Goal: Task Accomplishment & Management: Use online tool/utility

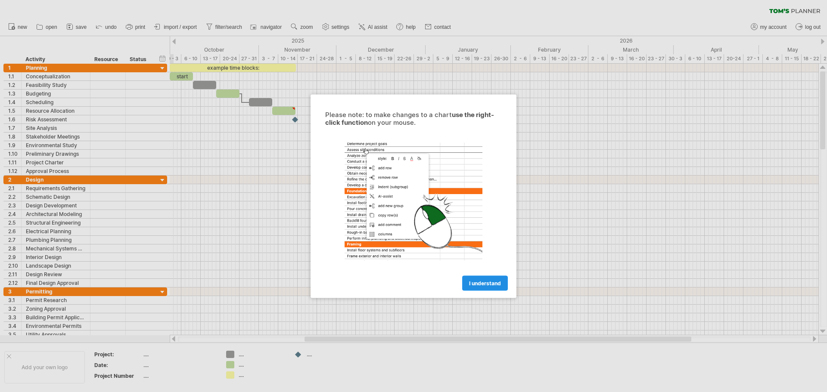
click at [477, 282] on span "I understand" at bounding box center [485, 283] width 32 height 6
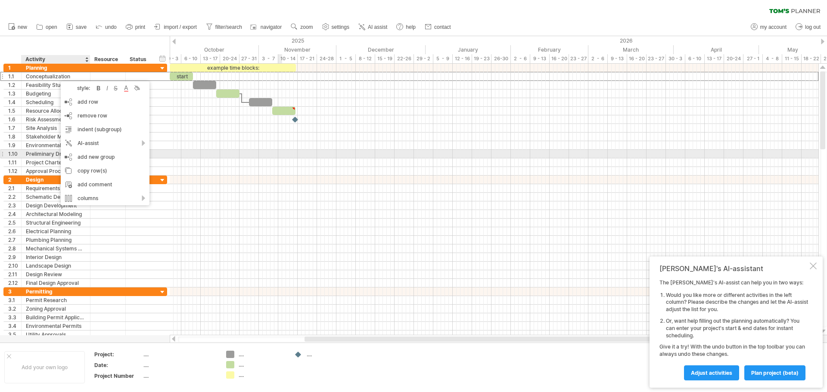
click at [282, 154] on div at bounding box center [494, 154] width 649 height 9
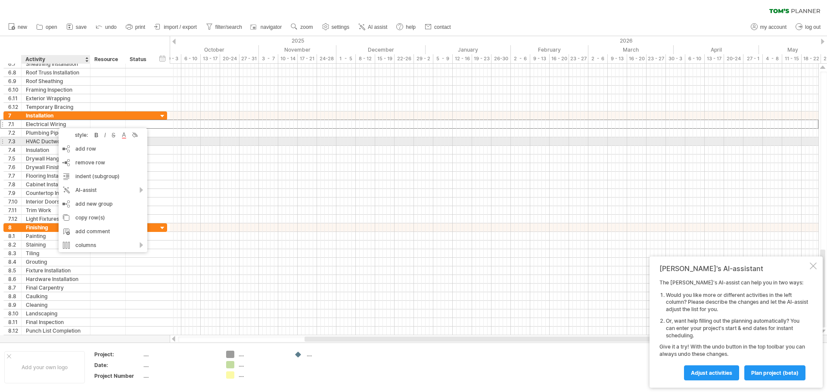
click at [50, 142] on div "HVAC Ductwork" at bounding box center [56, 141] width 60 height 8
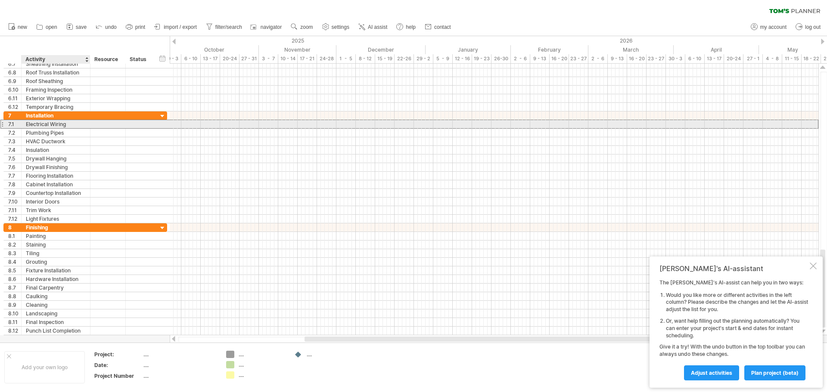
click at [70, 125] on div "Electrical Wiring" at bounding box center [56, 124] width 60 height 8
click at [0, 0] on input "**********" at bounding box center [0, 0] width 0 height 0
click at [70, 125] on input "**********" at bounding box center [56, 124] width 60 height 8
type input "*"
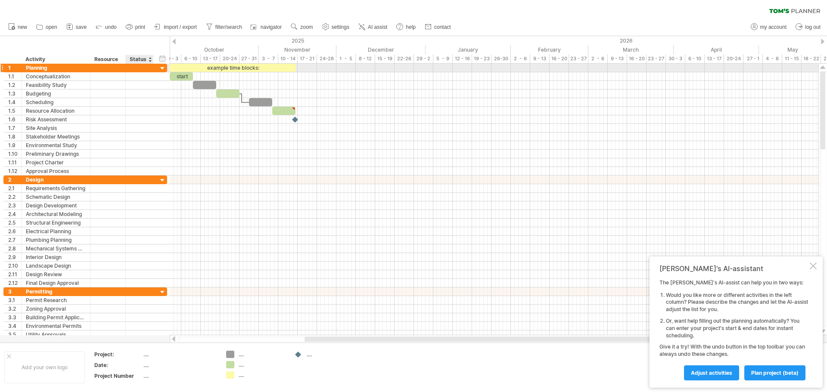
click at [164, 69] on div at bounding box center [162, 69] width 8 height 8
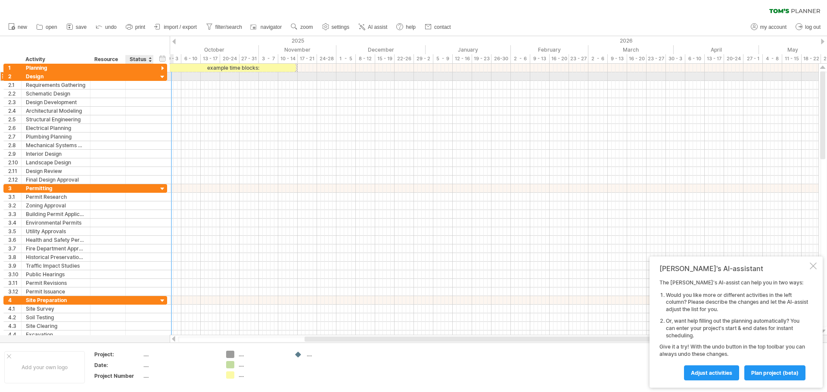
click at [164, 76] on div at bounding box center [162, 77] width 8 height 8
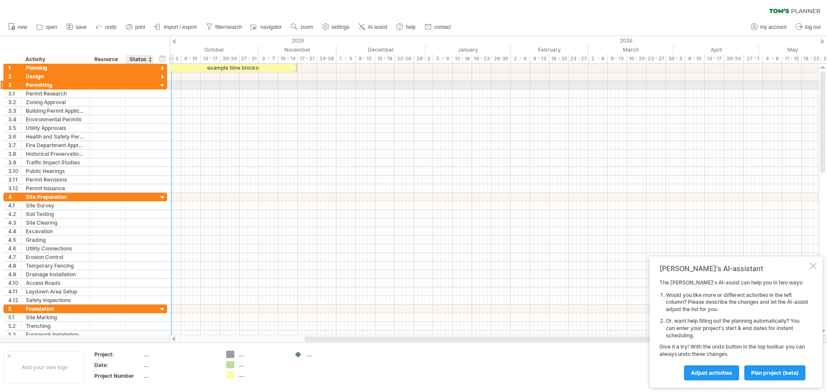
click at [162, 85] on div at bounding box center [162, 86] width 8 height 8
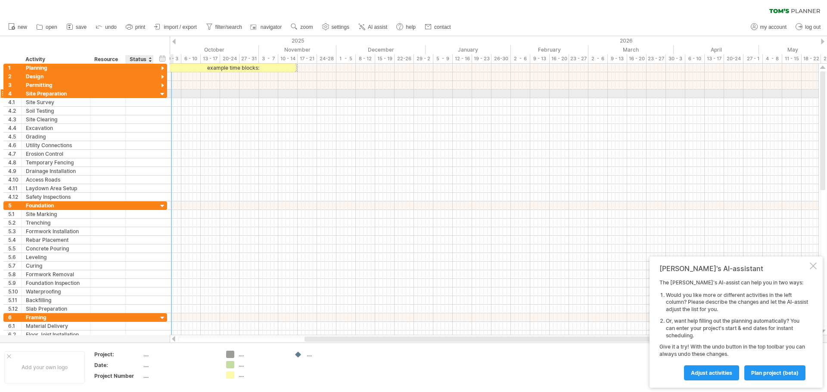
click at [162, 92] on div at bounding box center [162, 94] width 8 height 8
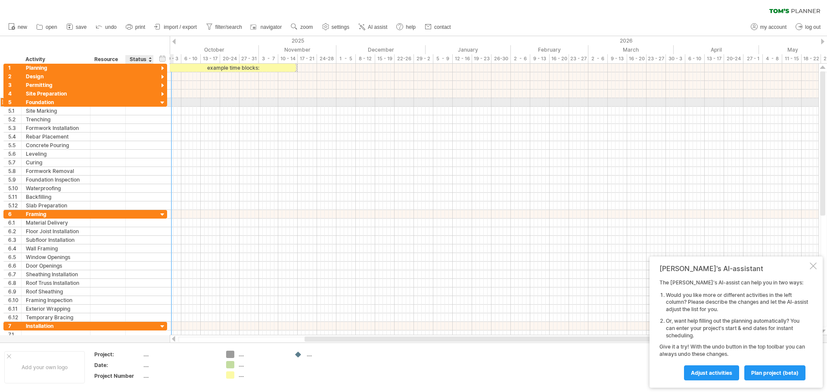
click at [162, 103] on div at bounding box center [162, 103] width 8 height 8
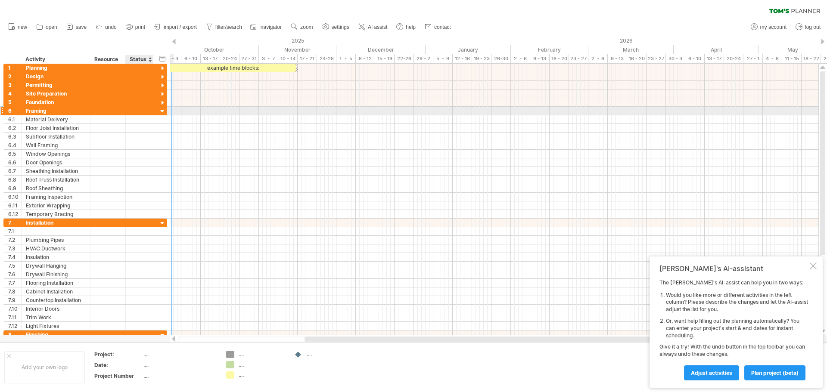
click at [162, 109] on div at bounding box center [162, 112] width 8 height 8
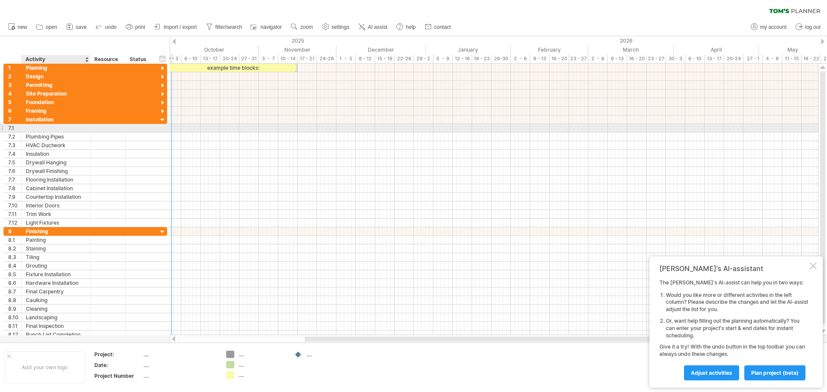
click at [55, 128] on div at bounding box center [56, 128] width 60 height 8
type input "*"
type input "*******"
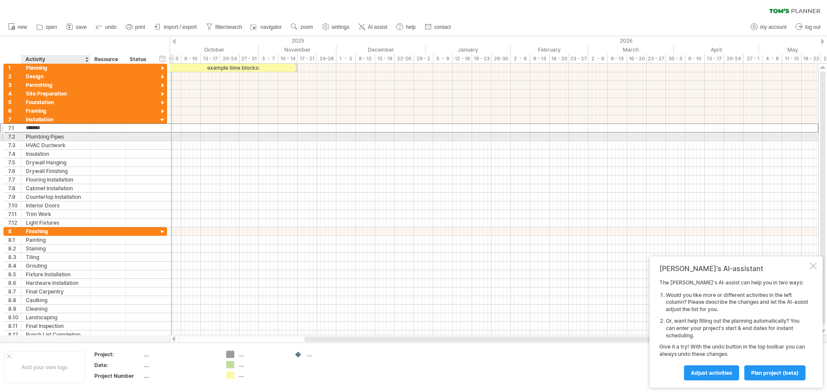
click at [65, 137] on div "Plumbing Pipes" at bounding box center [56, 137] width 60 height 8
click at [65, 137] on input "**********" at bounding box center [56, 137] width 60 height 8
type input "*"
type input "**********"
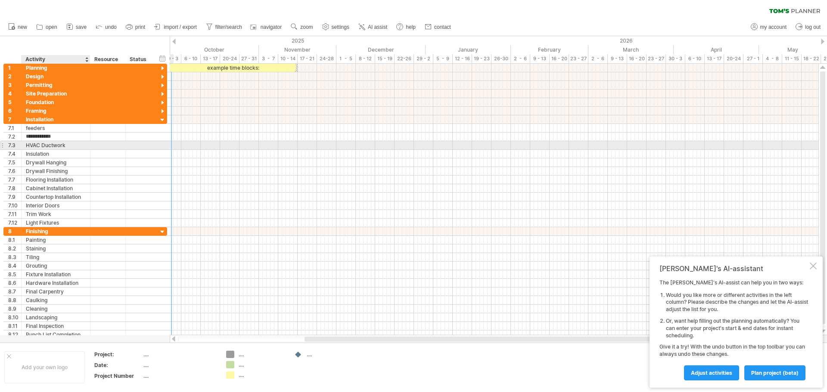
click at [37, 145] on div "HVAC Ductwork" at bounding box center [56, 145] width 60 height 8
click at [37, 145] on input "**********" at bounding box center [56, 145] width 60 height 8
click at [66, 142] on input "**********" at bounding box center [56, 145] width 60 height 8
type input "*"
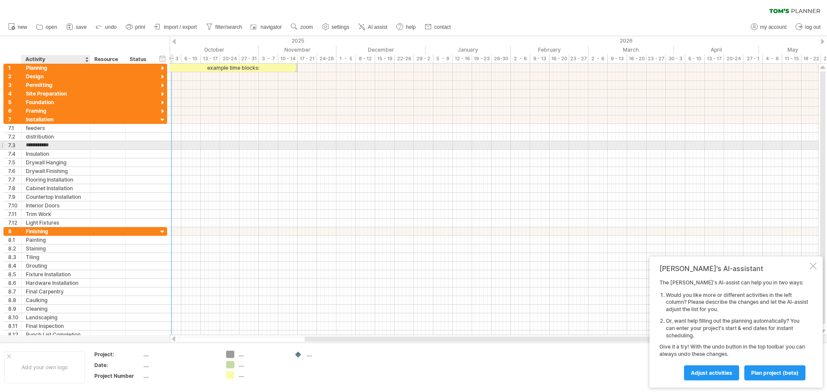
type input "**********"
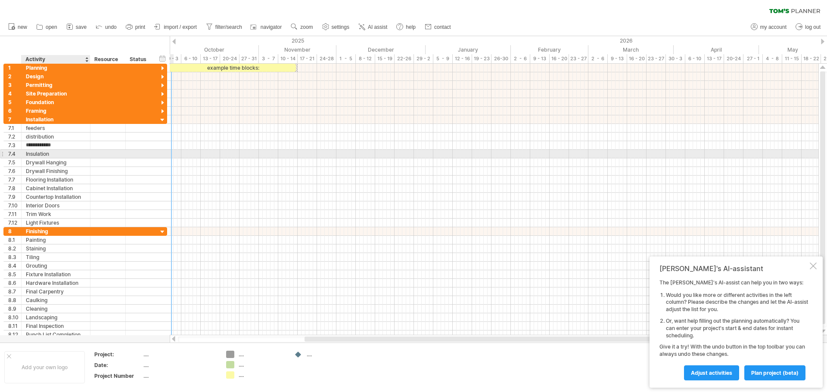
click at [61, 152] on div "Insulation" at bounding box center [56, 154] width 60 height 8
type input "*"
click at [40, 153] on input "**********" at bounding box center [56, 154] width 60 height 8
type input "**********"
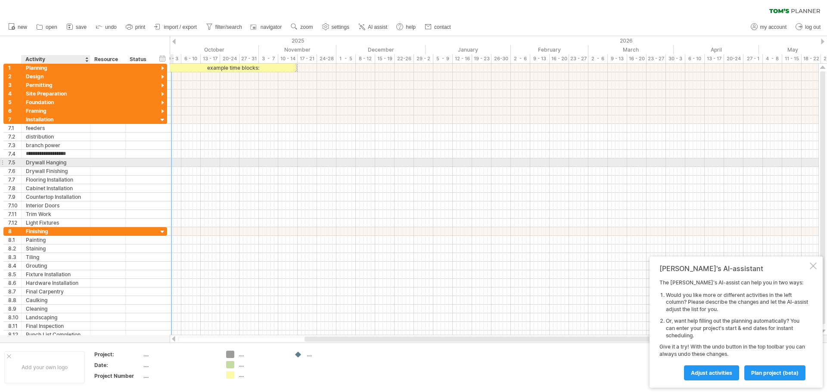
click at [71, 162] on div "Drywall Hanging" at bounding box center [56, 162] width 60 height 8
type input "*"
type input "**********"
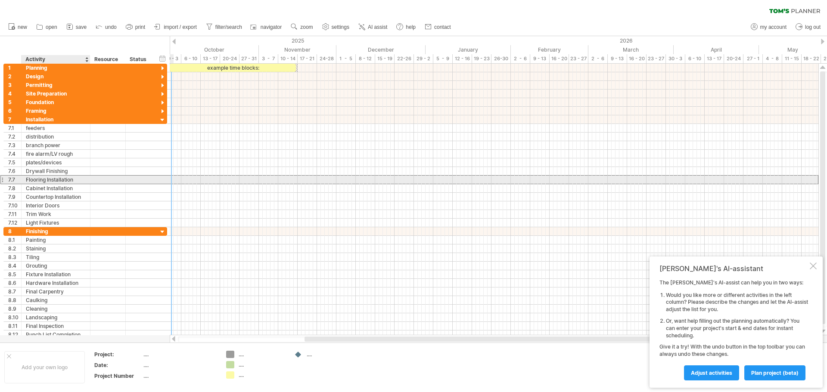
click at [80, 181] on div "Flooring Installation" at bounding box center [56, 180] width 60 height 8
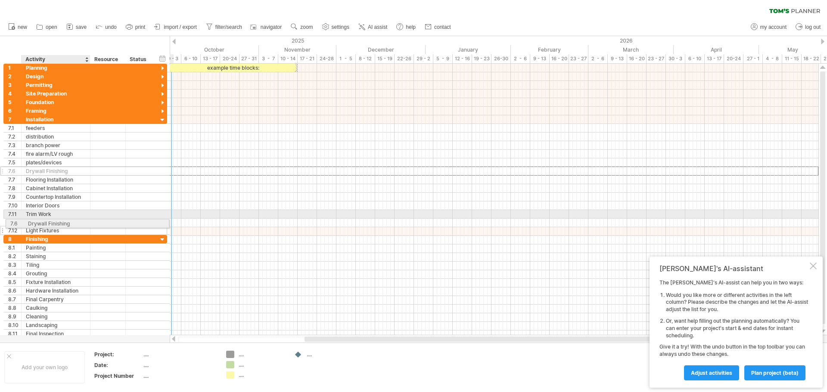
drag, startPoint x: 34, startPoint y: 169, endPoint x: 34, endPoint y: 222, distance: 53.4
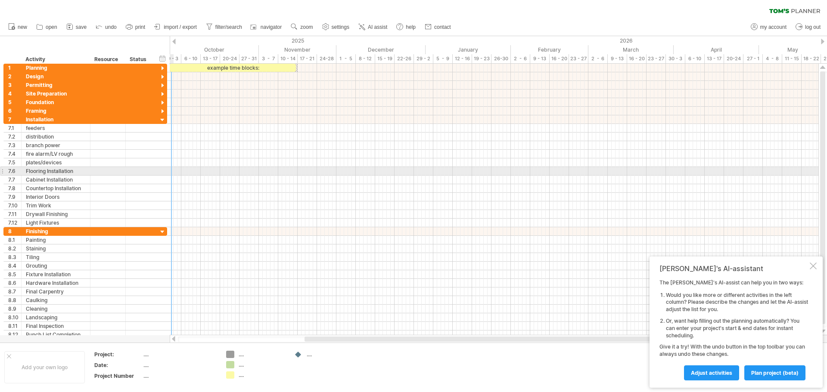
click at [3, 171] on div at bounding box center [1, 171] width 3 height 9
click at [31, 172] on div "Flooring Installation" at bounding box center [56, 171] width 60 height 8
click at [110, 169] on div at bounding box center [108, 171] width 26 height 8
click at [9, 168] on div "7.6" at bounding box center [14, 171] width 13 height 8
click at [3, 171] on div at bounding box center [1, 171] width 3 height 9
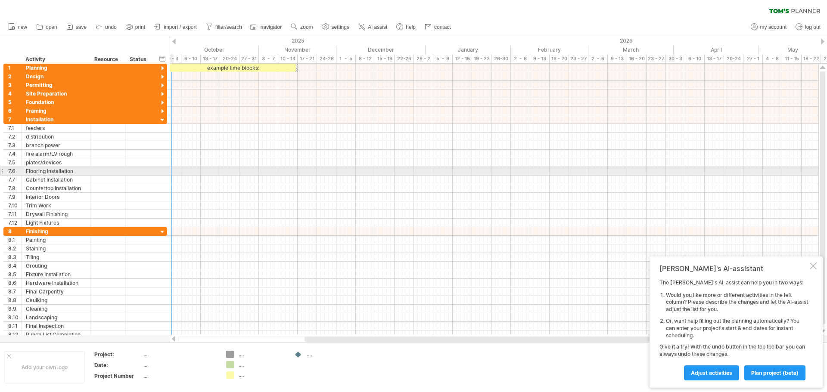
click at [2, 172] on div at bounding box center [1, 171] width 3 height 9
drag, startPoint x: 82, startPoint y: 171, endPoint x: 31, endPoint y: 172, distance: 50.4
click at [31, 172] on div "Flooring Installation" at bounding box center [56, 171] width 60 height 8
click at [83, 173] on input "**********" at bounding box center [56, 171] width 60 height 8
type input "*"
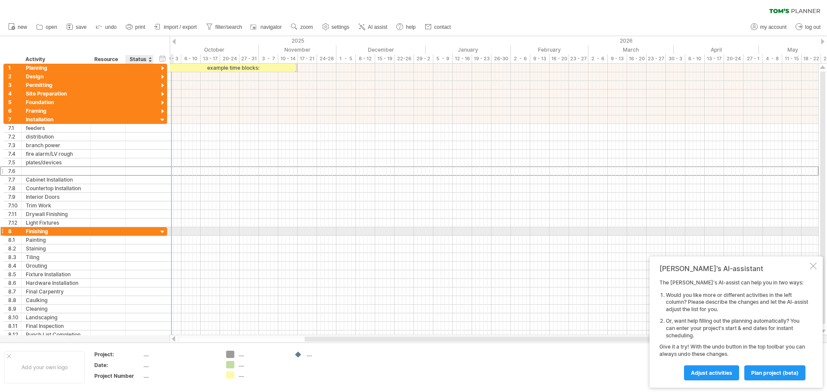
click at [162, 233] on div at bounding box center [162, 232] width 8 height 8
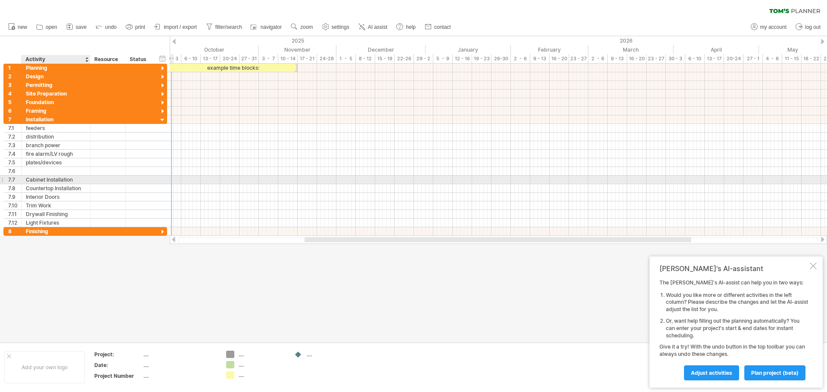
click at [62, 180] on div "Cabinet Installation" at bounding box center [56, 180] width 60 height 8
click at [80, 178] on input "**********" at bounding box center [56, 180] width 60 height 8
type input "*"
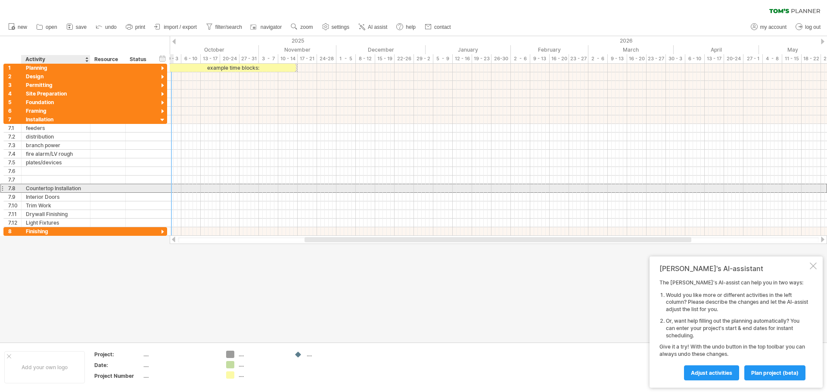
click at [86, 188] on div "**********" at bounding box center [56, 188] width 69 height 8
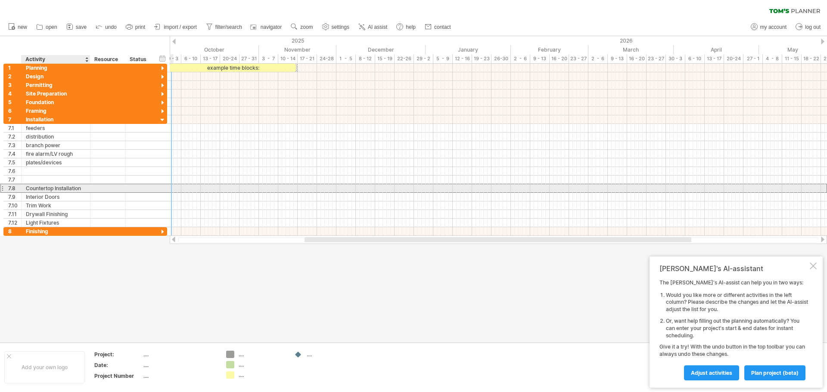
click at [85, 190] on div "Countertop Installation" at bounding box center [56, 188] width 60 height 8
type input "*"
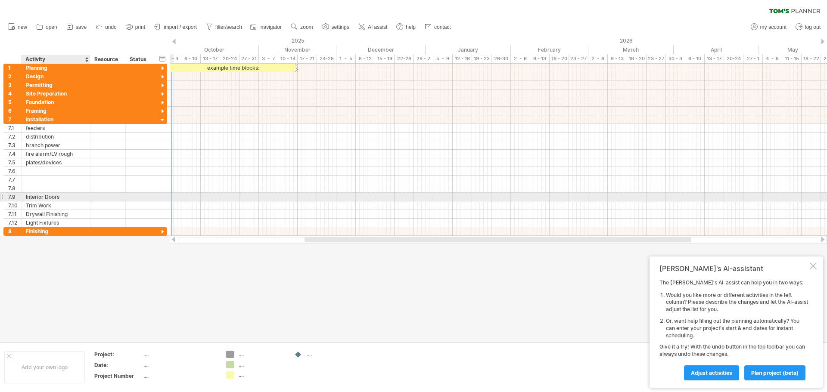
click at [70, 199] on div "Interior Doors" at bounding box center [56, 197] width 60 height 8
click at [70, 199] on input "**********" at bounding box center [56, 197] width 60 height 8
type input "*"
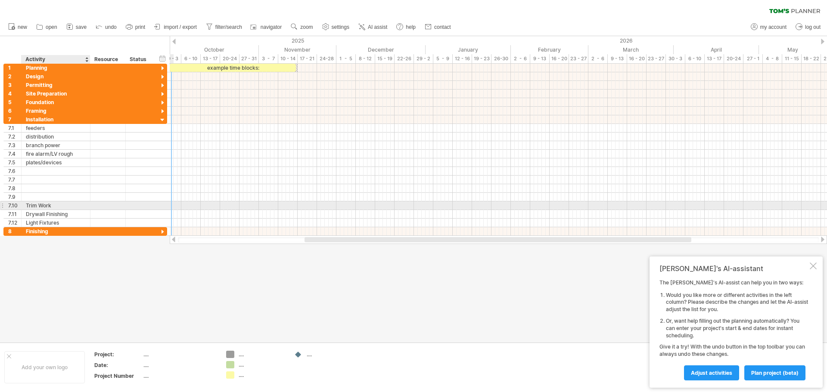
click at [65, 207] on div "Trim Work" at bounding box center [56, 206] width 60 height 8
click at [65, 207] on input "*********" at bounding box center [56, 206] width 60 height 8
type input "*"
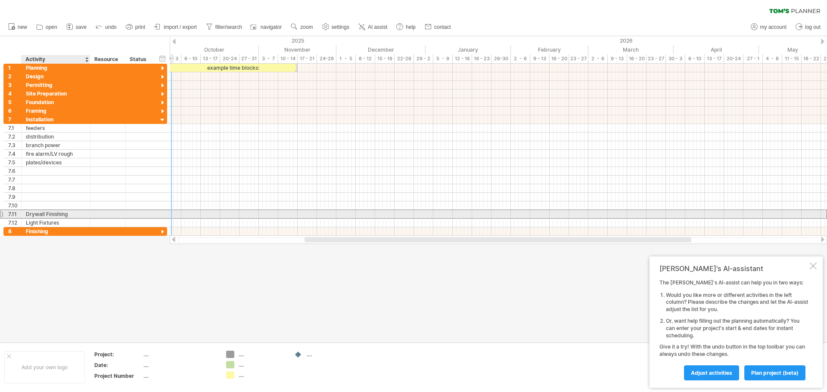
click at [72, 215] on div "Drywall Finishing" at bounding box center [56, 214] width 60 height 8
click at [0, 0] on input "**********" at bounding box center [0, 0] width 0 height 0
type input "*"
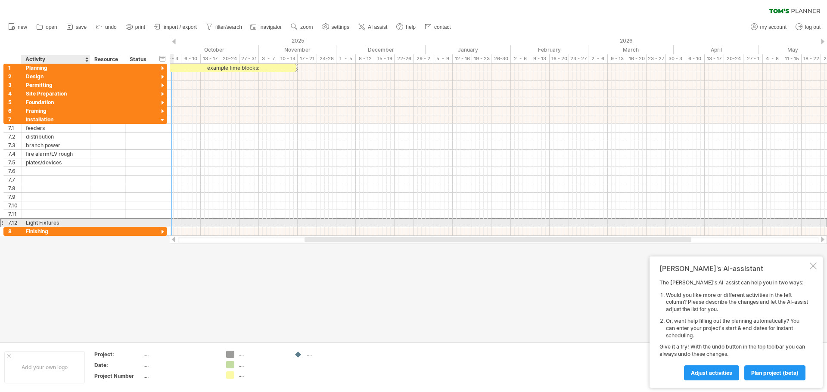
click at [71, 222] on div "Light Fixtures" at bounding box center [56, 223] width 60 height 8
type input "*"
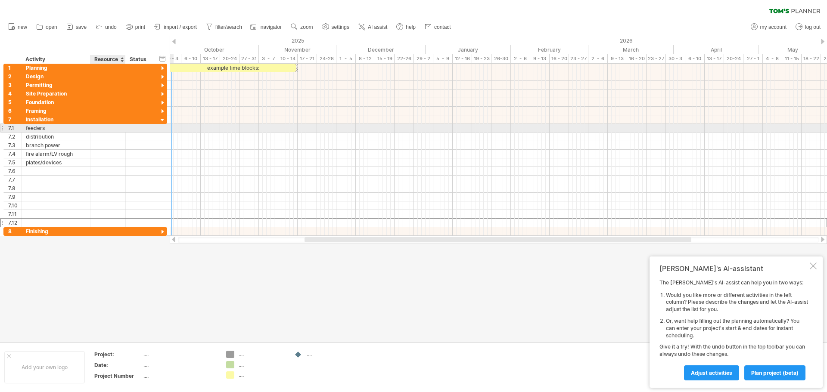
click at [101, 131] on div at bounding box center [108, 128] width 26 height 8
click at [134, 58] on div "Status" at bounding box center [139, 59] width 19 height 9
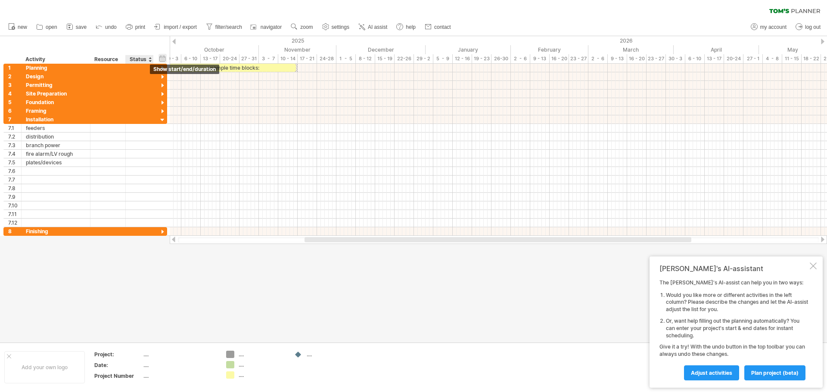
click at [162, 57] on div "hide start/end/duration show start/end/duration" at bounding box center [162, 58] width 8 height 9
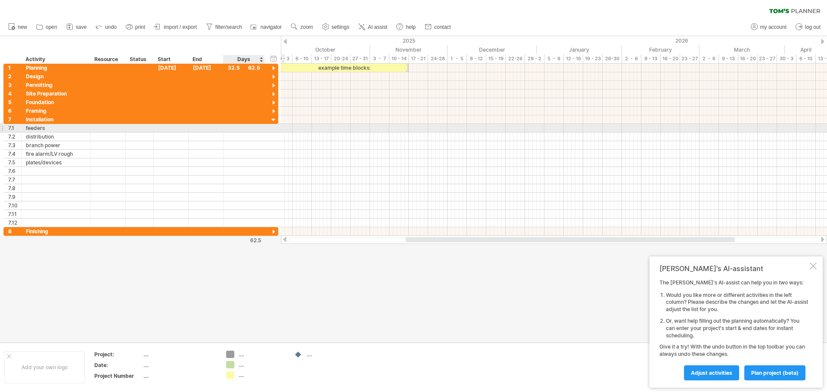
click at [252, 128] on div at bounding box center [244, 128] width 32 height 8
type input "*****"
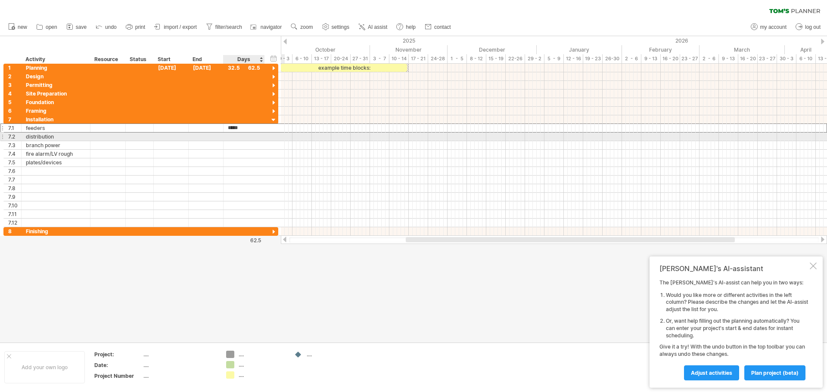
click at [244, 137] on div at bounding box center [244, 137] width 32 height 8
type input "*****"
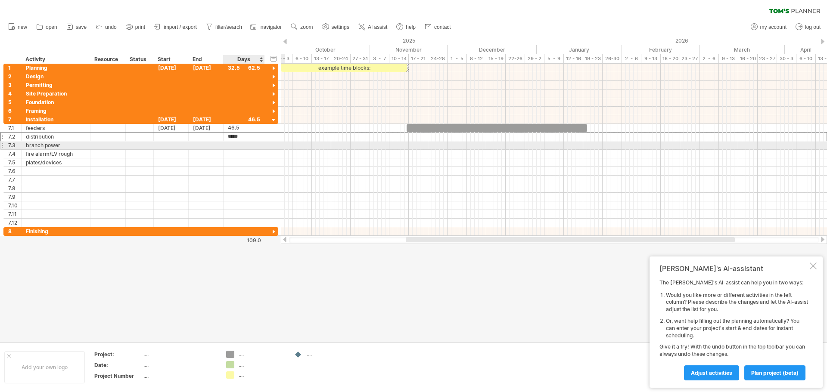
click at [244, 145] on div at bounding box center [244, 145] width 32 height 8
type input "****"
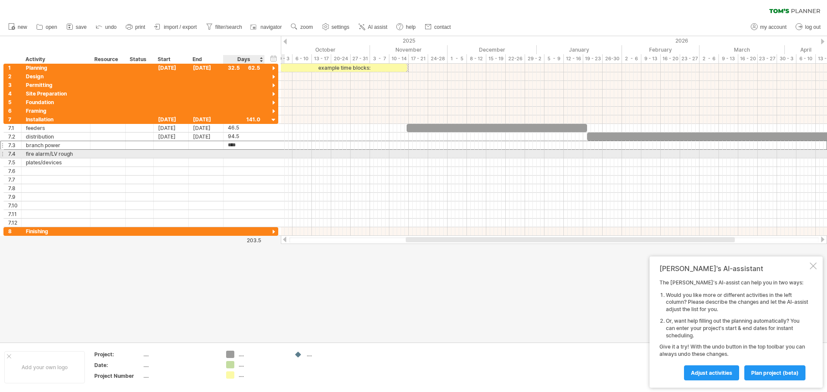
click at [243, 154] on div at bounding box center [244, 154] width 32 height 8
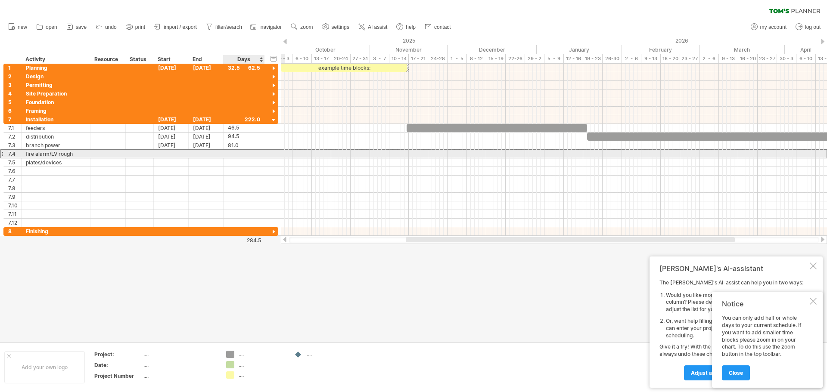
scroll to position [0, 0]
click at [243, 154] on div at bounding box center [244, 154] width 32 height 8
type input "*****"
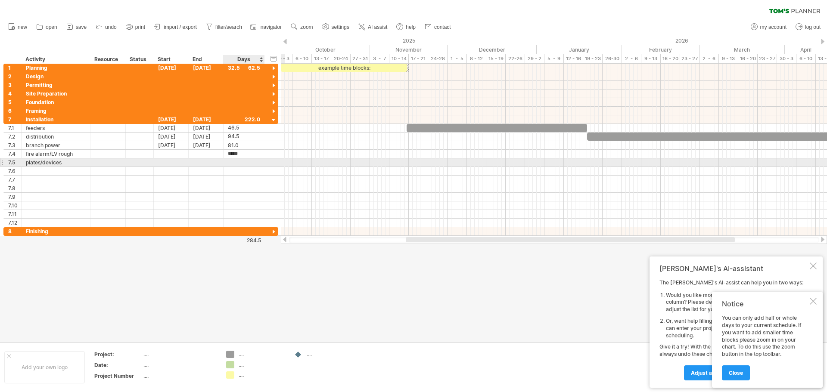
click at [242, 162] on div at bounding box center [244, 162] width 32 height 8
type input "*"
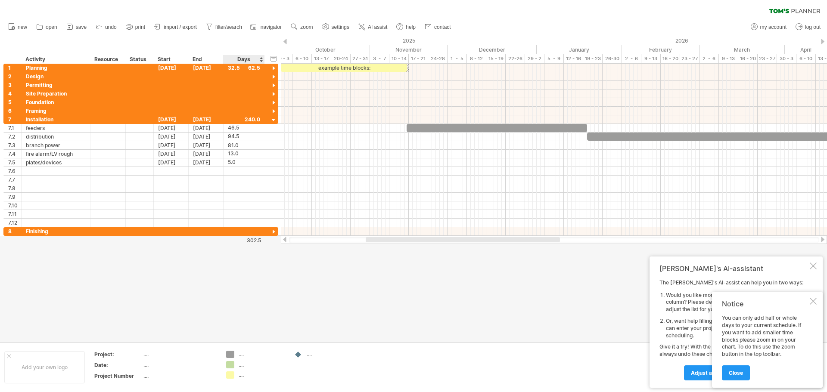
click at [258, 306] on div at bounding box center [413, 189] width 827 height 307
click at [283, 40] on div at bounding box center [284, 42] width 3 height 6
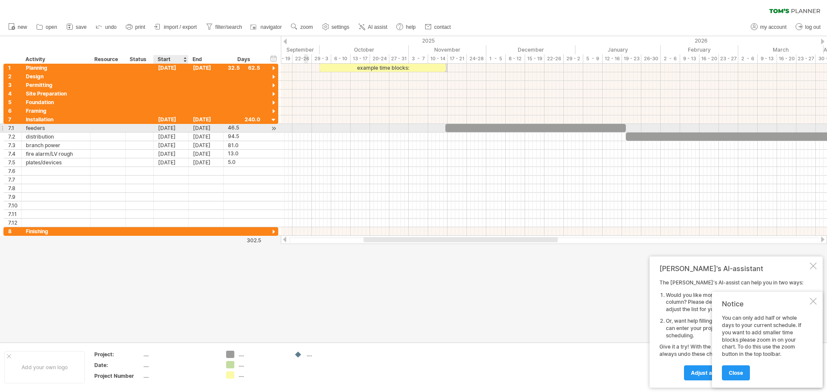
click at [165, 127] on div "[DATE]" at bounding box center [171, 128] width 35 height 8
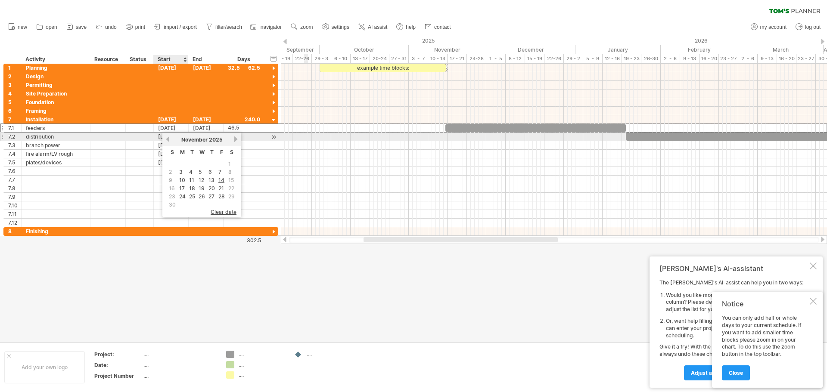
click at [166, 138] on link "previous" at bounding box center [168, 139] width 6 height 6
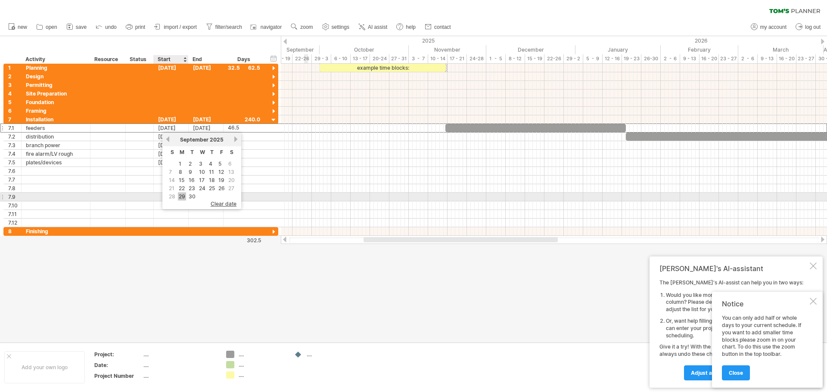
click at [182, 195] on link "29" at bounding box center [182, 197] width 8 height 8
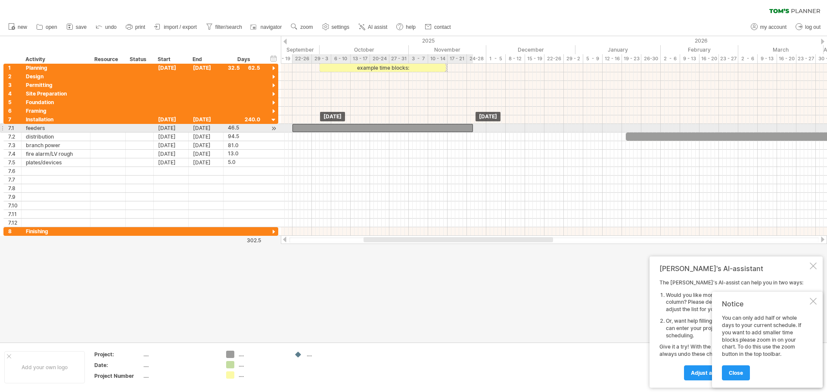
drag, startPoint x: 318, startPoint y: 130, endPoint x: 298, endPoint y: 130, distance: 19.8
click at [298, 130] on div at bounding box center [382, 128] width 180 height 8
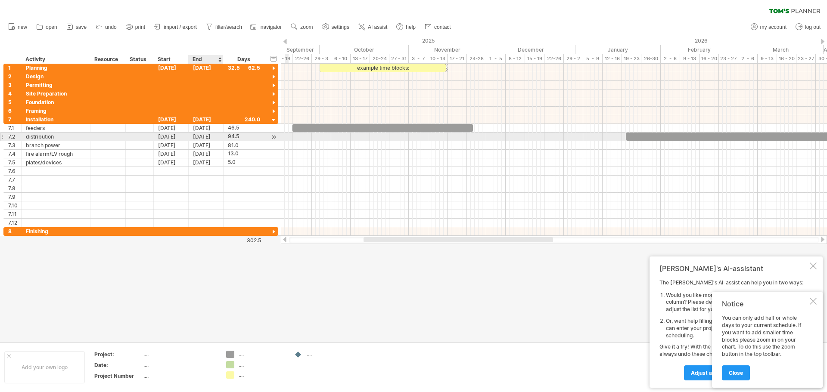
click at [206, 134] on div "[DATE]" at bounding box center [206, 137] width 35 height 8
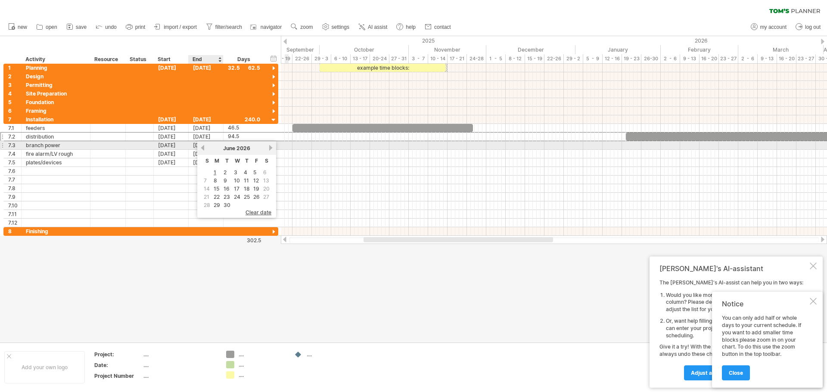
click at [201, 146] on link "previous" at bounding box center [202, 148] width 6 height 6
click at [203, 148] on link "previous" at bounding box center [202, 148] width 6 height 6
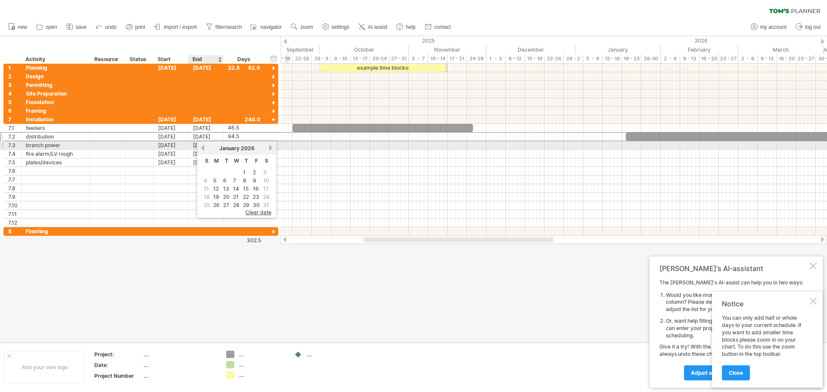
click at [203, 148] on link "previous" at bounding box center [202, 148] width 6 height 6
click at [268, 148] on div "[DATE]" at bounding box center [236, 148] width 62 height 6
click at [271, 148] on link "next" at bounding box center [270, 148] width 6 height 6
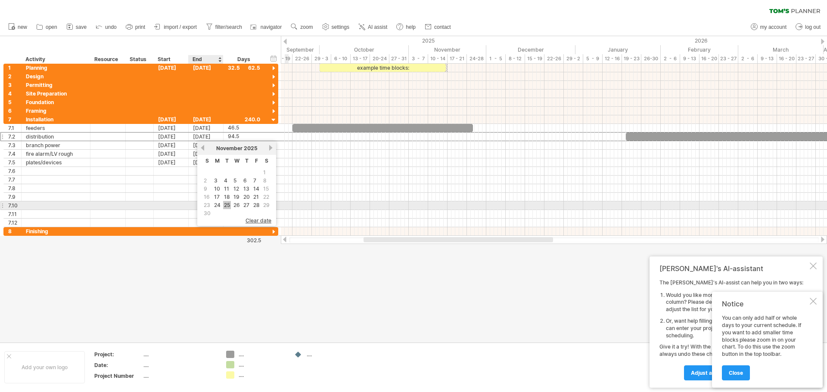
click at [228, 204] on link "25" at bounding box center [227, 205] width 8 height 8
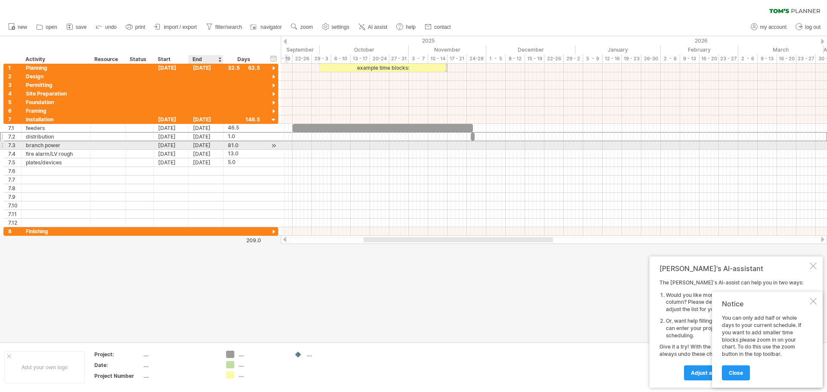
click at [209, 146] on div "[DATE]" at bounding box center [206, 145] width 35 height 8
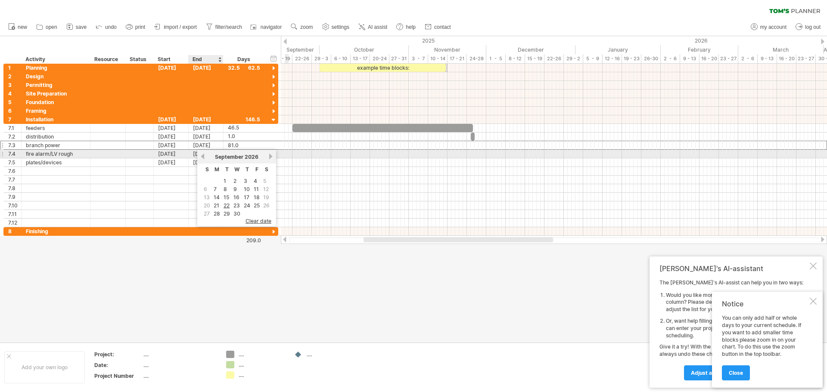
click at [202, 158] on link "previous" at bounding box center [202, 156] width 6 height 6
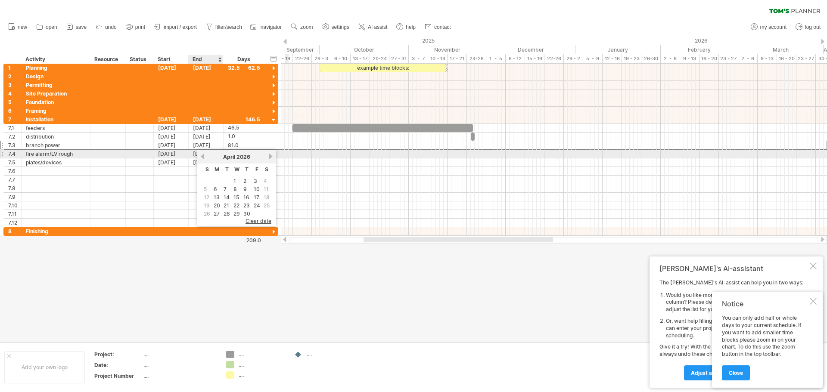
click at [202, 158] on link "previous" at bounding box center [202, 156] width 6 height 6
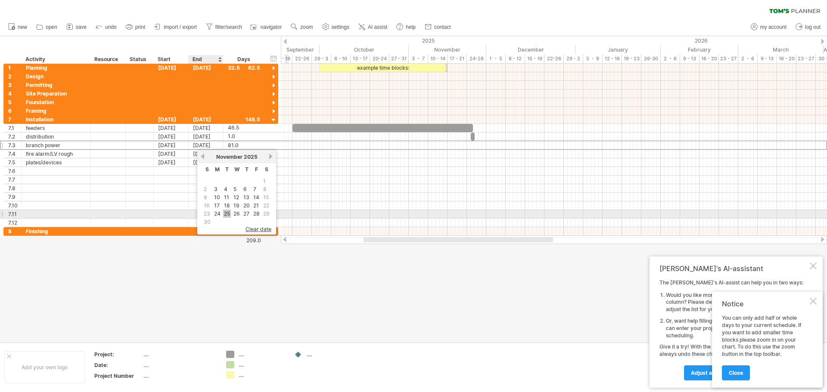
click at [228, 211] on link "25" at bounding box center [227, 214] width 8 height 8
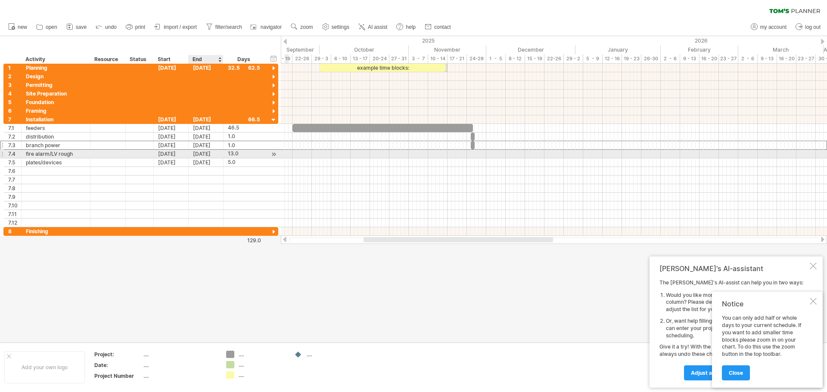
click at [209, 153] on div "[DATE]" at bounding box center [206, 154] width 35 height 8
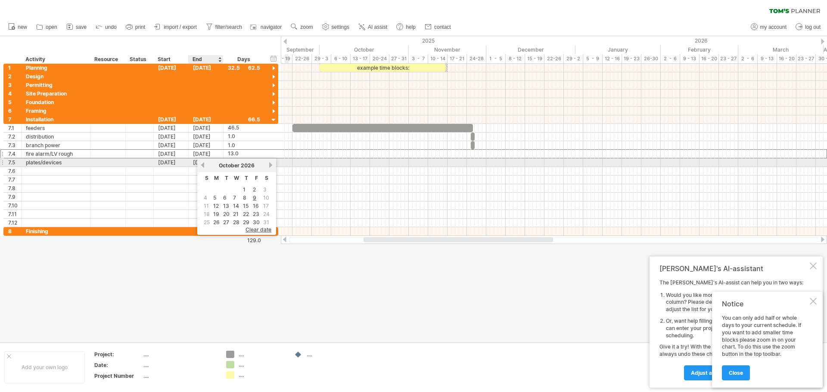
click at [203, 163] on link "previous" at bounding box center [202, 165] width 6 height 6
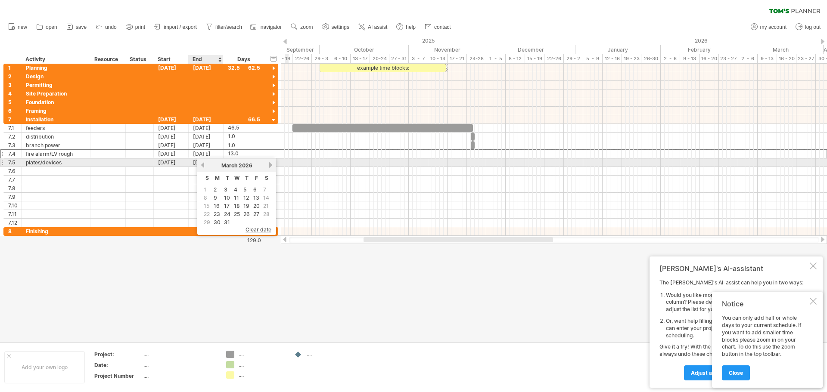
click at [203, 163] on link "previous" at bounding box center [202, 165] width 6 height 6
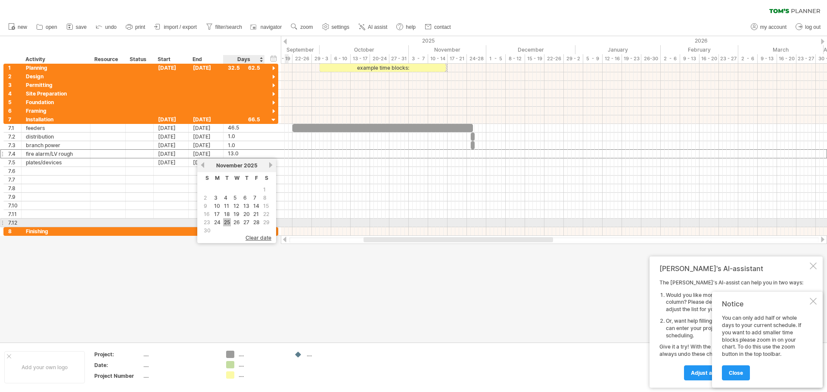
click at [230, 222] on link "25" at bounding box center [227, 222] width 8 height 8
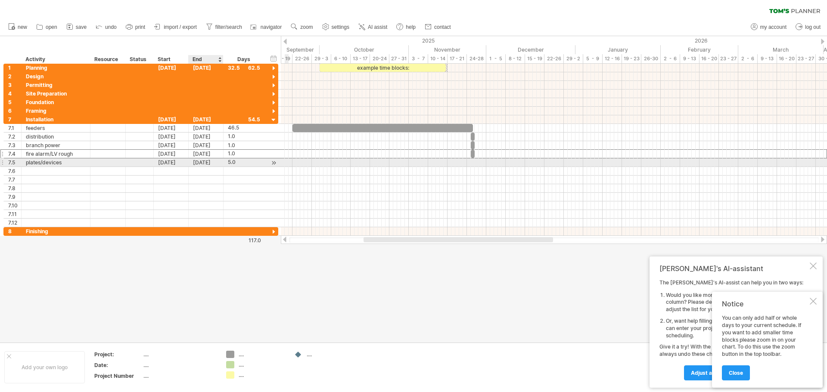
click at [210, 162] on div "[DATE]" at bounding box center [206, 162] width 35 height 8
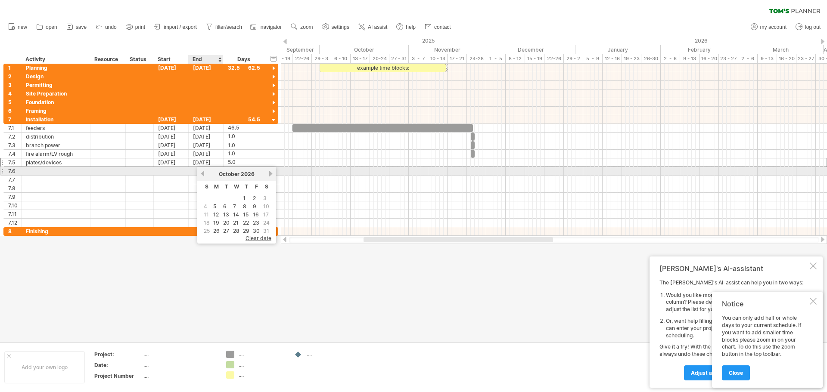
click at [202, 174] on link "previous" at bounding box center [202, 174] width 6 height 6
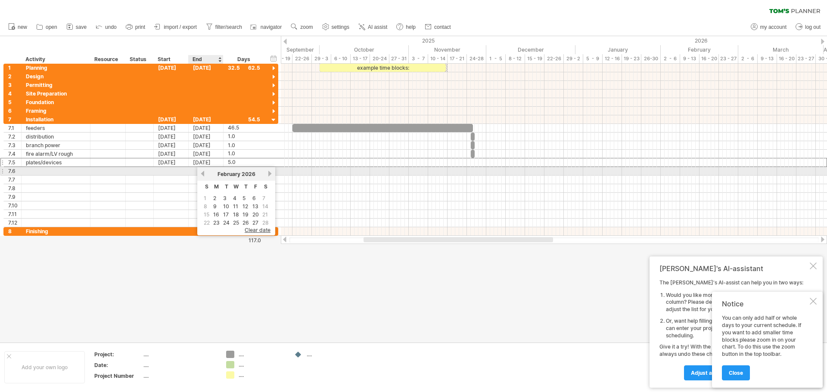
click at [202, 174] on link "previous" at bounding box center [202, 174] width 6 height 6
click at [270, 174] on link "next" at bounding box center [270, 174] width 6 height 6
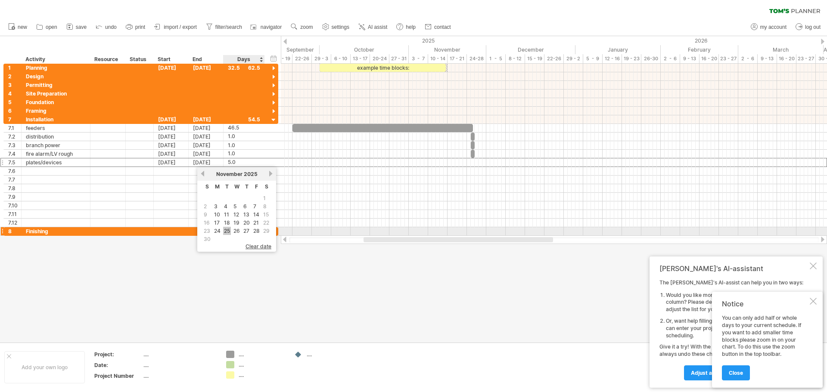
click at [229, 231] on link "25" at bounding box center [227, 231] width 8 height 8
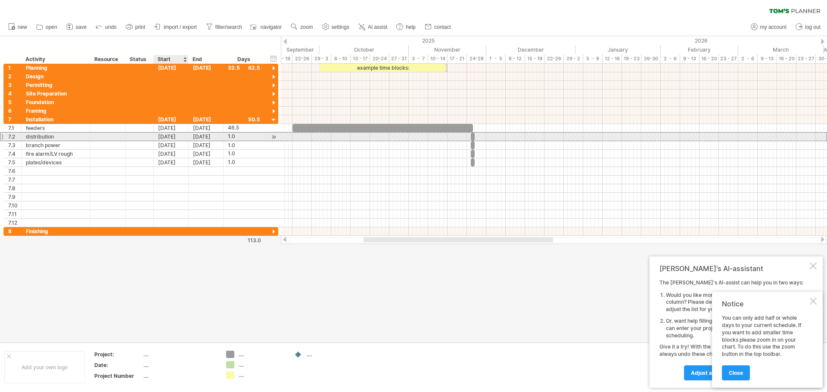
click at [171, 137] on div "[DATE]" at bounding box center [171, 137] width 35 height 8
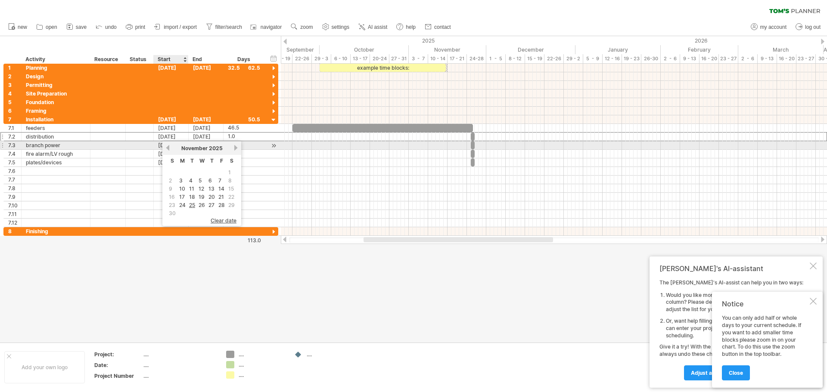
click at [169, 146] on link "previous" at bounding box center [168, 148] width 6 height 6
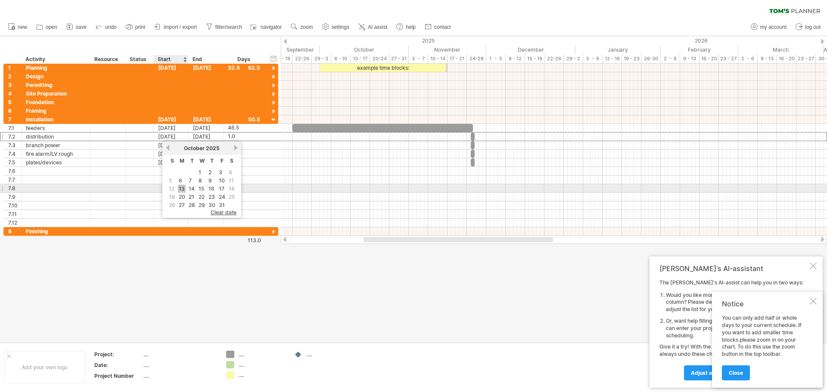
click at [181, 190] on link "13" at bounding box center [182, 189] width 8 height 8
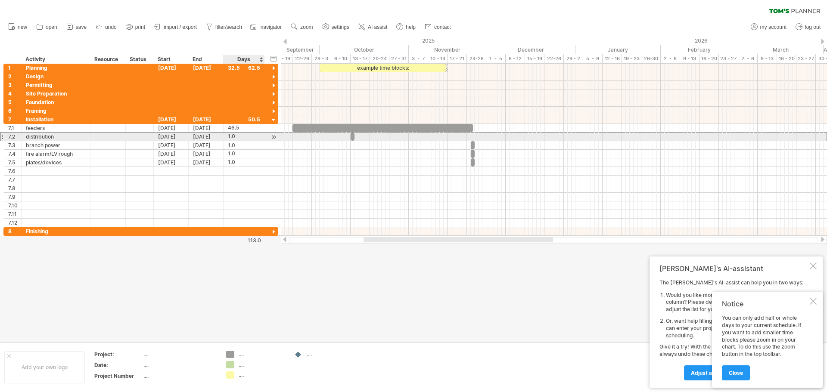
click at [245, 135] on div "1.0" at bounding box center [244, 137] width 32 height 8
click at [213, 137] on div "[DATE]" at bounding box center [206, 137] width 35 height 8
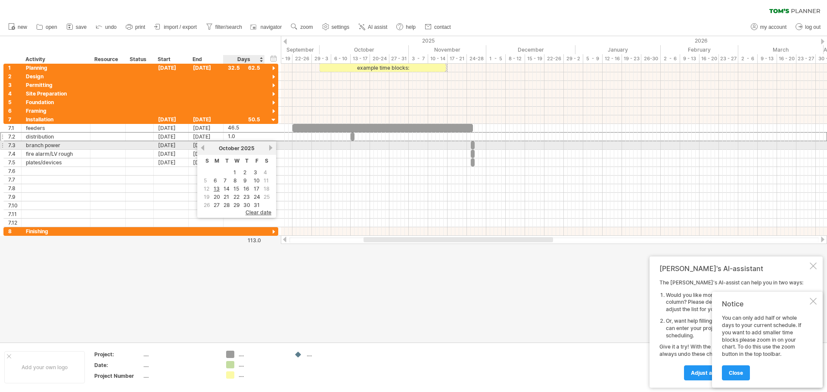
click at [271, 146] on link "next" at bounding box center [270, 148] width 6 height 6
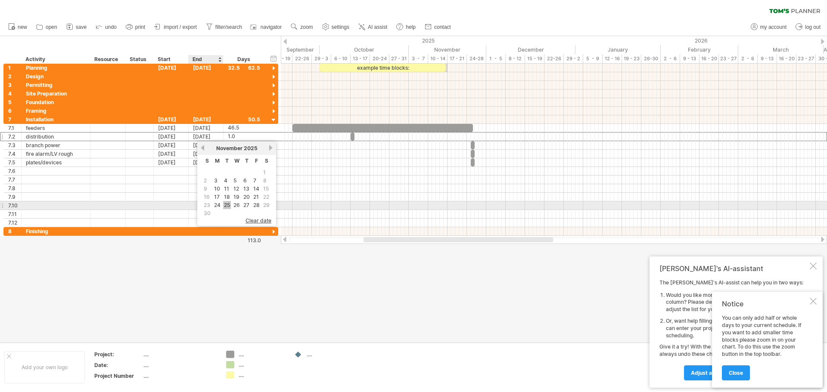
click at [224, 204] on link "25" at bounding box center [227, 205] width 8 height 8
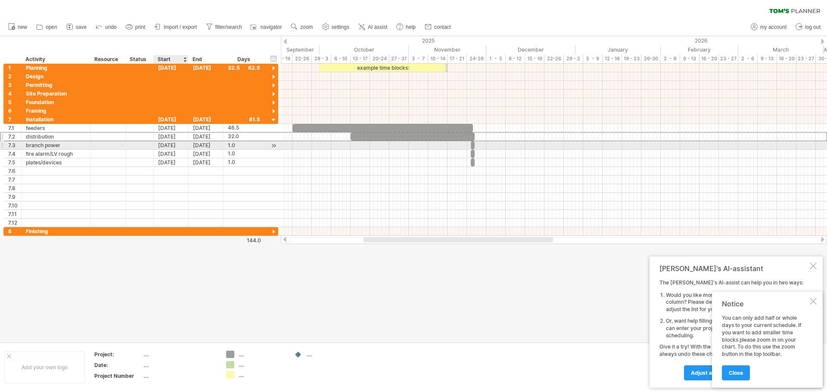
click at [175, 146] on div "[DATE]" at bounding box center [171, 145] width 35 height 8
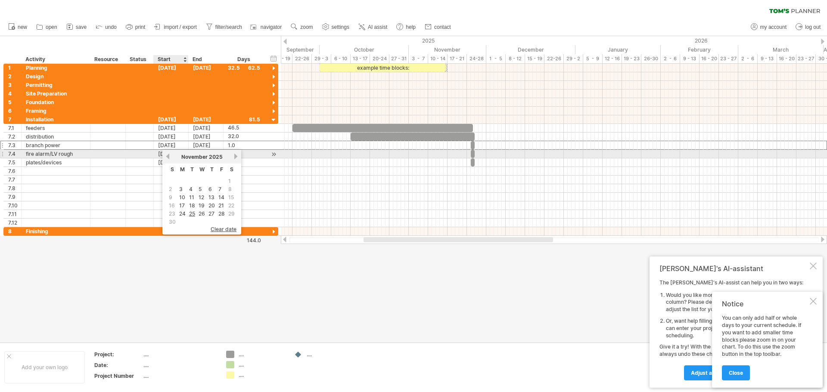
click at [169, 156] on link "previous" at bounding box center [168, 156] width 6 height 6
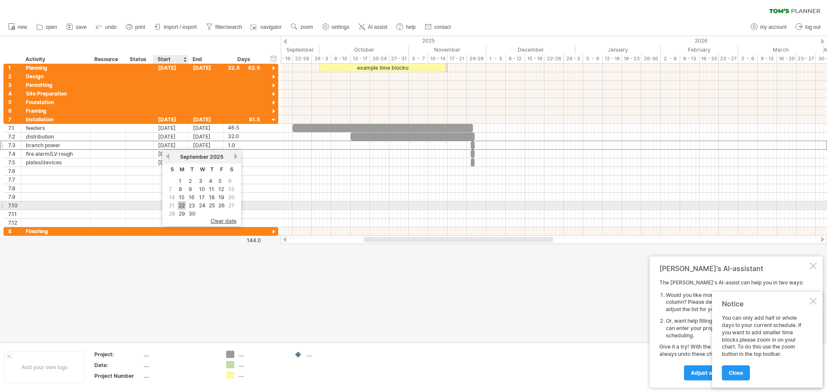
click at [180, 206] on link "22" at bounding box center [182, 206] width 8 height 8
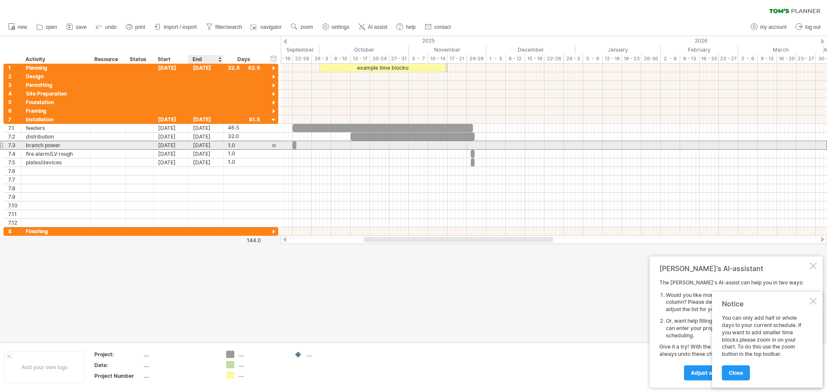
click at [204, 143] on div "[DATE]" at bounding box center [206, 145] width 35 height 8
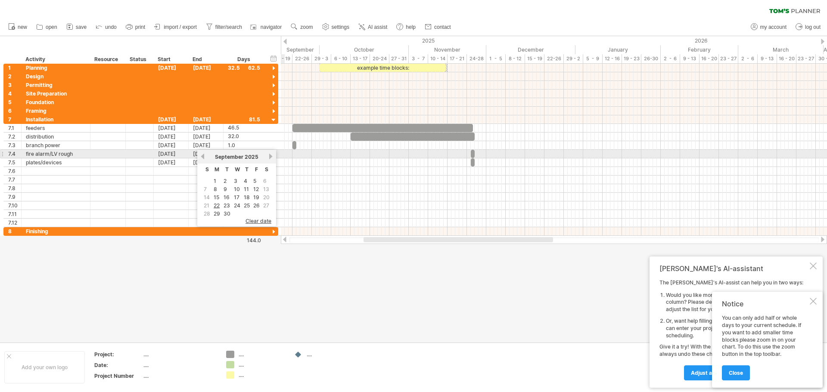
click at [272, 156] on link "next" at bounding box center [270, 156] width 6 height 6
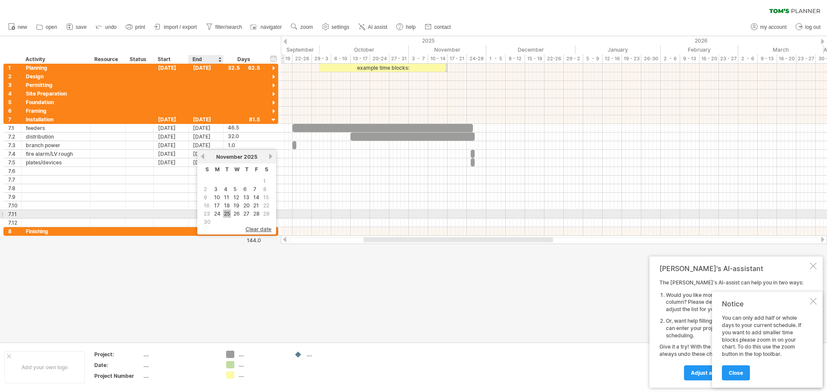
click at [226, 211] on link "25" at bounding box center [227, 214] width 8 height 8
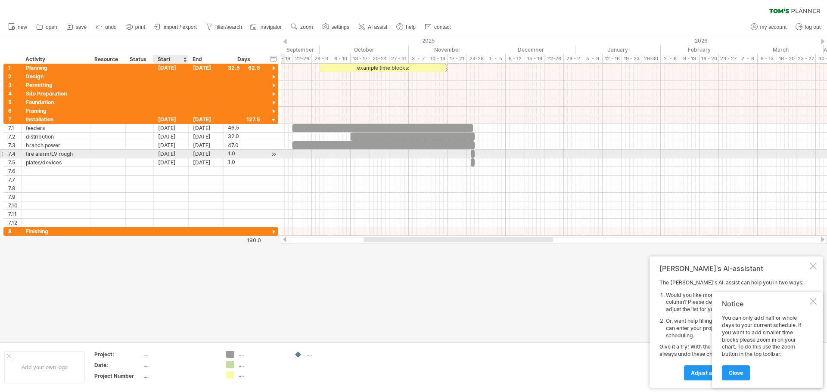
click at [173, 152] on div "[DATE]" at bounding box center [171, 154] width 35 height 8
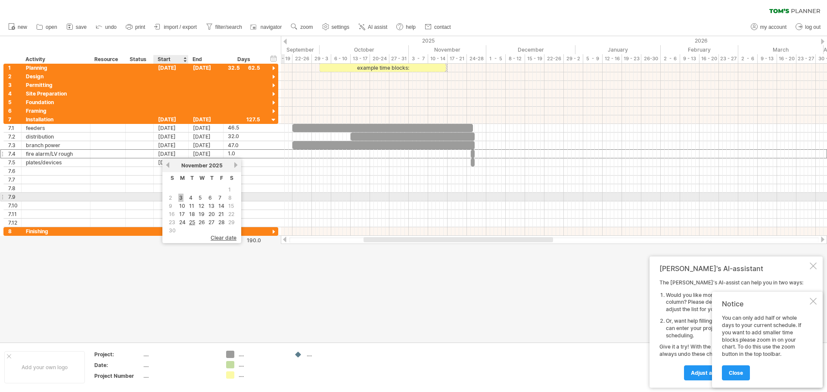
click at [182, 200] on link "3" at bounding box center [180, 198] width 5 height 8
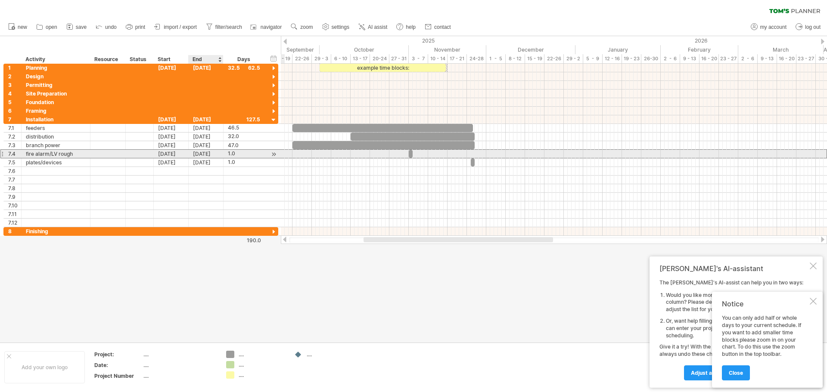
click at [206, 152] on div "[DATE]" at bounding box center [206, 154] width 35 height 8
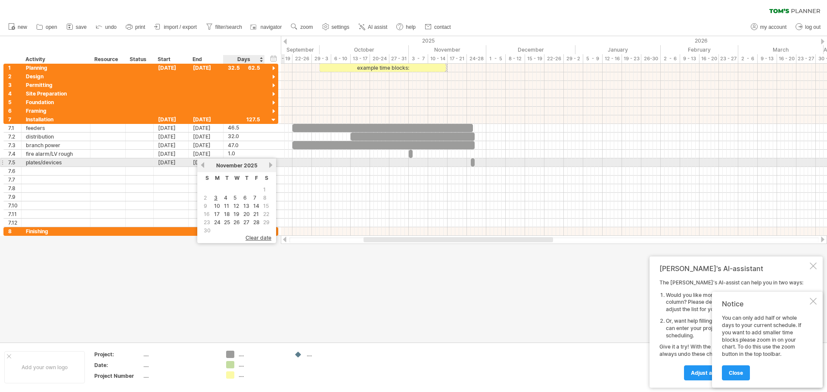
click at [271, 165] on link "next" at bounding box center [270, 165] width 6 height 6
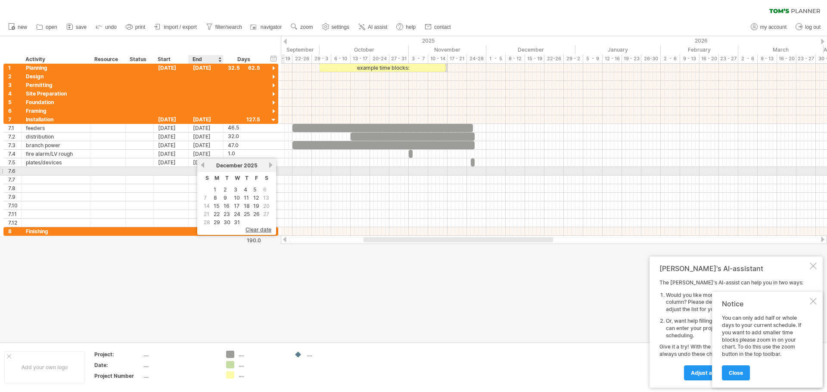
click at [203, 168] on div "previous next [DATE]" at bounding box center [236, 165] width 79 height 14
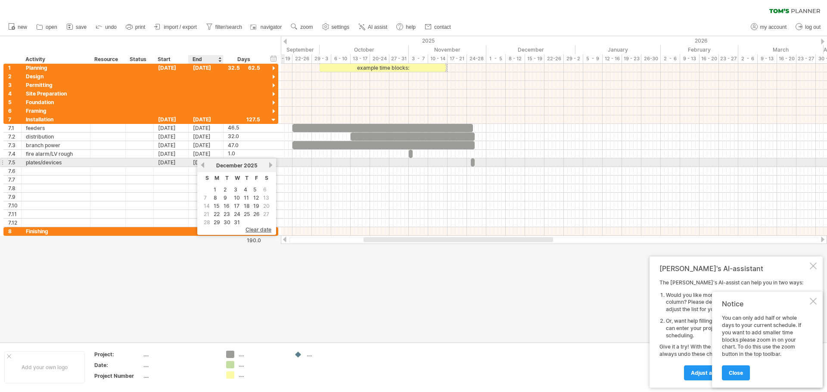
click at [203, 167] on link "previous" at bounding box center [202, 165] width 6 height 6
click at [271, 164] on link "next" at bounding box center [270, 165] width 6 height 6
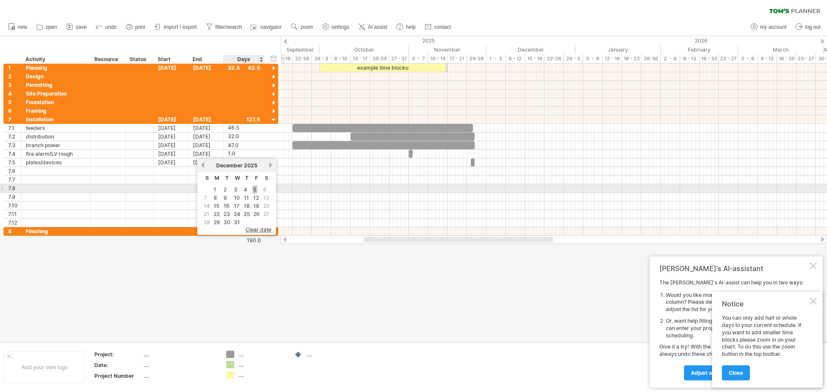
click at [253, 189] on link "5" at bounding box center [254, 190] width 5 height 8
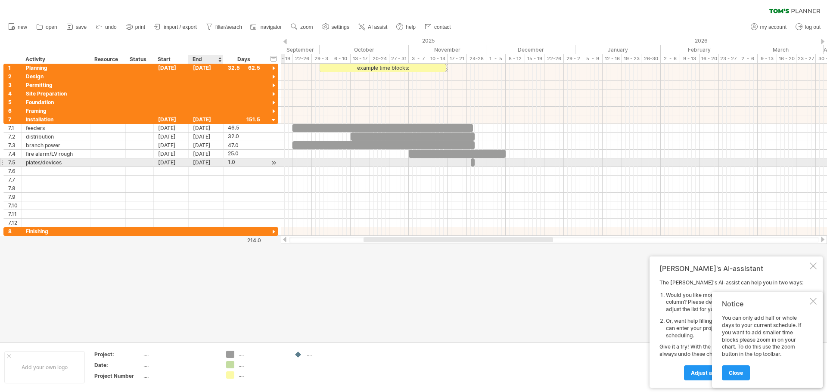
click at [202, 160] on div "[DATE]" at bounding box center [206, 162] width 35 height 8
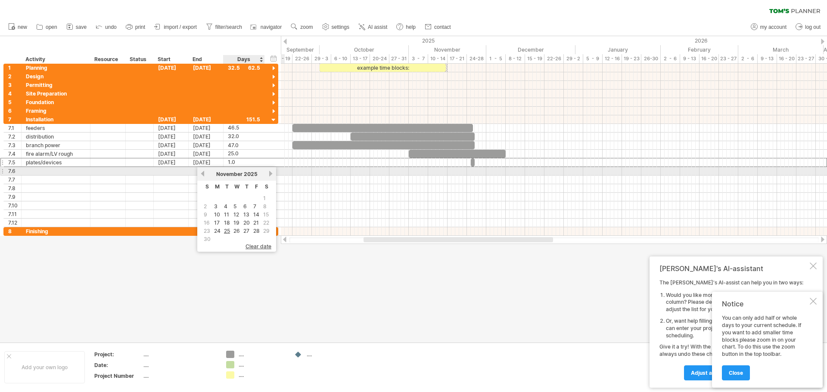
click at [272, 172] on link "next" at bounding box center [270, 174] width 6 height 6
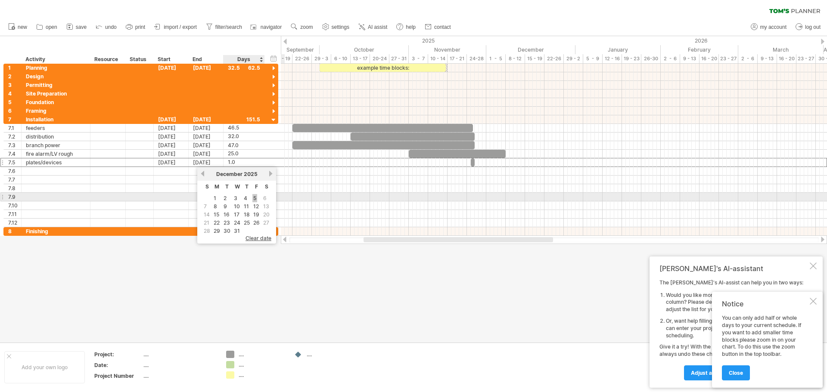
click at [256, 199] on link "5" at bounding box center [254, 198] width 5 height 8
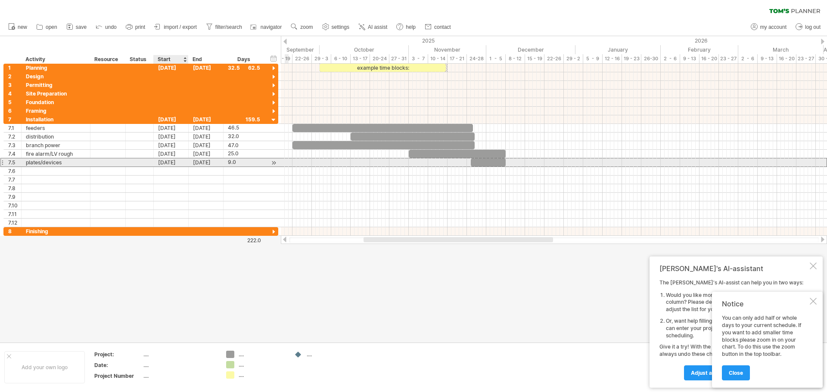
click at [175, 164] on div "[DATE]" at bounding box center [171, 162] width 35 height 8
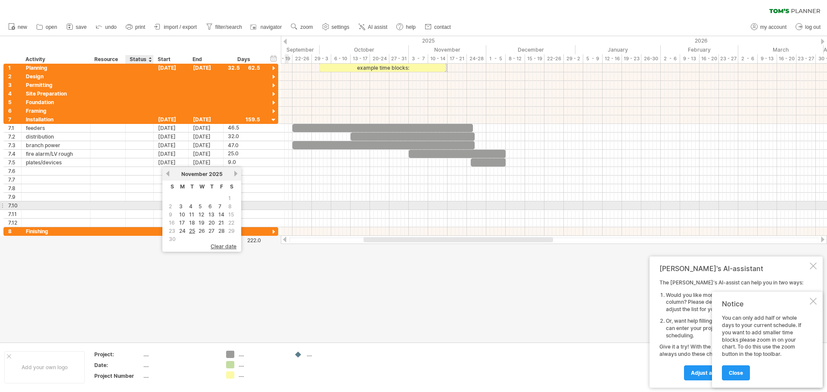
click at [132, 204] on div at bounding box center [139, 206] width 19 height 8
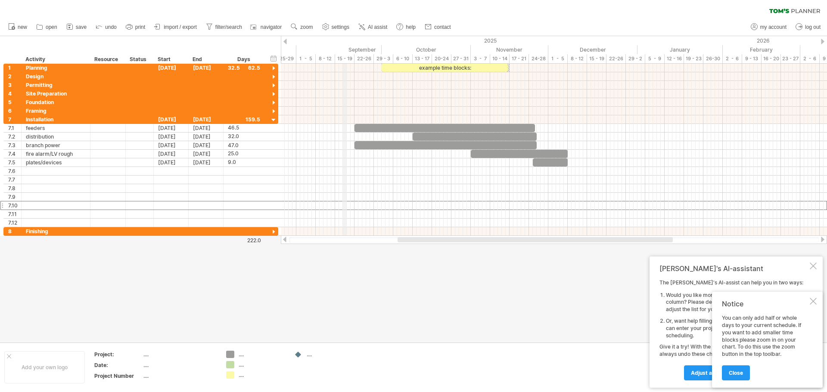
drag, startPoint x: 283, startPoint y: 45, endPoint x: 346, endPoint y: 42, distance: 63.4
click at [346, 42] on div "2025" at bounding box center [132, 40] width 1012 height 9
click at [275, 67] on div at bounding box center [274, 69] width 8 height 8
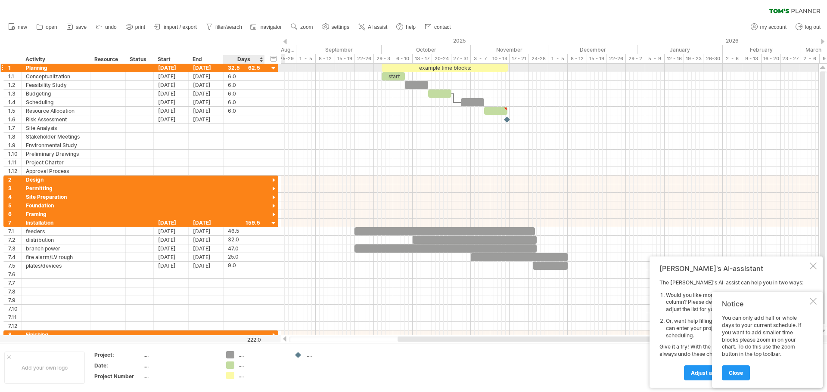
click at [239, 68] on div "32.5" at bounding box center [244, 68] width 32 height 8
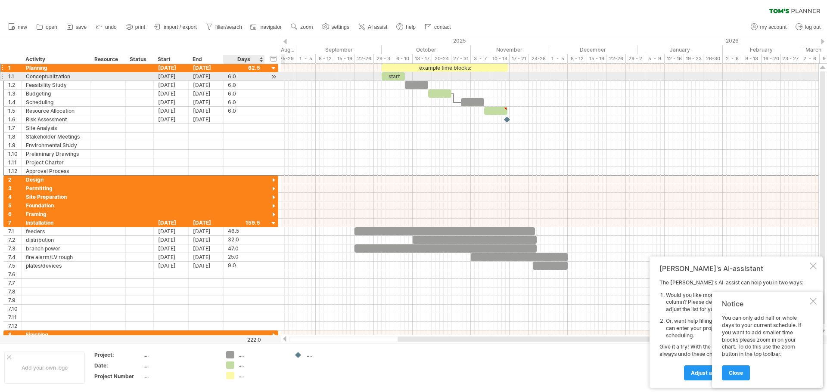
click at [232, 78] on div "6.0" at bounding box center [244, 76] width 32 height 8
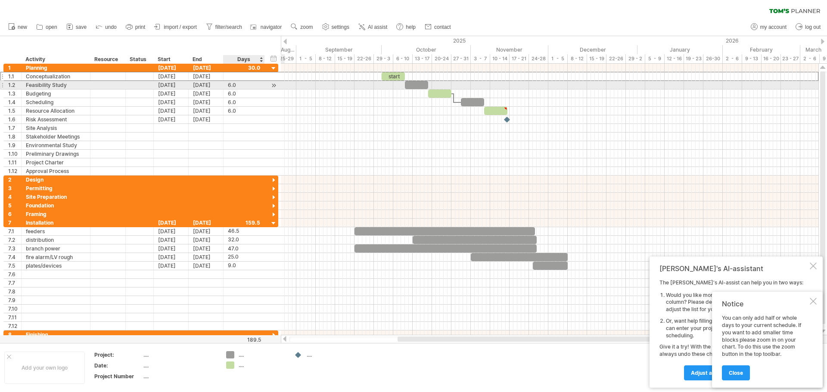
click at [232, 85] on div "6.0" at bounding box center [244, 85] width 32 height 8
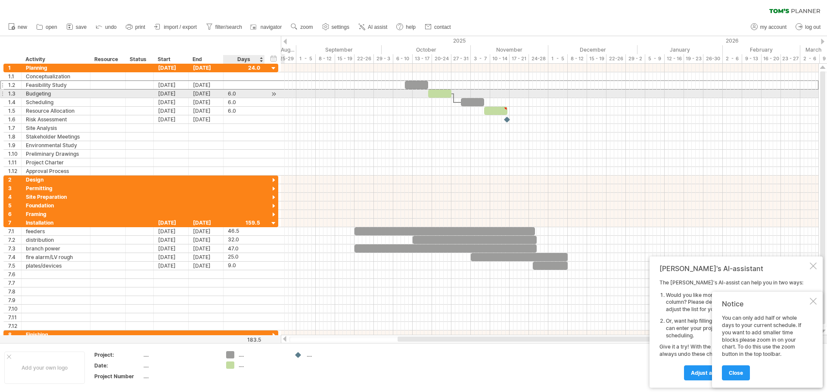
click at [234, 96] on div "6.0" at bounding box center [244, 94] width 32 height 8
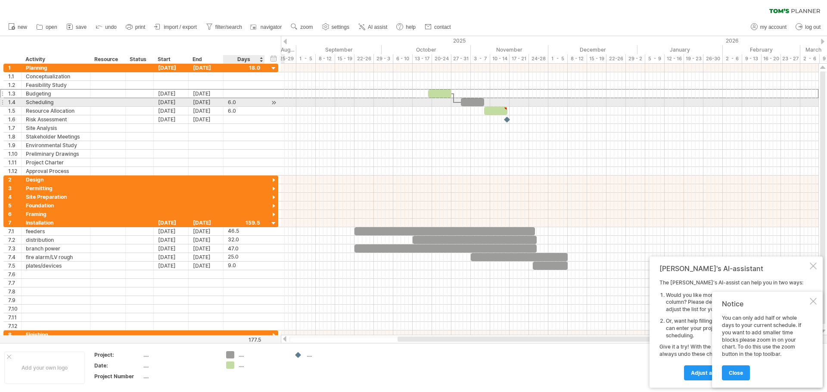
click at [233, 101] on div "6.0" at bounding box center [244, 102] width 32 height 8
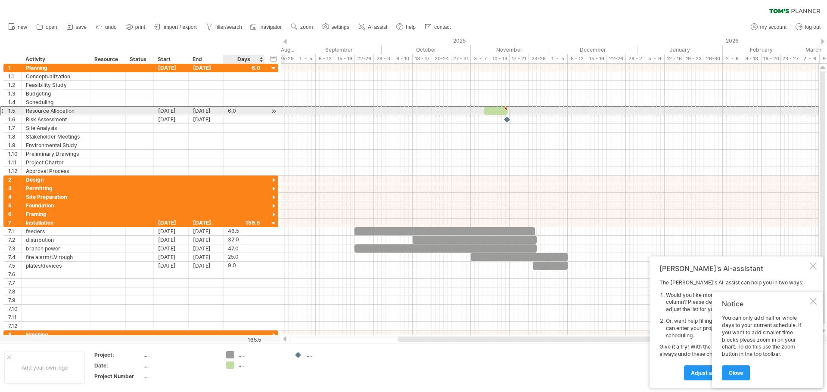
click at [233, 108] on div "6.0" at bounding box center [244, 111] width 32 height 8
click at [176, 110] on div at bounding box center [171, 111] width 35 height 8
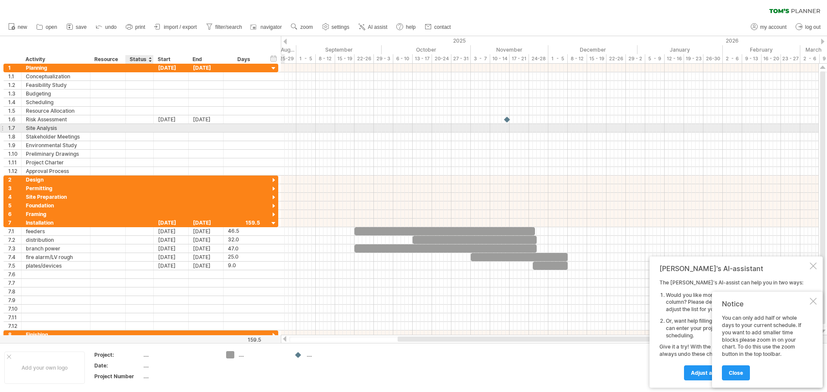
click at [151, 127] on div at bounding box center [152, 128] width 4 height 9
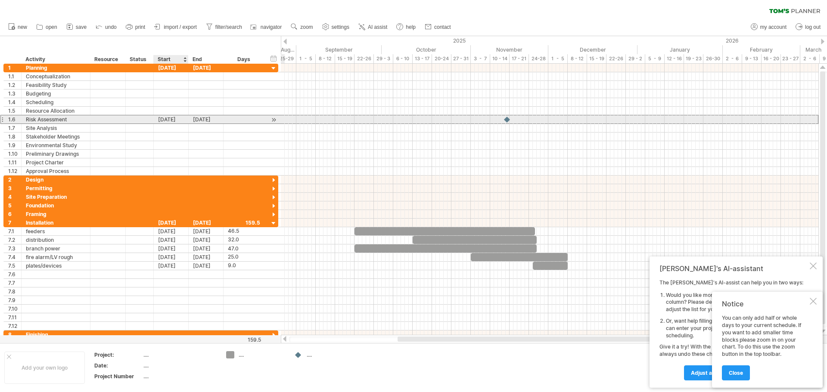
click at [176, 118] on div "[DATE]" at bounding box center [171, 119] width 35 height 8
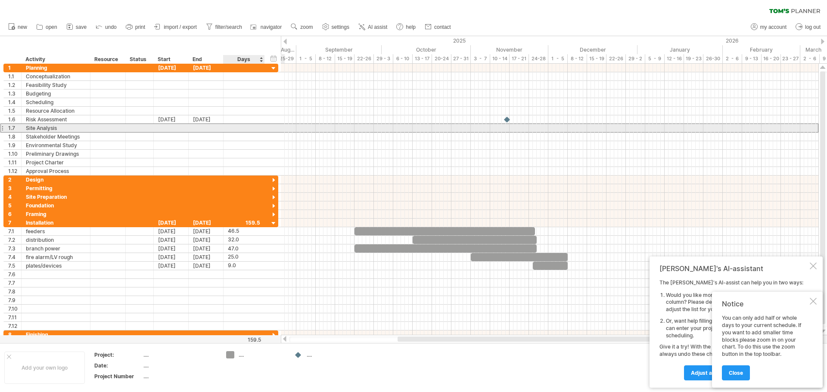
click at [262, 125] on div at bounding box center [244, 128] width 41 height 8
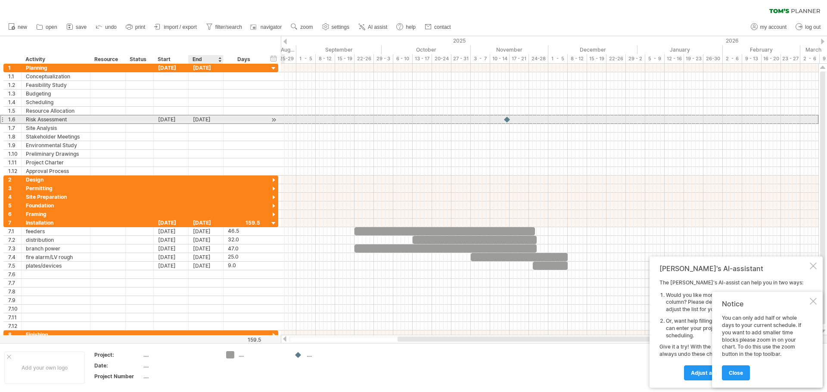
click at [216, 120] on div "[DATE]" at bounding box center [206, 119] width 35 height 8
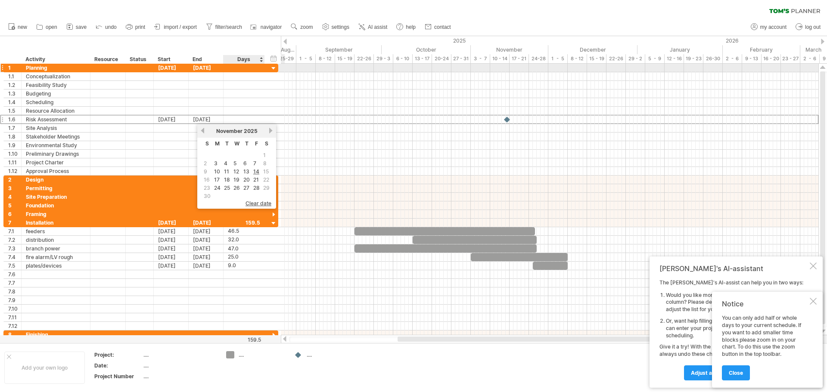
click at [273, 66] on div at bounding box center [274, 69] width 8 height 8
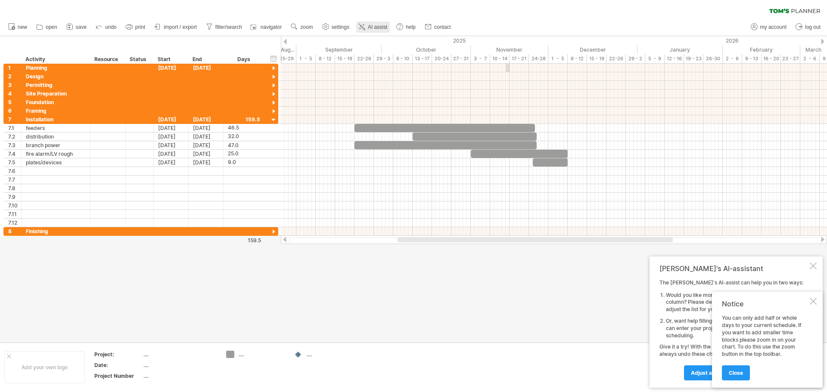
click at [381, 25] on span "AI assist" at bounding box center [377, 27] width 19 height 6
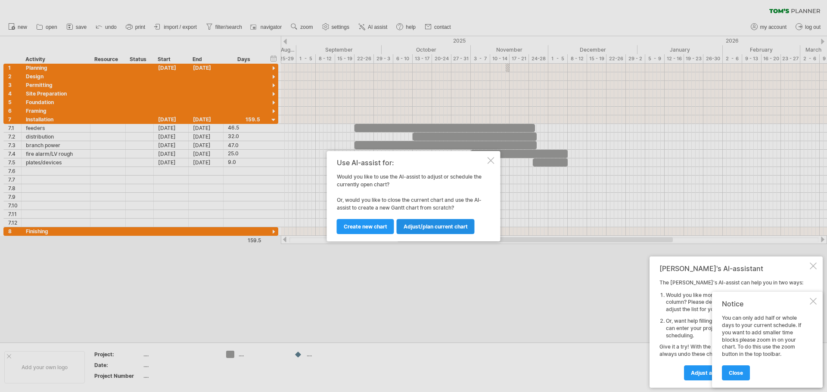
click at [446, 229] on span "Adjust/plan current chart" at bounding box center [436, 227] width 64 height 6
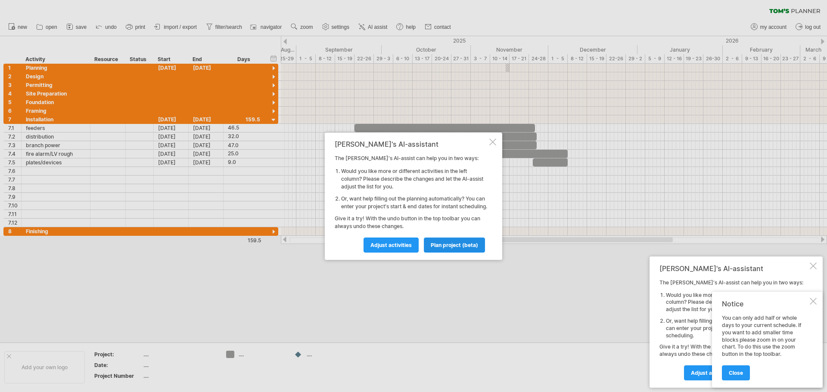
click at [463, 253] on link "plan project (beta)" at bounding box center [454, 245] width 61 height 15
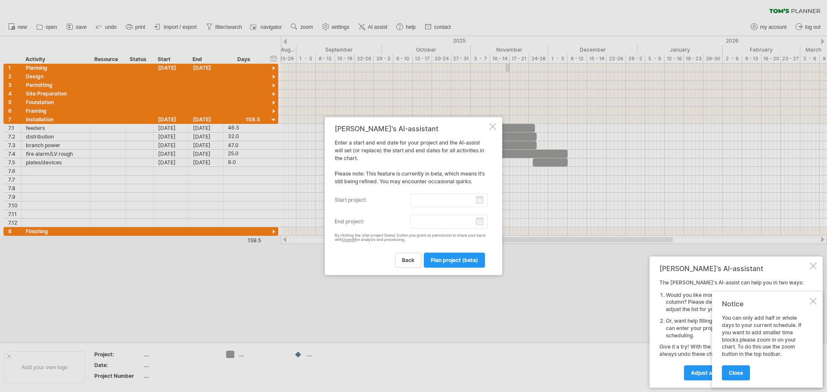
click at [482, 200] on input "start project:" at bounding box center [449, 200] width 78 height 14
click at [347, 208] on link "previous" at bounding box center [348, 208] width 6 height 6
click at [362, 257] on link "22" at bounding box center [363, 258] width 8 height 8
type input "********"
click at [482, 221] on input "end project:" at bounding box center [449, 222] width 78 height 14
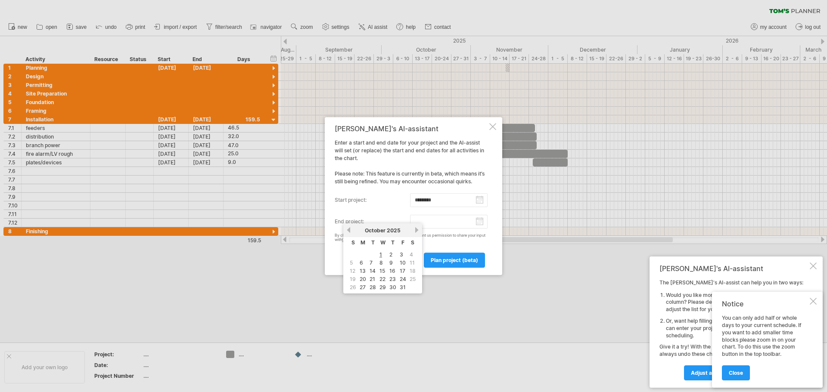
click at [419, 233] on link "next" at bounding box center [416, 230] width 6 height 6
click at [373, 288] on link "25" at bounding box center [373, 287] width 8 height 8
type input "********"
click at [460, 263] on span "plan project (beta)" at bounding box center [454, 260] width 47 height 6
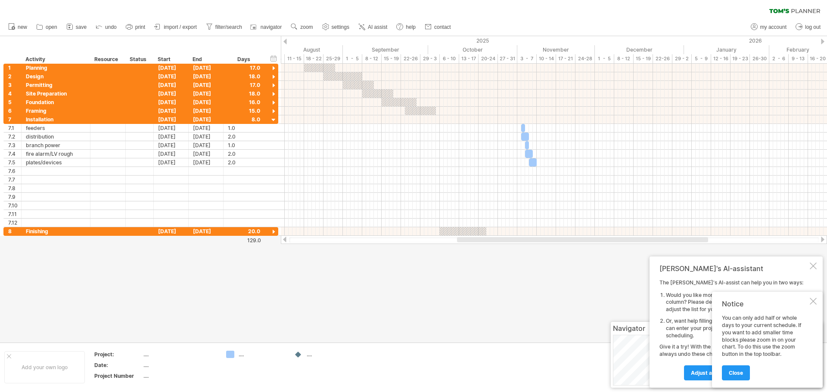
drag, startPoint x: 503, startPoint y: 240, endPoint x: 572, endPoint y: 246, distance: 69.2
click at [572, 246] on div "Trying to reach [DOMAIN_NAME] Connected again... 0% clear filter new 1" at bounding box center [413, 196] width 827 height 392
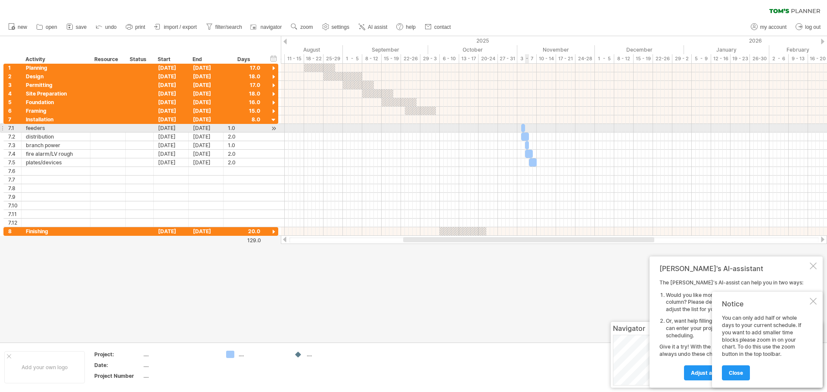
click at [528, 127] on div at bounding box center [554, 128] width 546 height 9
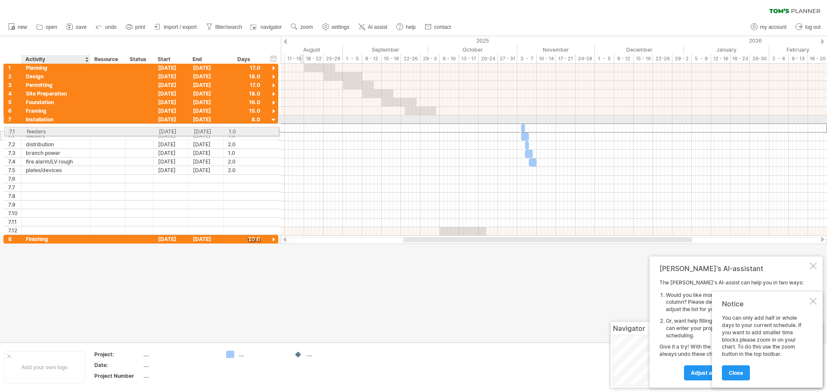
drag, startPoint x: 15, startPoint y: 126, endPoint x: 53, endPoint y: 130, distance: 38.5
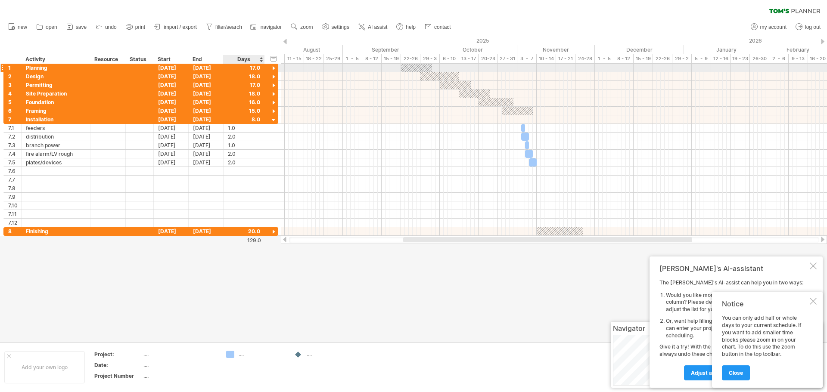
click at [277, 68] on div at bounding box center [274, 69] width 8 height 8
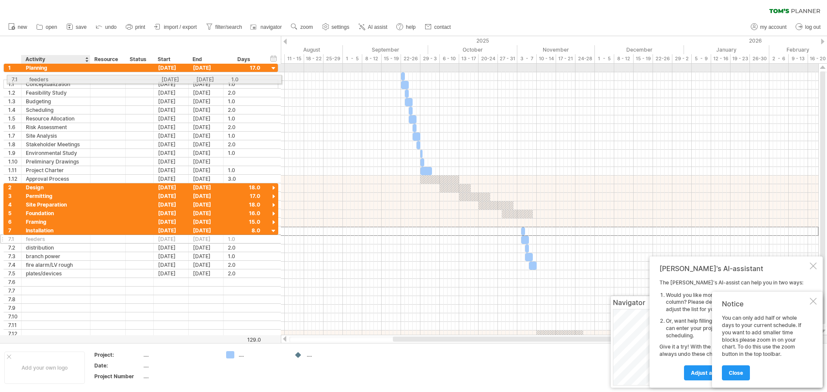
drag, startPoint x: 37, startPoint y: 230, endPoint x: 39, endPoint y: 78, distance: 152.5
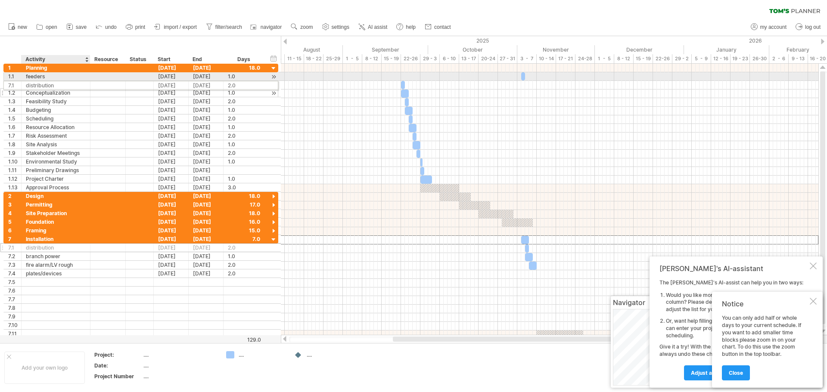
drag, startPoint x: 54, startPoint y: 242, endPoint x: 53, endPoint y: 84, distance: 157.6
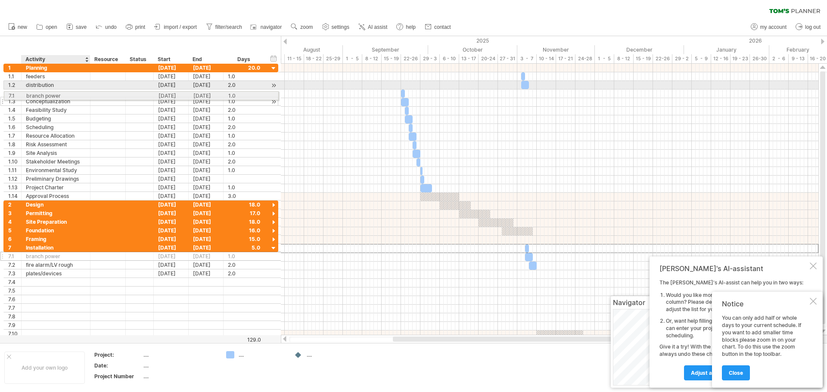
drag, startPoint x: 51, startPoint y: 249, endPoint x: 50, endPoint y: 94, distance: 154.6
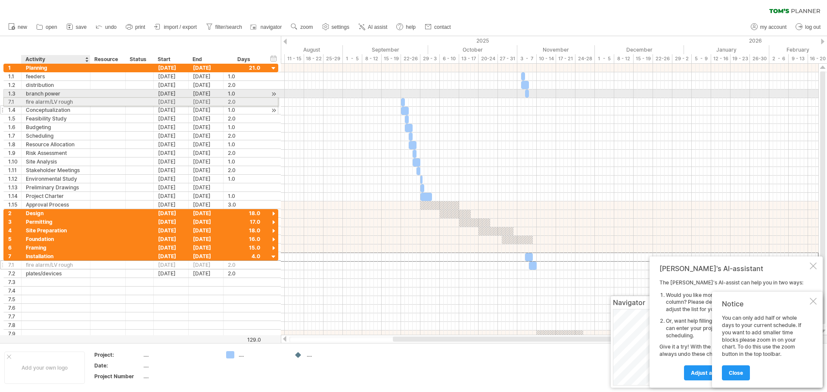
drag, startPoint x: 55, startPoint y: 259, endPoint x: 52, endPoint y: 100, distance: 158.5
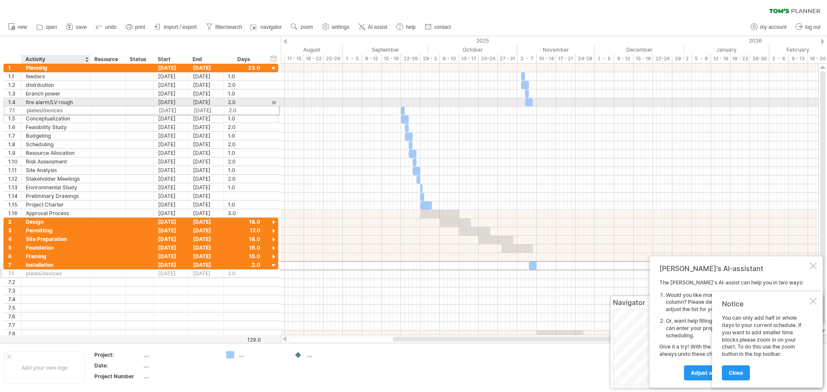
drag, startPoint x: 47, startPoint y: 264, endPoint x: 46, endPoint y: 109, distance: 155.5
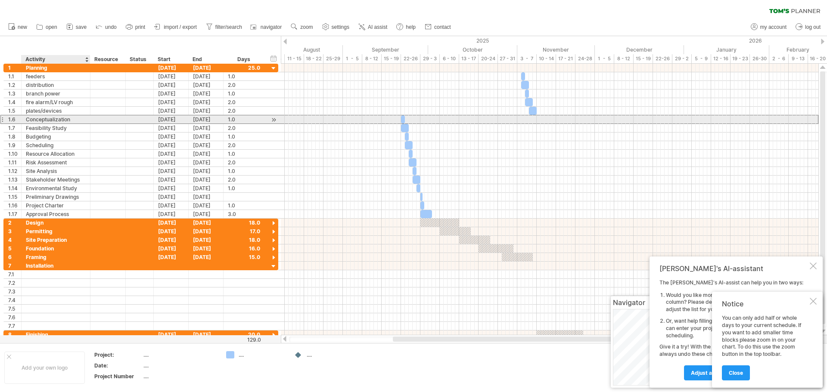
click at [56, 116] on div "Conceptualization" at bounding box center [56, 119] width 60 height 8
click at [79, 120] on input "**********" at bounding box center [56, 119] width 60 height 8
type input "*"
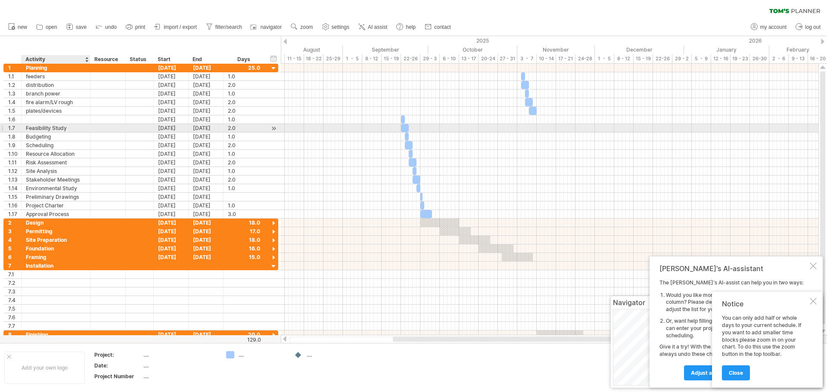
click at [80, 127] on div "Feasibility Study" at bounding box center [56, 128] width 60 height 8
type input "*"
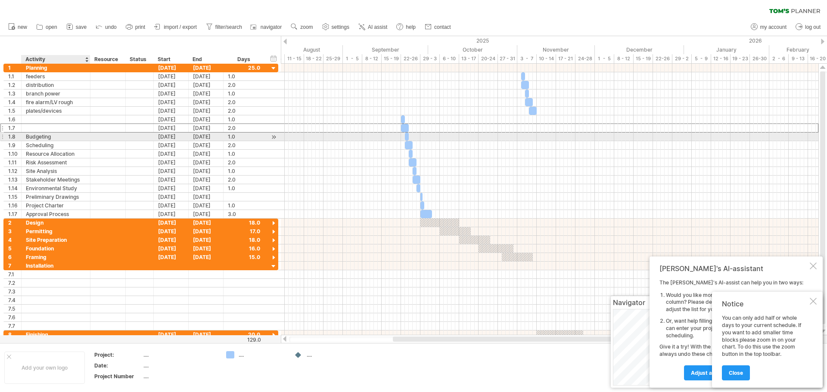
click at [77, 139] on div "Budgeting" at bounding box center [56, 137] width 60 height 8
type input "*"
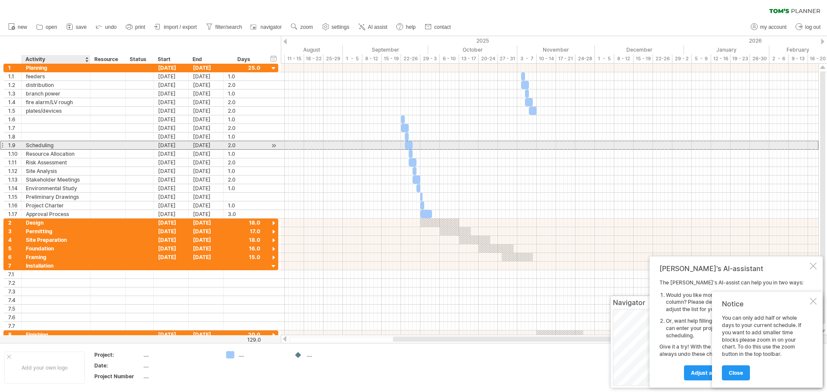
click at [76, 145] on div "Scheduling" at bounding box center [56, 145] width 60 height 8
type input "*"
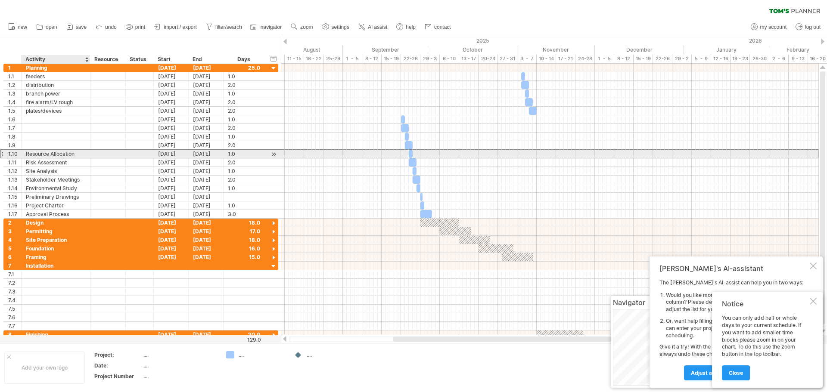
click at [78, 152] on div "Resource Allocation" at bounding box center [56, 154] width 60 height 8
type input "*"
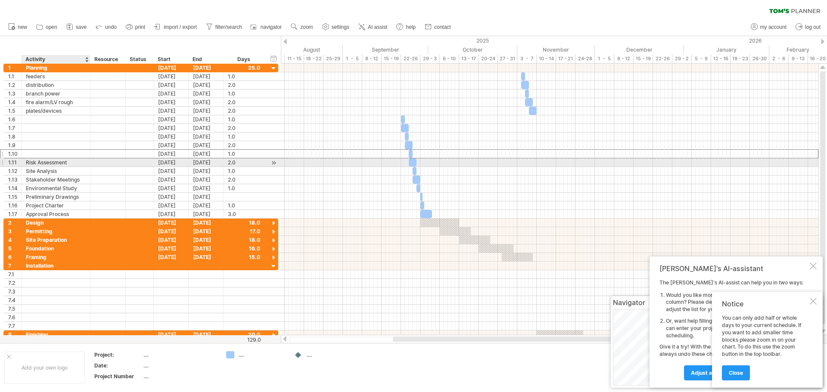
click at [79, 163] on div "Risk Assessment" at bounding box center [56, 162] width 60 height 8
type input "*"
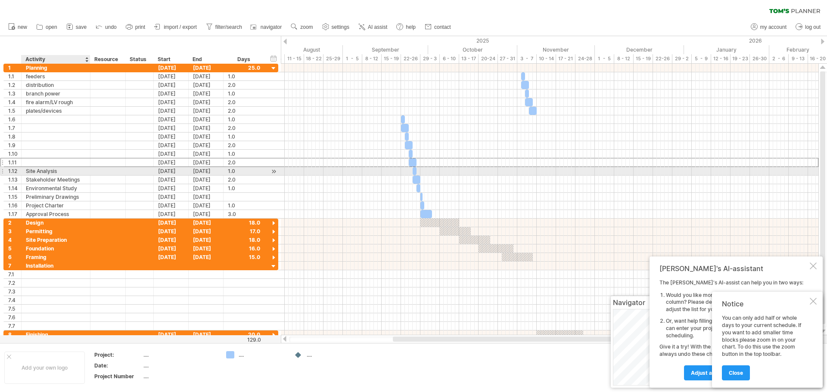
click at [79, 169] on div "Site Analysis" at bounding box center [56, 171] width 60 height 8
type input "*"
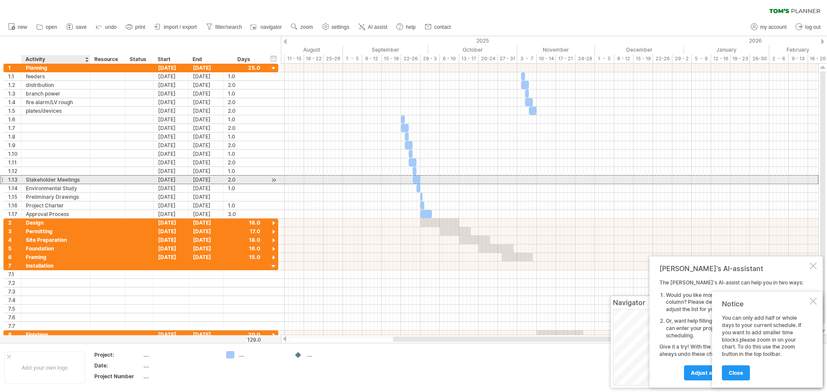
click at [84, 177] on div "Stakeholder Meetings" at bounding box center [56, 180] width 60 height 8
type input "*"
click at [84, 184] on div "1.13 [DATE] [DATE] 2.0 2.0" at bounding box center [140, 179] width 275 height 9
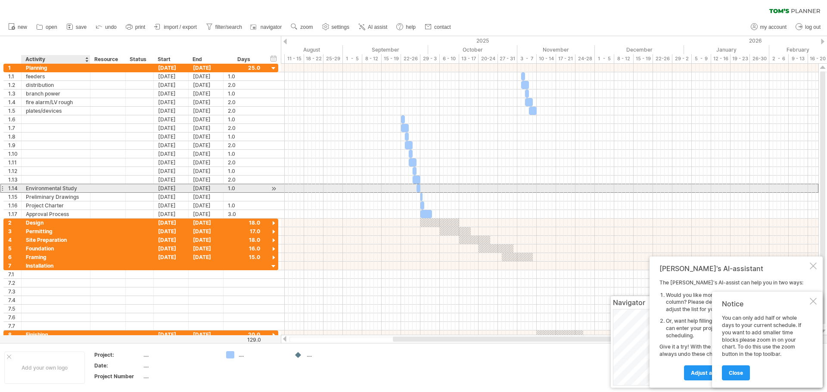
click at [84, 187] on div "Environmental Study" at bounding box center [56, 188] width 60 height 8
type input "*"
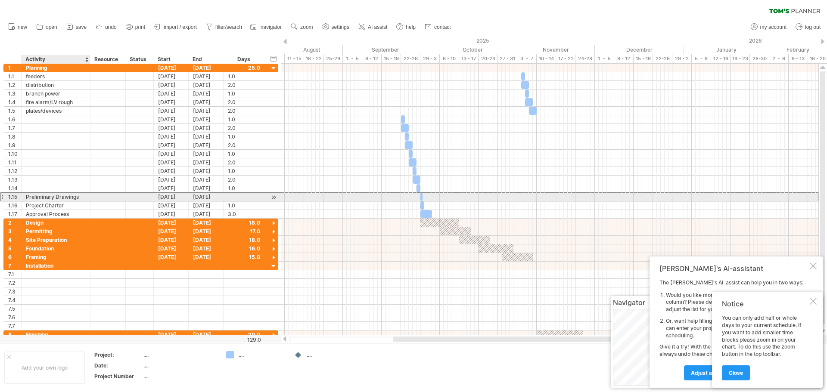
click at [84, 197] on div "Preliminary Drawings" at bounding box center [56, 197] width 60 height 8
type input "*"
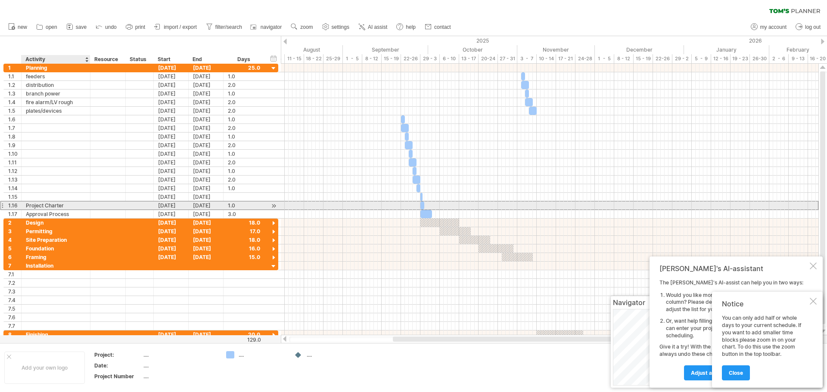
click at [78, 203] on div "Project Charter" at bounding box center [56, 206] width 60 height 8
type input "*"
click at [76, 210] on div "Approval Process" at bounding box center [56, 214] width 60 height 8
type input "*"
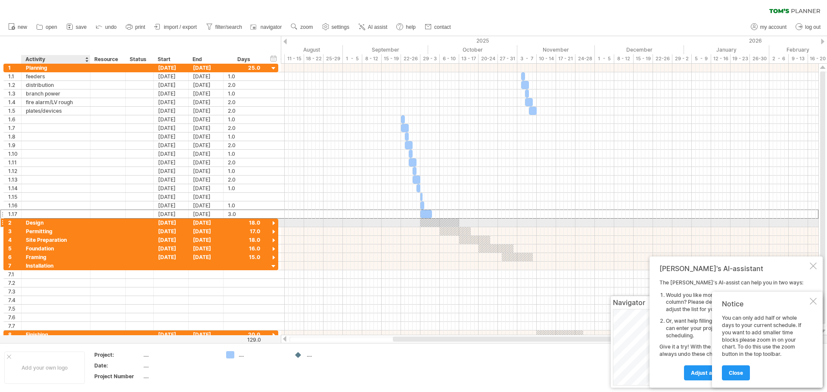
click at [61, 226] on div "Design" at bounding box center [56, 223] width 60 height 8
click at [275, 220] on div at bounding box center [274, 224] width 8 height 8
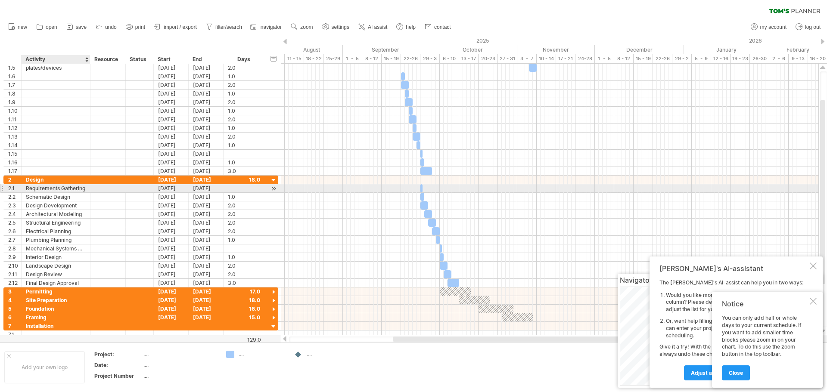
click at [85, 186] on div "Requirements Gathering" at bounding box center [56, 188] width 60 height 8
type input "*"
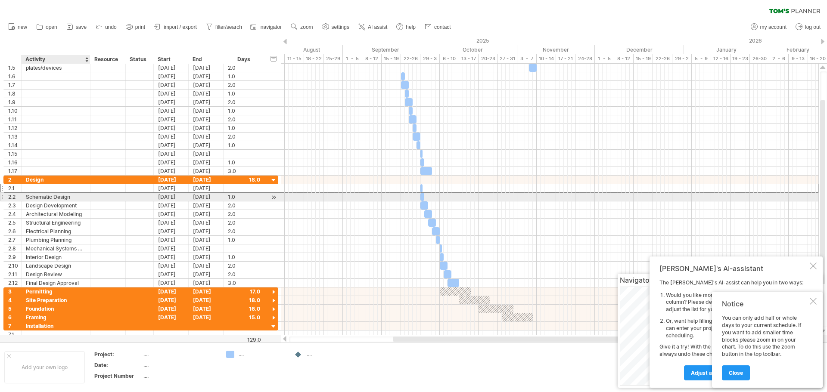
click at [81, 196] on div "Schematic Design" at bounding box center [56, 197] width 60 height 8
type input "*"
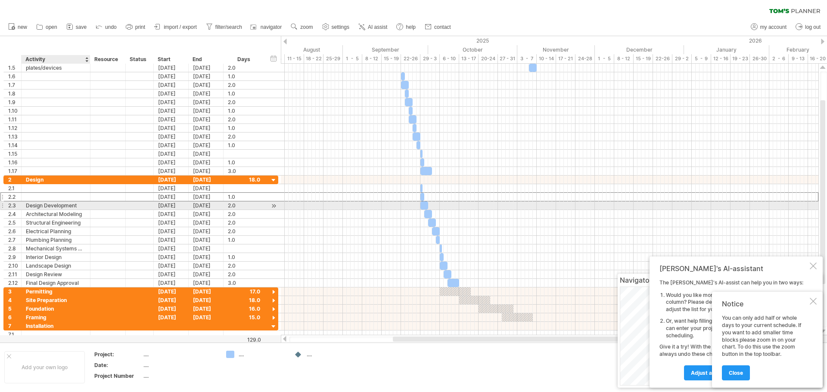
click at [81, 206] on div "Design Development" at bounding box center [56, 206] width 60 height 8
type input "*"
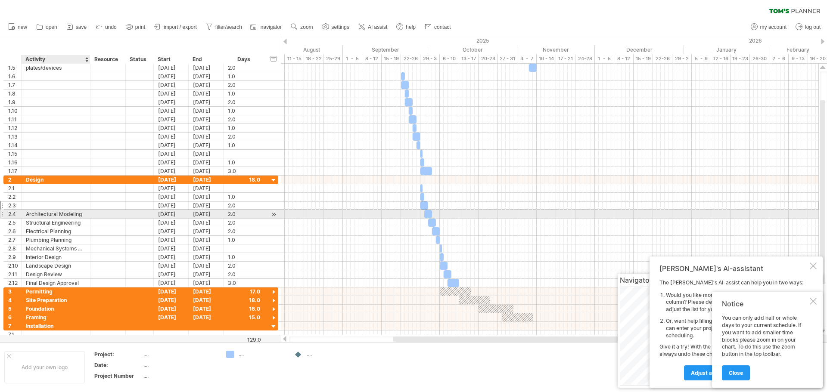
click at [84, 214] on div "Architectural Modeling" at bounding box center [56, 214] width 60 height 8
type input "*"
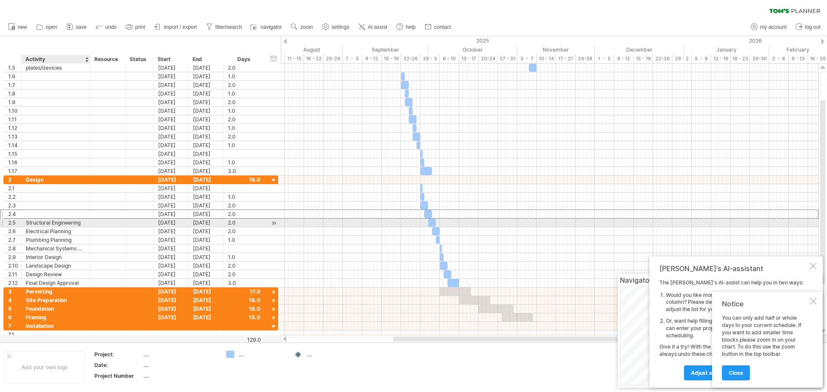
click at [84, 221] on div "Structural Engineering" at bounding box center [56, 223] width 60 height 8
type input "*"
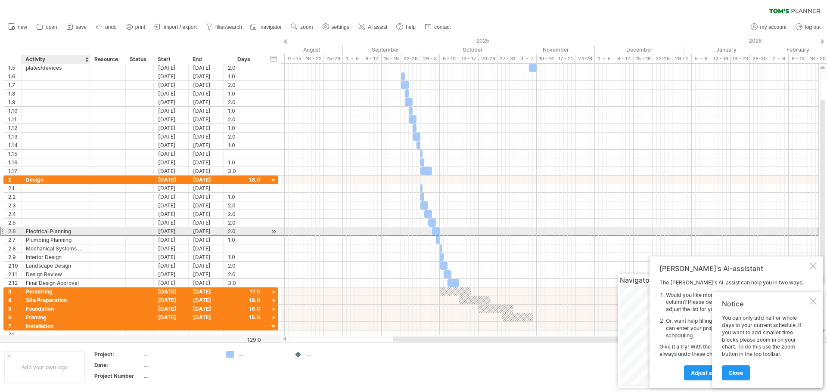
click at [84, 230] on div "Electrical Planning" at bounding box center [56, 231] width 60 height 8
type input "*"
click at [84, 235] on input "text" at bounding box center [56, 231] width 60 height 8
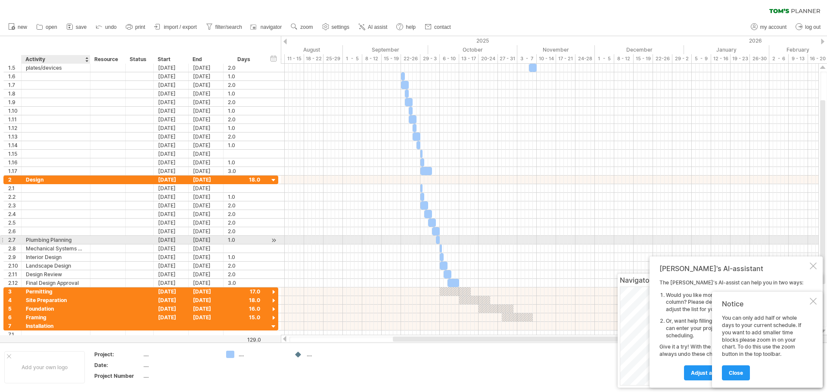
click at [84, 239] on div "Plumbing Planning" at bounding box center [56, 240] width 60 height 8
type input "*"
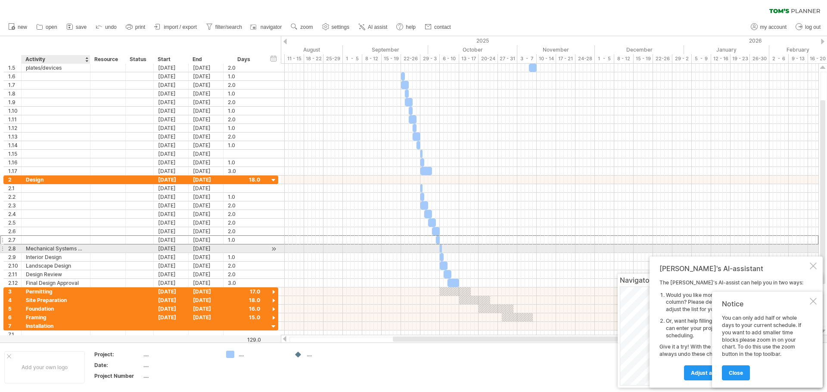
click at [85, 246] on div "Mechanical Systems Design" at bounding box center [56, 249] width 60 height 8
type input "****"
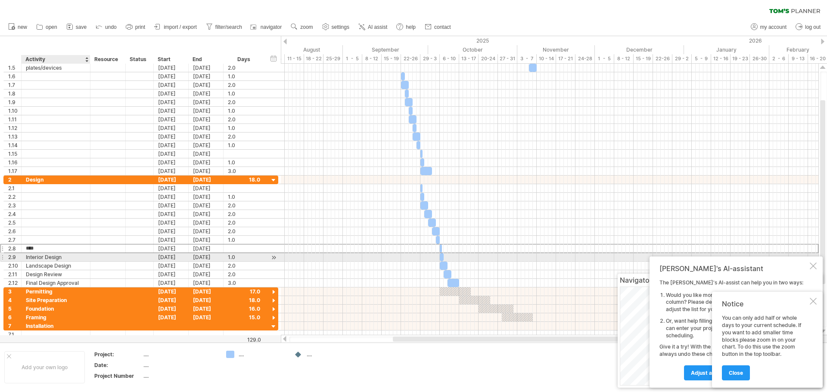
click at [84, 255] on div "Interior Design" at bounding box center [56, 257] width 60 height 8
type input "*"
click at [83, 249] on div "sign" at bounding box center [56, 249] width 60 height 8
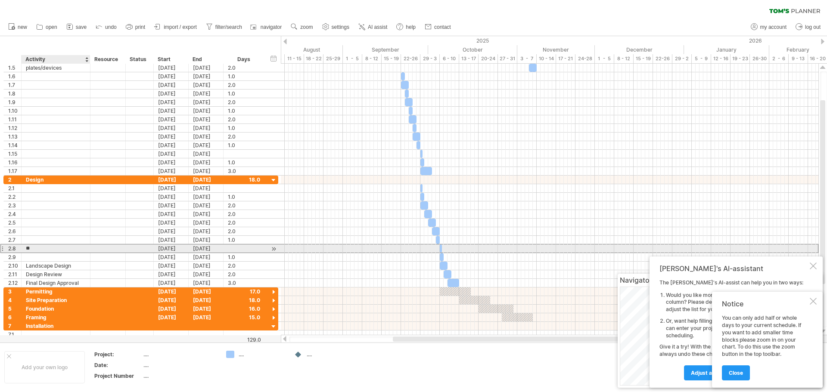
type input "*"
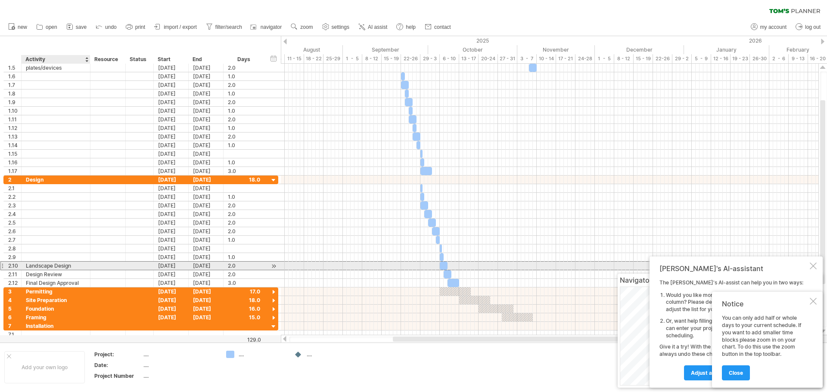
click at [80, 265] on div "Landscape Design" at bounding box center [56, 266] width 60 height 8
type input "*"
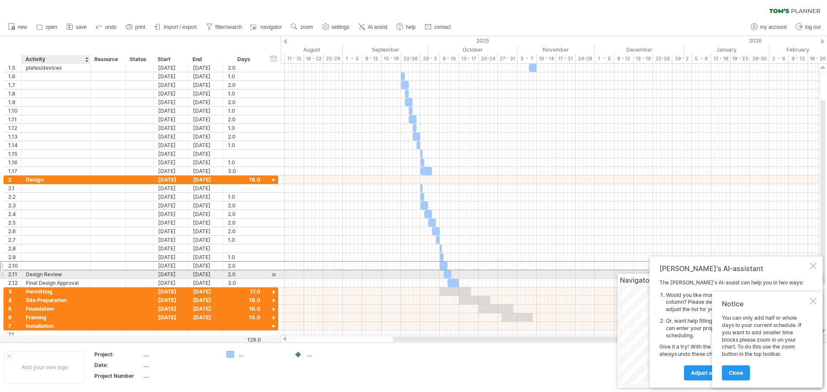
click at [81, 274] on div "Design Review" at bounding box center [56, 274] width 60 height 8
type input "*"
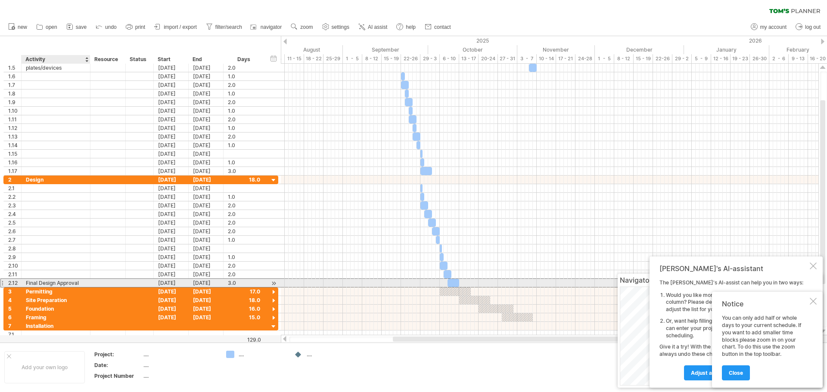
click at [85, 281] on div "Final Design Approval" at bounding box center [56, 283] width 60 height 8
type input "*"
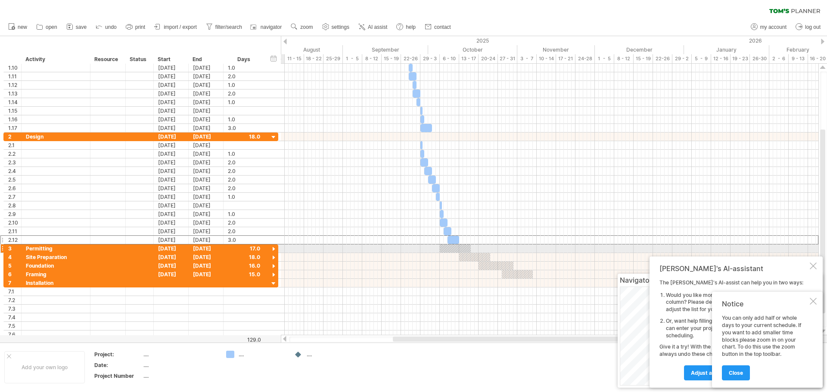
click at [272, 248] on div at bounding box center [274, 249] width 8 height 8
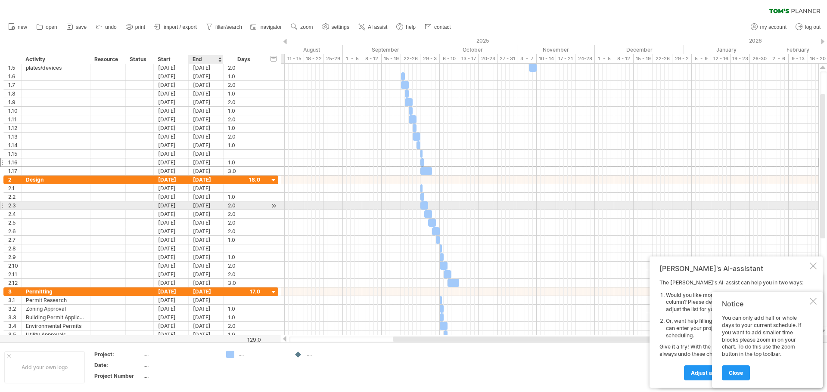
drag, startPoint x: 200, startPoint y: 163, endPoint x: 196, endPoint y: 203, distance: 40.2
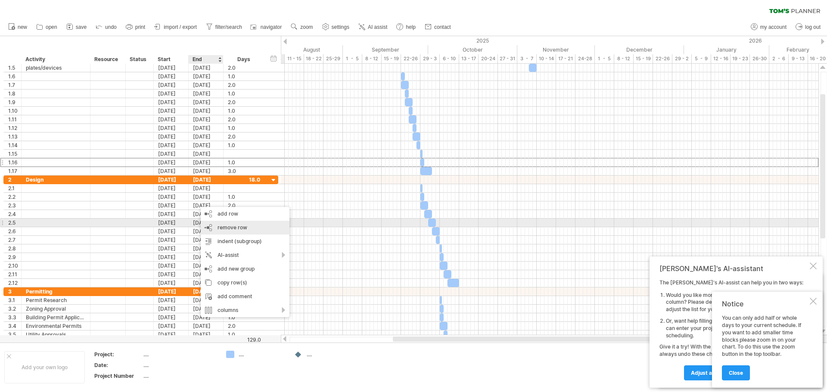
click at [236, 227] on span "remove row" at bounding box center [232, 227] width 30 height 6
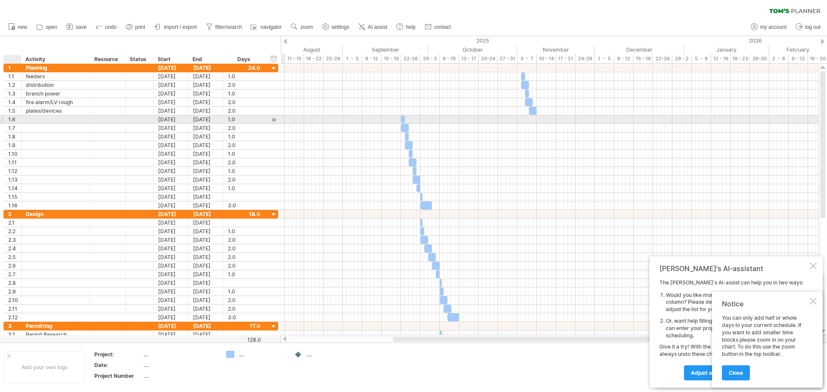
click at [18, 123] on div "1.6" at bounding box center [14, 119] width 13 height 8
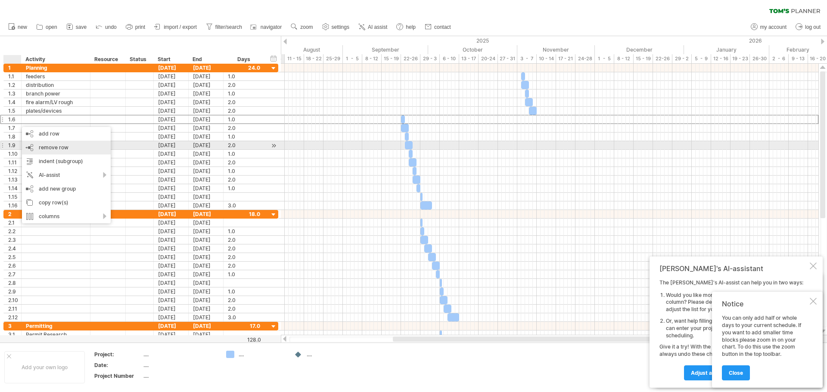
click at [43, 146] on span "remove row" at bounding box center [54, 147] width 30 height 6
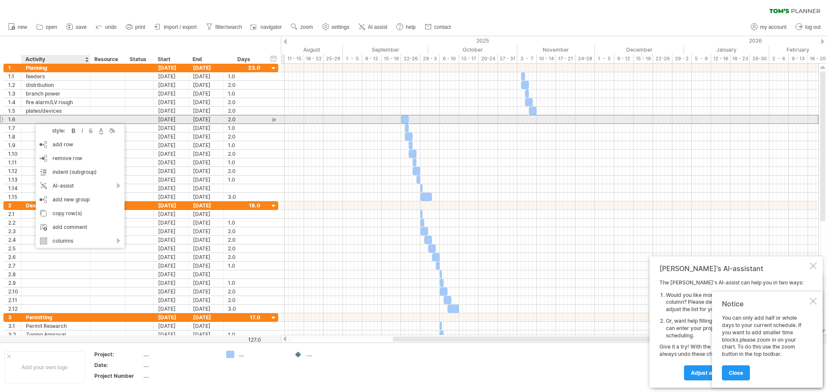
click at [48, 118] on div at bounding box center [56, 119] width 60 height 8
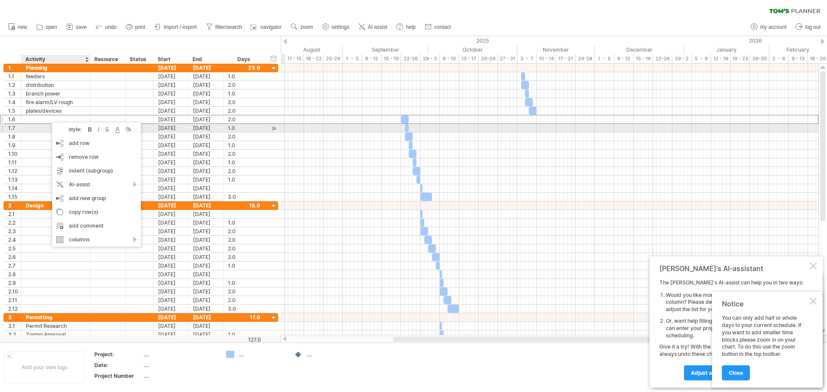
click at [39, 131] on div at bounding box center [56, 128] width 60 height 8
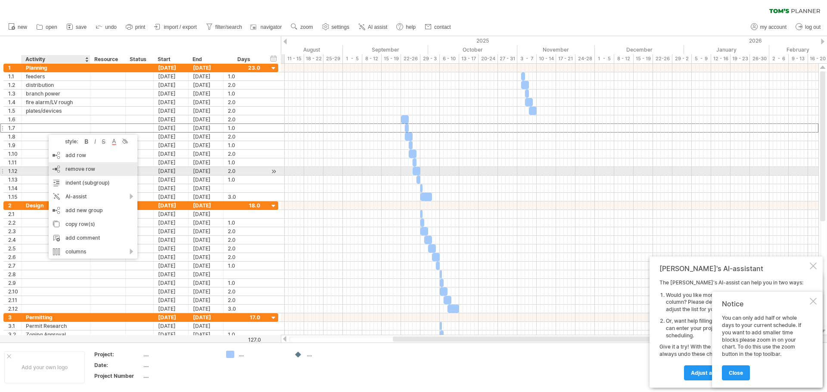
click at [75, 169] on span "remove row" at bounding box center [80, 169] width 30 height 6
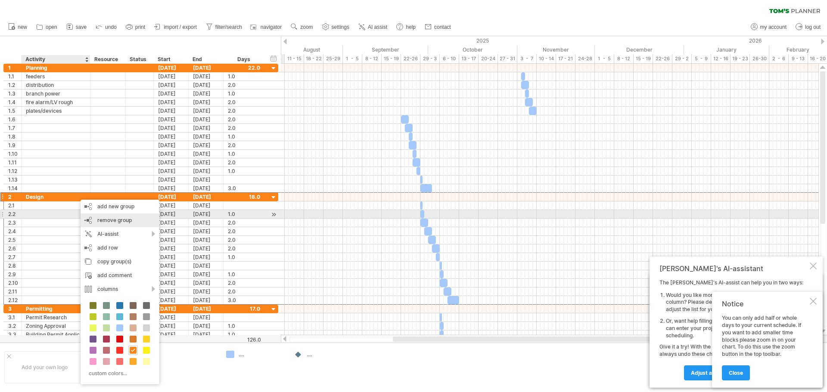
click at [99, 218] on span "remove group" at bounding box center [114, 220] width 34 height 6
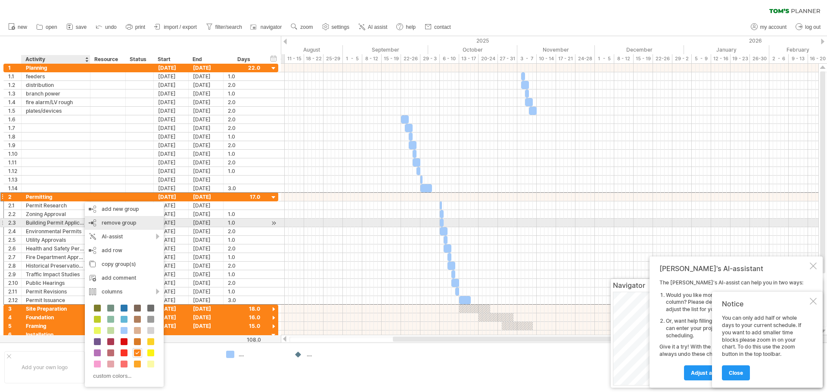
click at [106, 221] on span "remove group" at bounding box center [119, 223] width 34 height 6
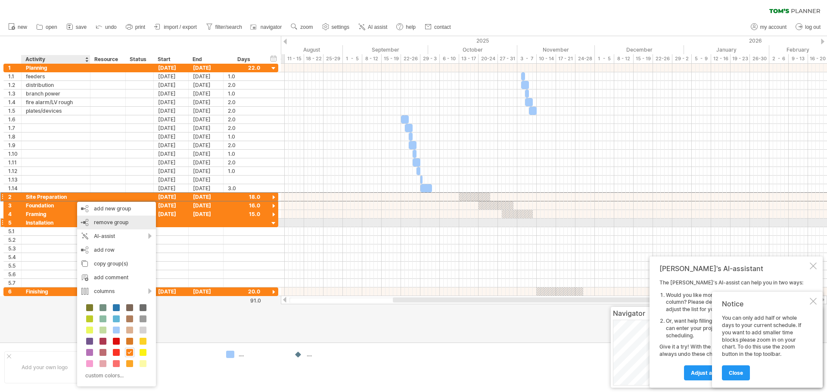
click at [106, 224] on span "remove group" at bounding box center [111, 222] width 34 height 6
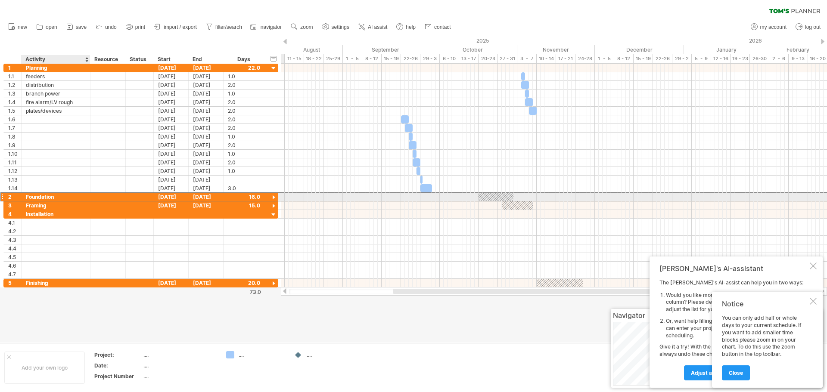
click at [71, 200] on div "Foundation" at bounding box center [56, 197] width 60 height 8
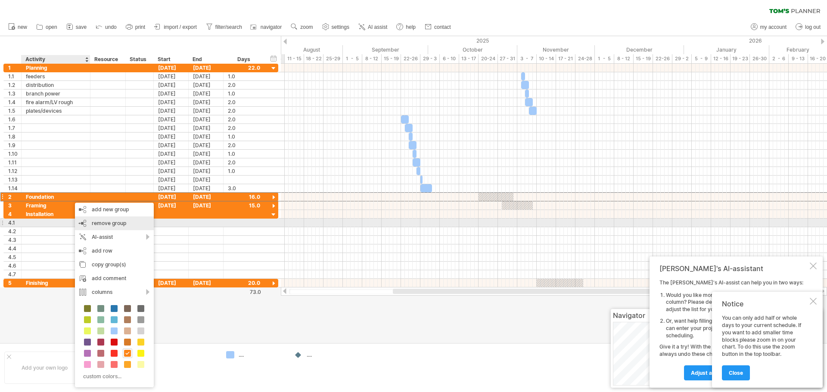
click at [99, 222] on span "remove group" at bounding box center [109, 223] width 34 height 6
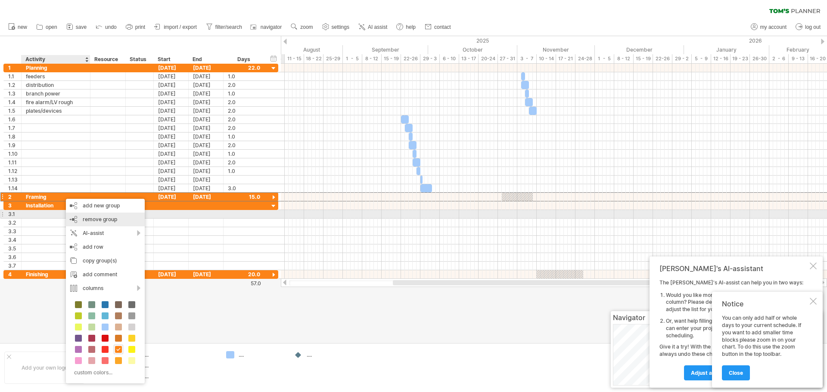
click at [93, 216] on span "remove group" at bounding box center [100, 219] width 34 height 6
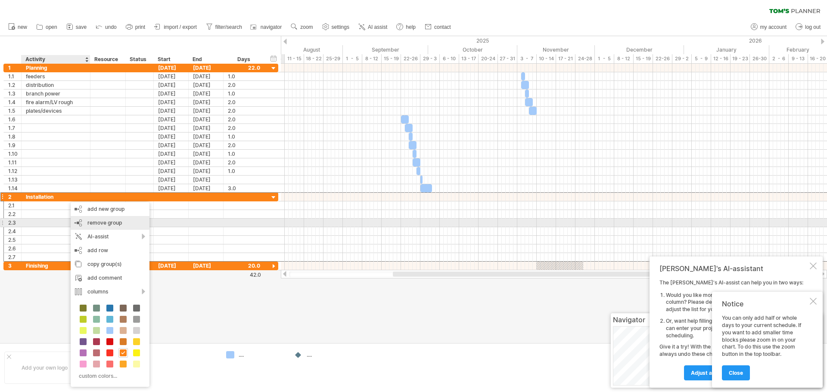
click at [99, 221] on span "remove group" at bounding box center [104, 223] width 34 height 6
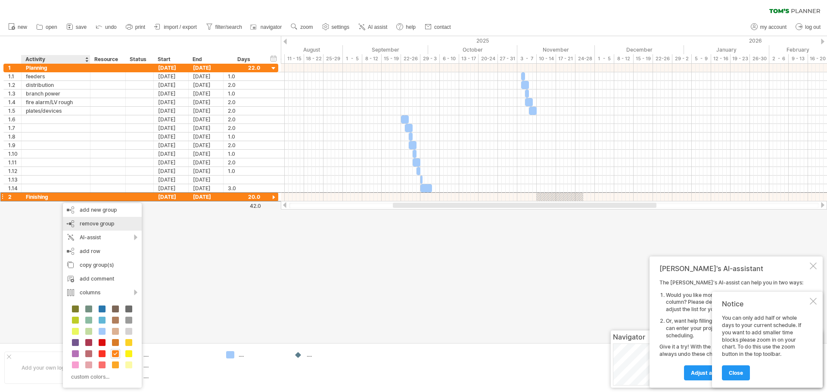
click at [87, 223] on span "remove group" at bounding box center [97, 224] width 34 height 6
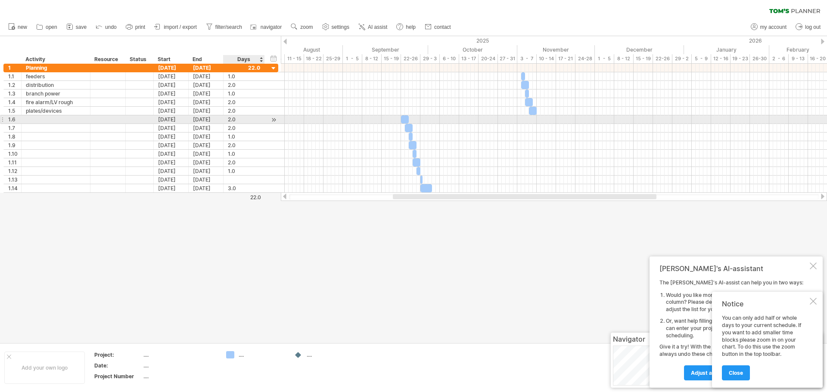
click at [233, 120] on div "2.0" at bounding box center [244, 119] width 32 height 8
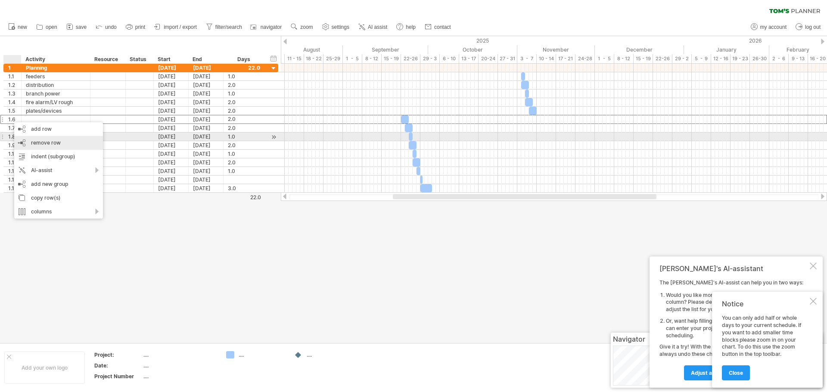
click at [20, 140] on div "remove row remove selected rows" at bounding box center [58, 143] width 89 height 14
click at [26, 140] on div "remove row remove selected rows" at bounding box center [59, 142] width 89 height 14
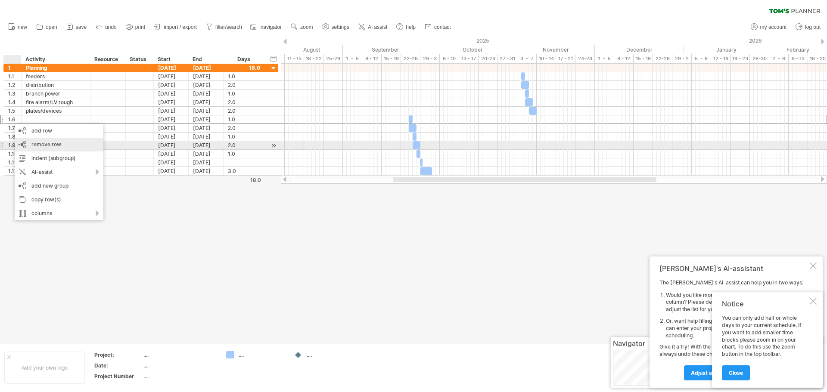
click at [31, 146] on div "remove row remove selected rows" at bounding box center [59, 145] width 89 height 14
click at [25, 143] on div "remove row remove selected rows" at bounding box center [57, 145] width 89 height 14
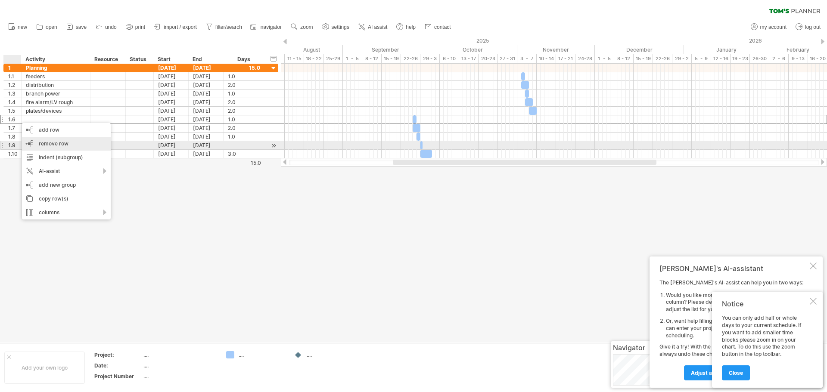
click at [37, 145] on div "remove row remove selected rows" at bounding box center [66, 144] width 89 height 14
click at [32, 141] on div "remove row remove selected rows" at bounding box center [65, 144] width 89 height 14
click at [34, 141] on div "remove row remove selected rows" at bounding box center [69, 145] width 89 height 14
click at [33, 143] on div "remove row remove selected rows" at bounding box center [68, 145] width 89 height 14
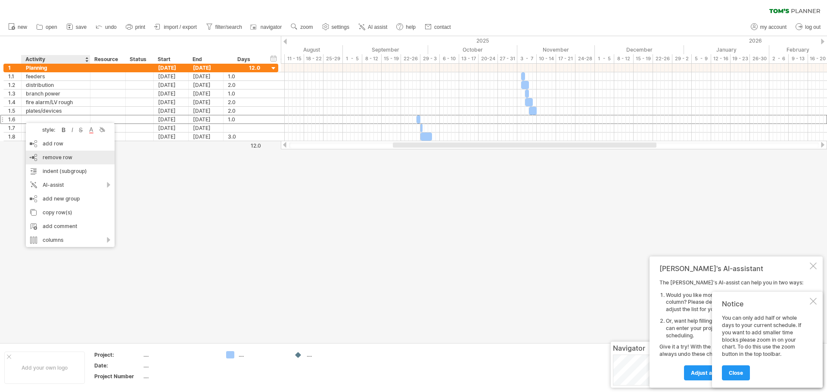
click at [46, 158] on span "remove row" at bounding box center [58, 157] width 30 height 6
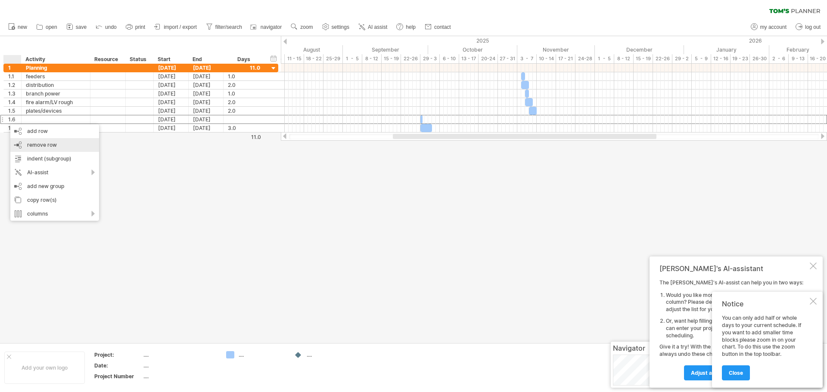
click at [31, 143] on span "remove row" at bounding box center [42, 145] width 30 height 6
click at [38, 143] on span "remove row" at bounding box center [49, 145] width 30 height 6
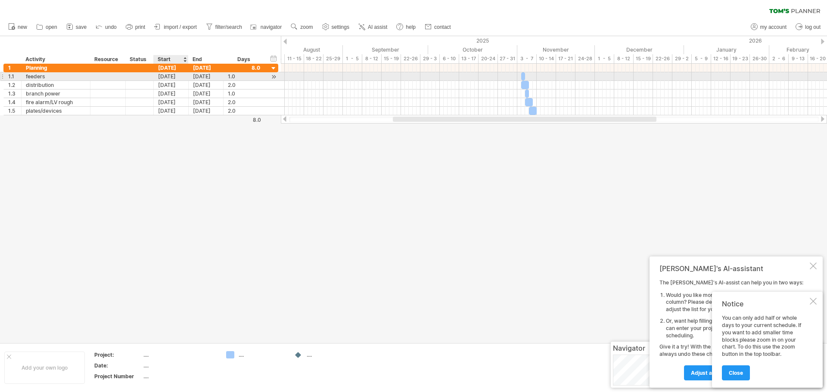
click at [171, 77] on div "[DATE]" at bounding box center [171, 76] width 35 height 8
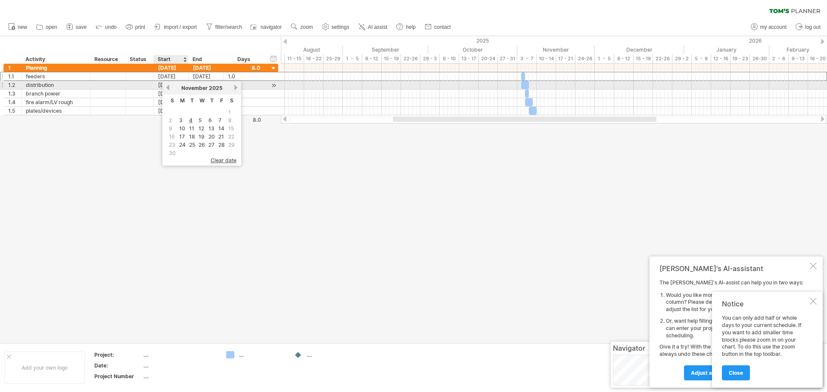
click at [168, 86] on link "previous" at bounding box center [168, 87] width 6 height 6
click at [180, 137] on link "22" at bounding box center [182, 137] width 8 height 8
click at [161, 84] on div "[DATE]" at bounding box center [171, 85] width 35 height 8
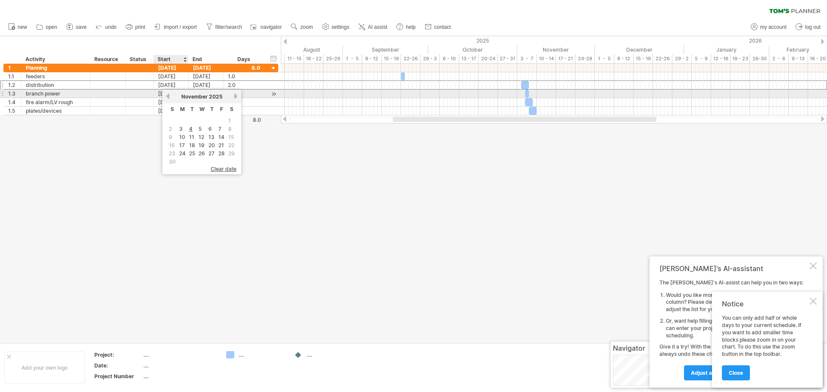
click at [160, 92] on div "[DATE]" at bounding box center [171, 94] width 35 height 8
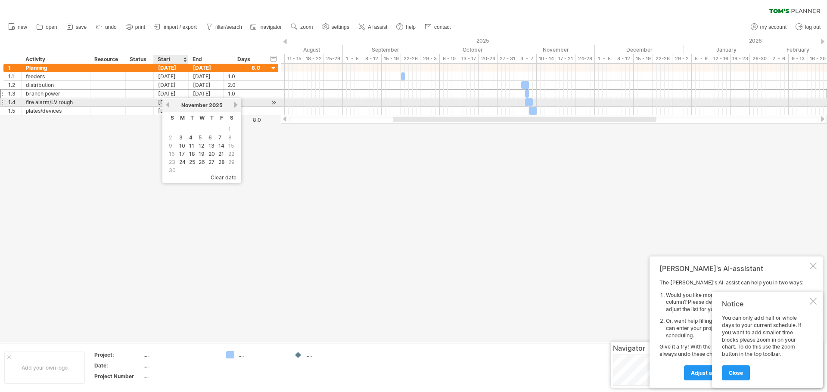
click at [168, 105] on link "previous" at bounding box center [168, 105] width 6 height 6
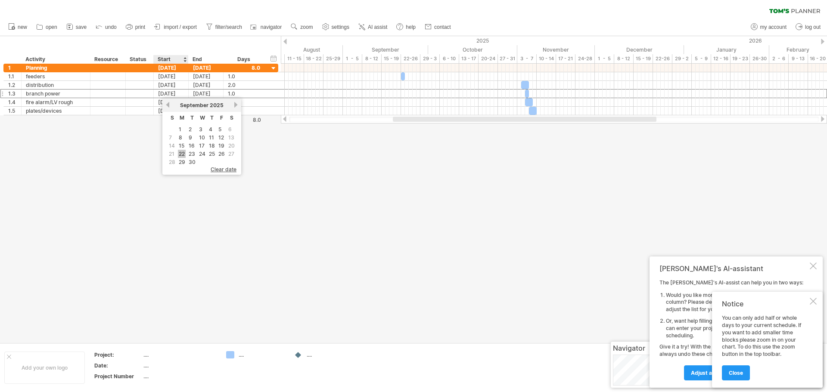
click at [183, 153] on link "22" at bounding box center [182, 154] width 8 height 8
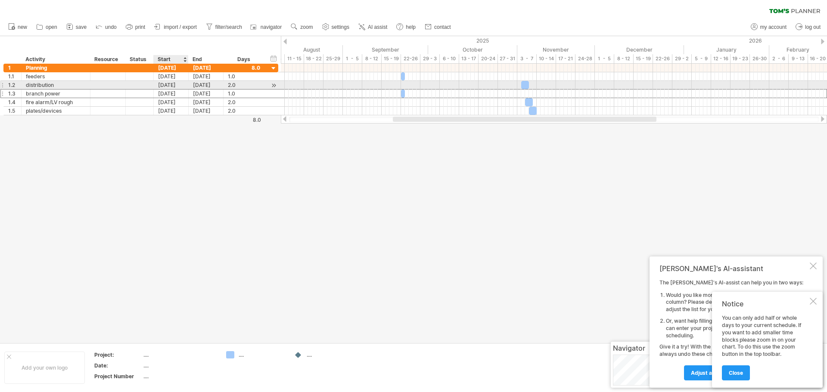
click at [167, 83] on div "[DATE]" at bounding box center [171, 85] width 35 height 8
click at [167, 94] on link "previous" at bounding box center [168, 96] width 6 height 6
click at [180, 129] on link "6" at bounding box center [180, 129] width 5 height 8
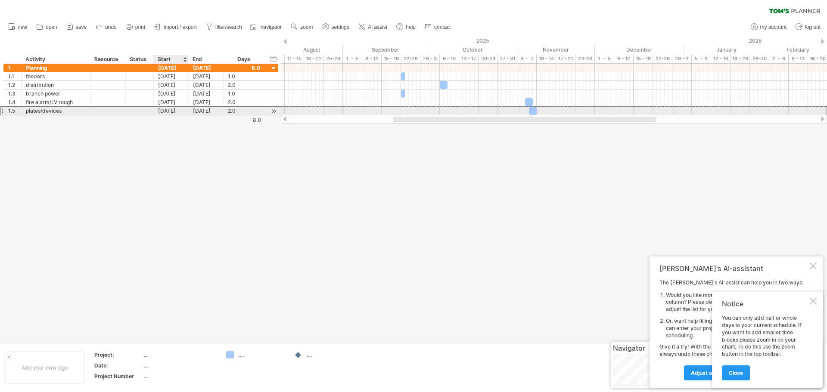
click at [168, 112] on div "[DATE]" at bounding box center [171, 111] width 35 height 8
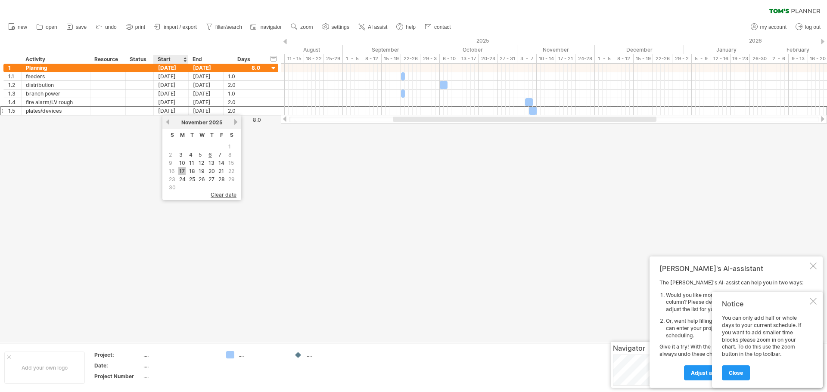
click at [180, 169] on link "17" at bounding box center [181, 171] width 7 height 8
click at [212, 68] on div "[DATE]" at bounding box center [206, 68] width 35 height 8
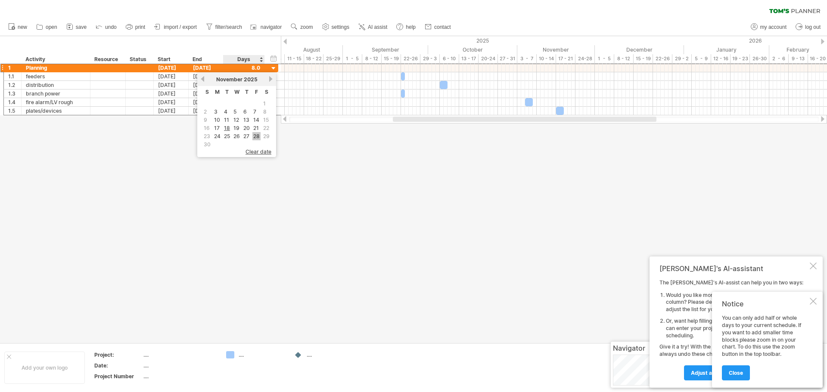
click at [254, 135] on link "28" at bounding box center [256, 136] width 8 height 8
click at [212, 154] on div at bounding box center [413, 189] width 827 height 307
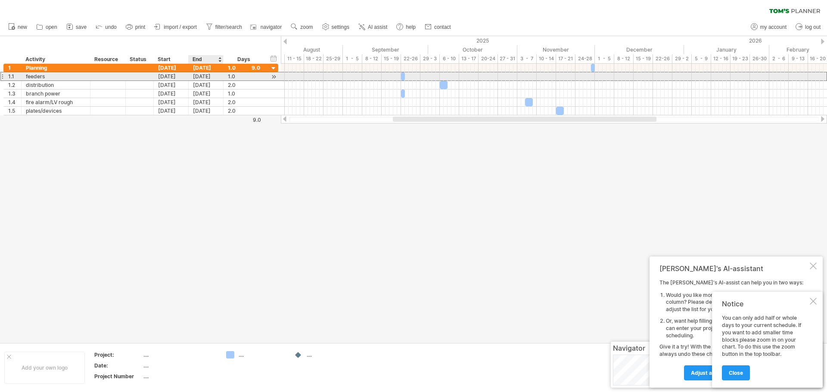
click at [208, 76] on div "[DATE]" at bounding box center [206, 76] width 35 height 8
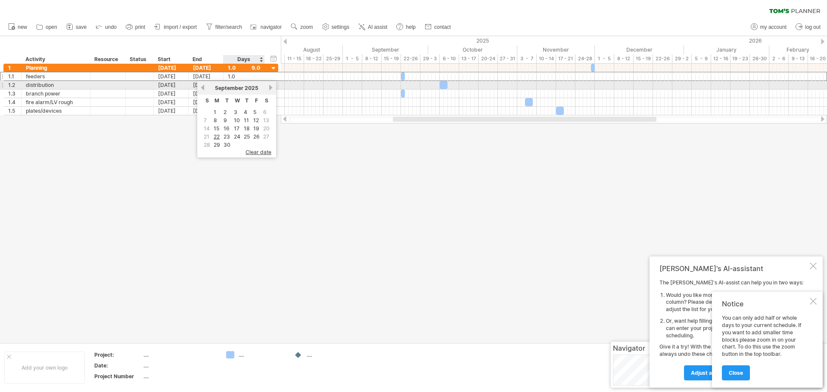
click at [270, 89] on link "next" at bounding box center [270, 87] width 6 height 6
click at [254, 143] on link "28" at bounding box center [256, 145] width 8 height 8
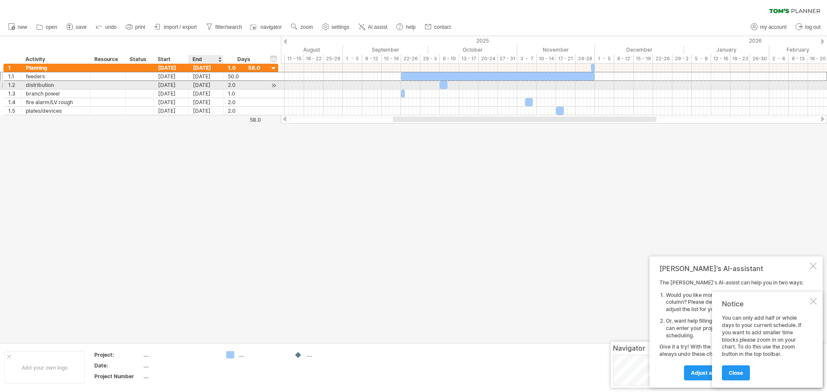
click at [212, 84] on div "[DATE]" at bounding box center [206, 85] width 35 height 8
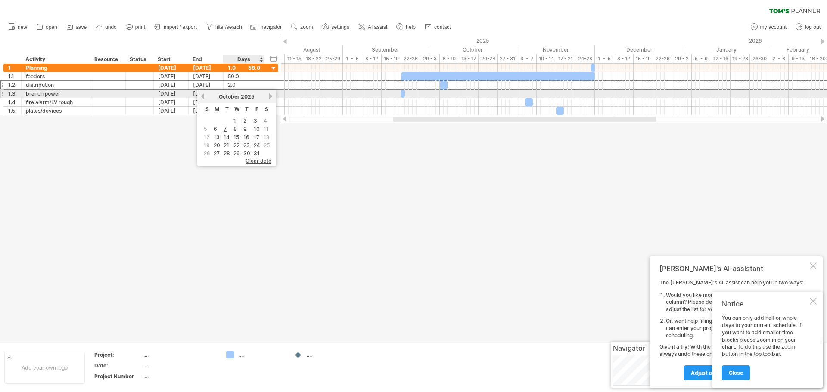
click at [271, 97] on link "next" at bounding box center [270, 96] width 6 height 6
click at [217, 143] on link "17" at bounding box center [216, 145] width 7 height 8
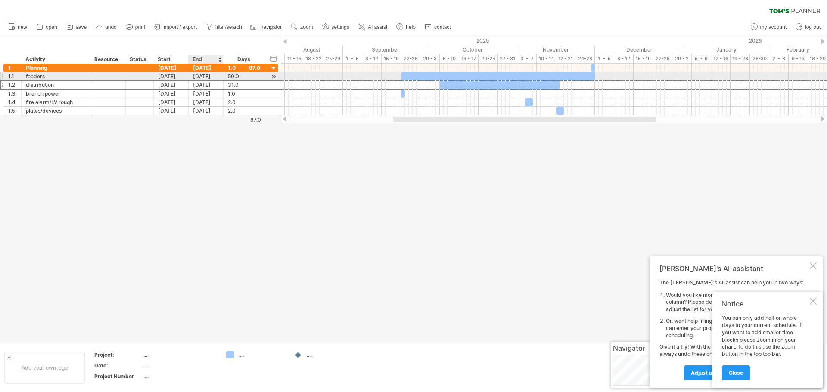
click at [205, 75] on div "[DATE]" at bounding box center [206, 76] width 35 height 8
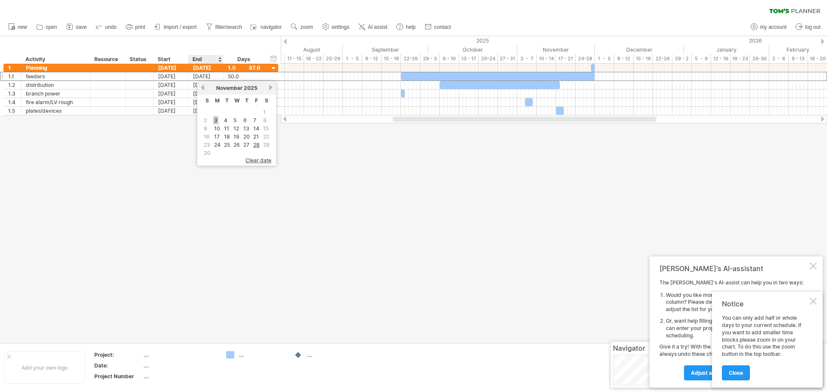
click at [214, 119] on link "3" at bounding box center [215, 120] width 5 height 8
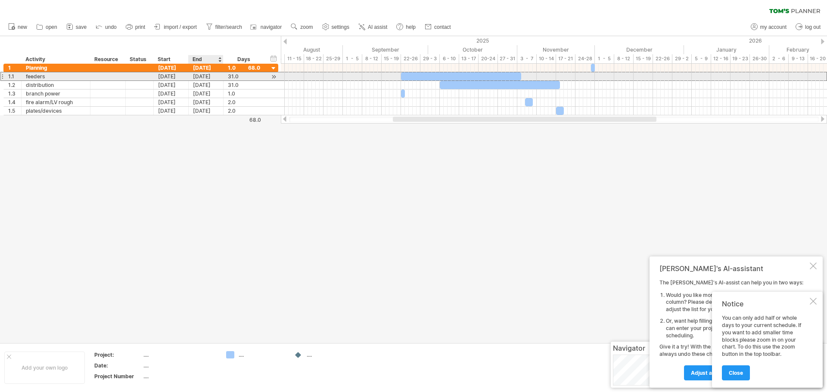
click at [205, 77] on div "[DATE]" at bounding box center [206, 76] width 35 height 8
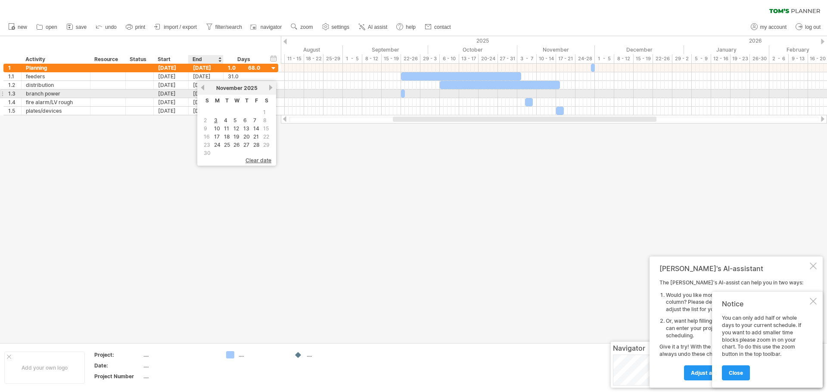
click at [204, 90] on link "previous" at bounding box center [202, 87] width 6 height 6
click at [216, 135] on link "20" at bounding box center [217, 137] width 8 height 8
click at [207, 93] on div "[DATE]" at bounding box center [206, 94] width 35 height 8
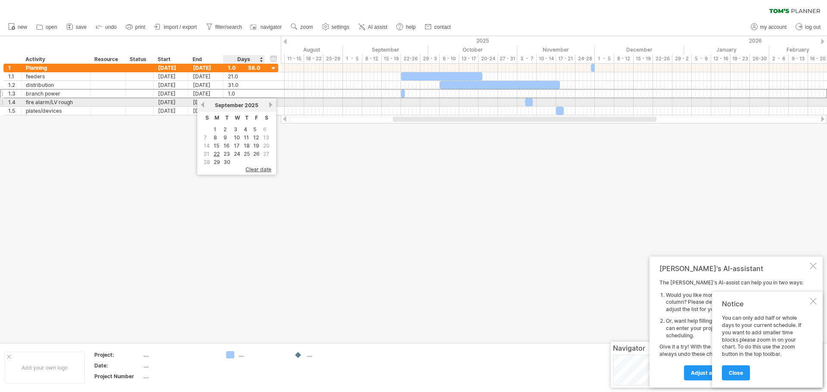
click at [268, 105] on div "[DATE]" at bounding box center [236, 105] width 62 height 6
click at [271, 105] on link "next" at bounding box center [270, 105] width 6 height 6
click at [270, 105] on link "next" at bounding box center [270, 105] width 6 height 6
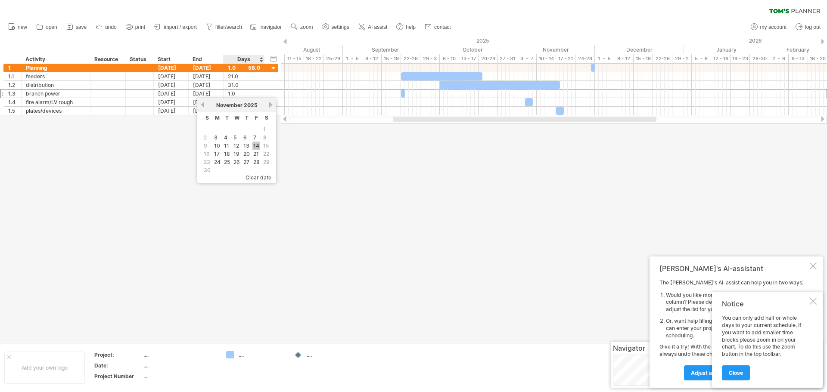
click at [254, 143] on link "14" at bounding box center [256, 146] width 8 height 8
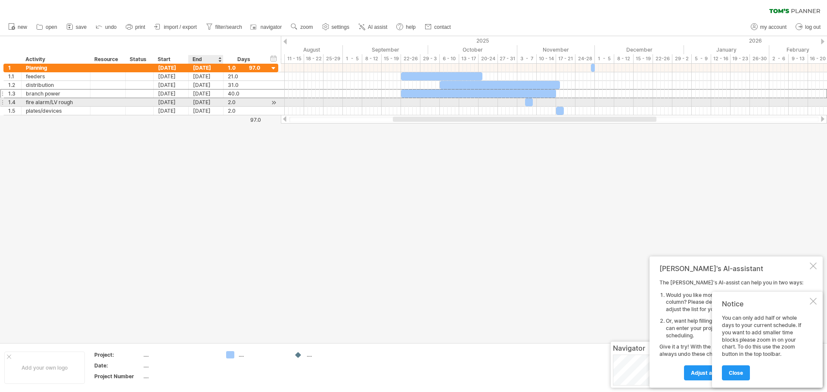
click at [211, 103] on div "[DATE]" at bounding box center [206, 102] width 35 height 8
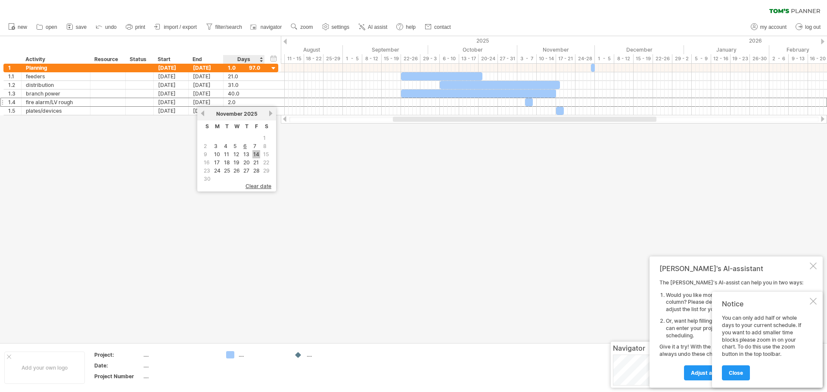
click at [257, 155] on link "14" at bounding box center [256, 154] width 8 height 8
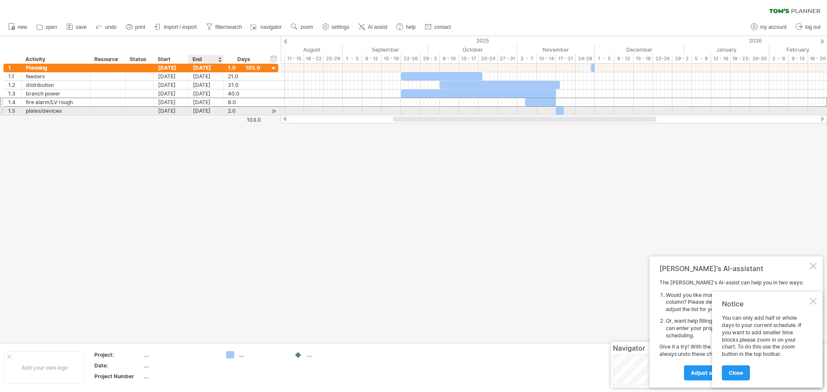
click at [201, 112] on div "[DATE]" at bounding box center [206, 111] width 35 height 8
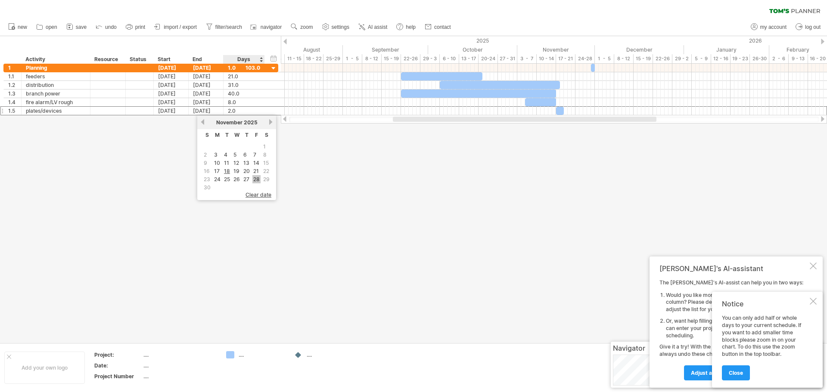
click at [256, 180] on link "28" at bounding box center [256, 179] width 8 height 8
click at [311, 174] on div at bounding box center [413, 189] width 827 height 307
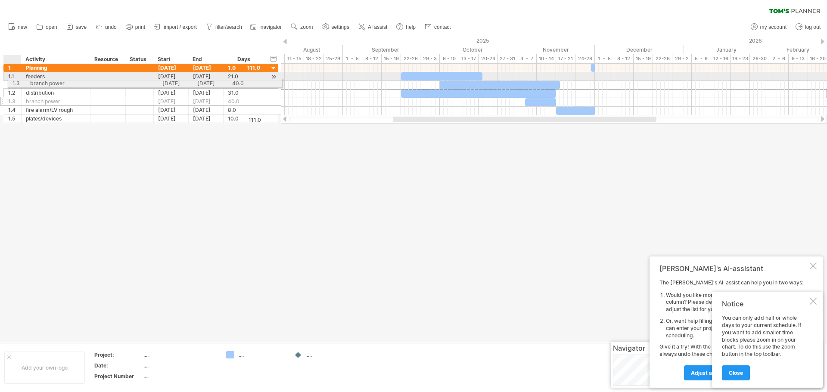
drag, startPoint x: 16, startPoint y: 95, endPoint x: 17, endPoint y: 82, distance: 13.5
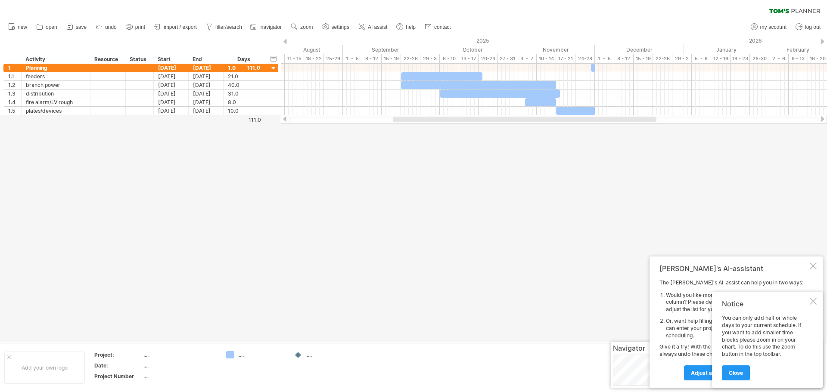
click at [815, 301] on div at bounding box center [813, 301] width 7 height 7
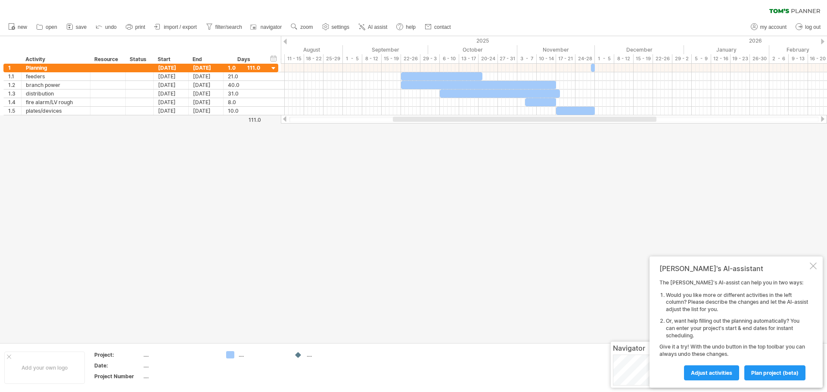
click at [813, 266] on div at bounding box center [813, 266] width 7 height 7
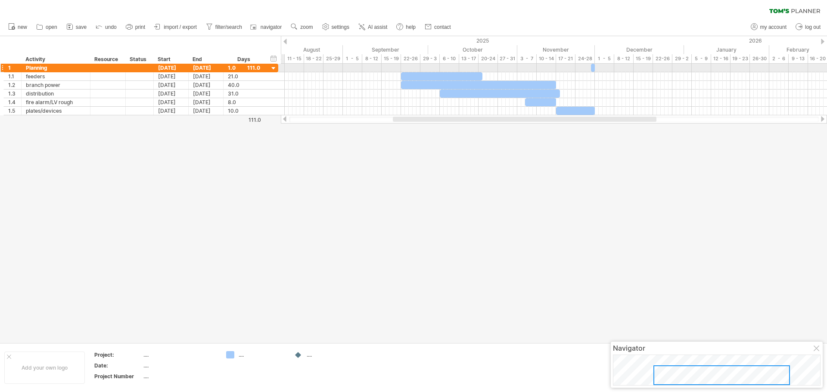
click at [275, 67] on div at bounding box center [274, 69] width 8 height 8
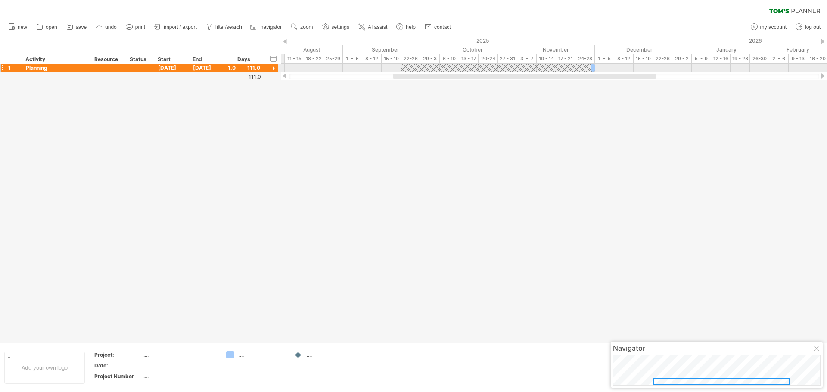
click at [275, 67] on div at bounding box center [274, 69] width 8 height 8
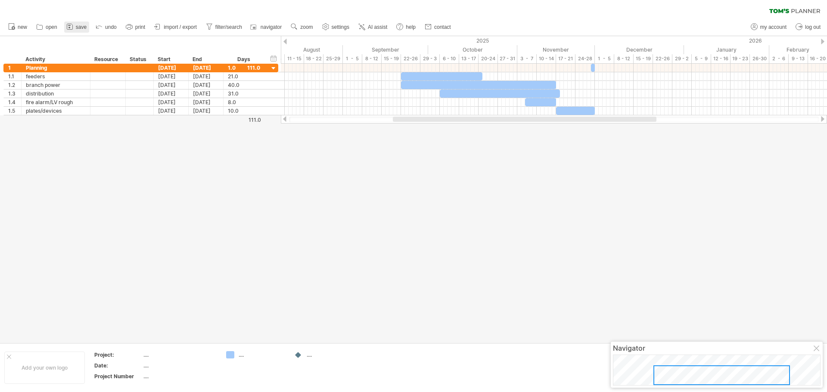
click at [81, 28] on span "save" at bounding box center [81, 27] width 11 height 6
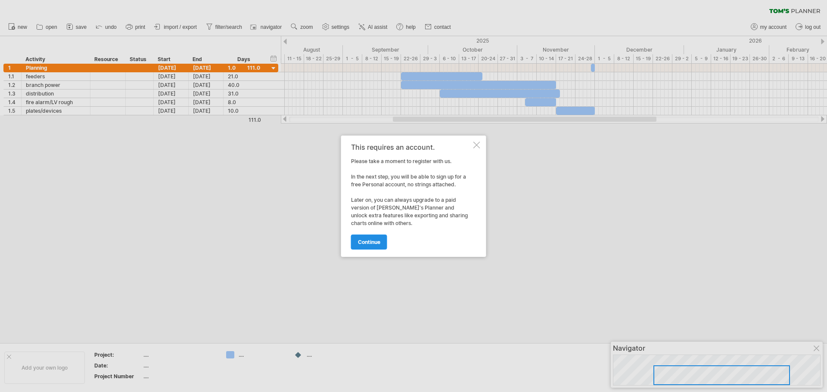
click at [364, 243] on span "continue" at bounding box center [369, 242] width 22 height 6
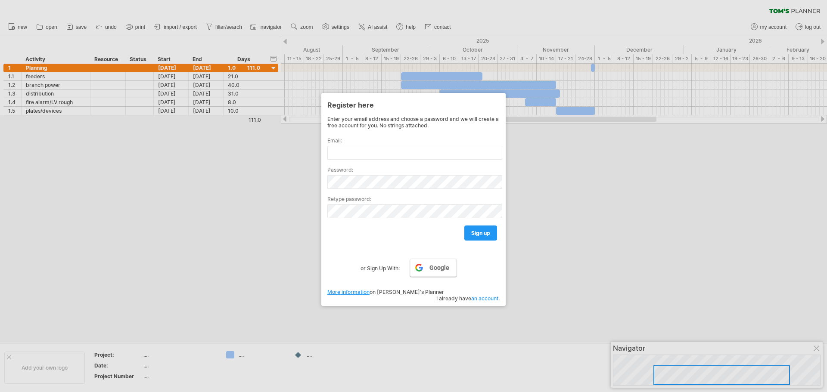
click at [444, 268] on span "Google" at bounding box center [439, 267] width 20 height 7
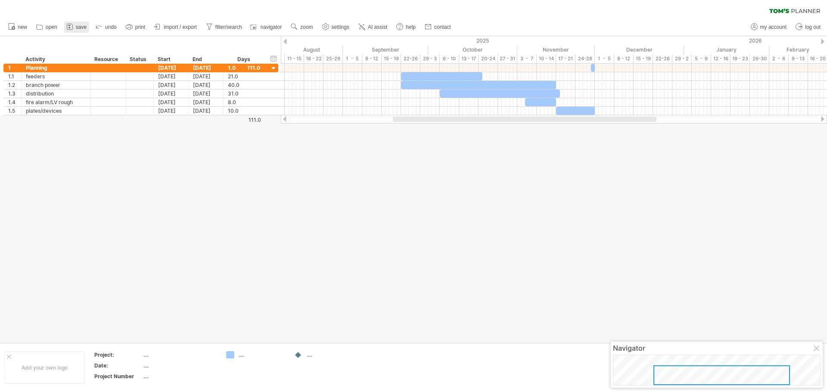
click at [72, 24] on icon at bounding box center [69, 26] width 9 height 9
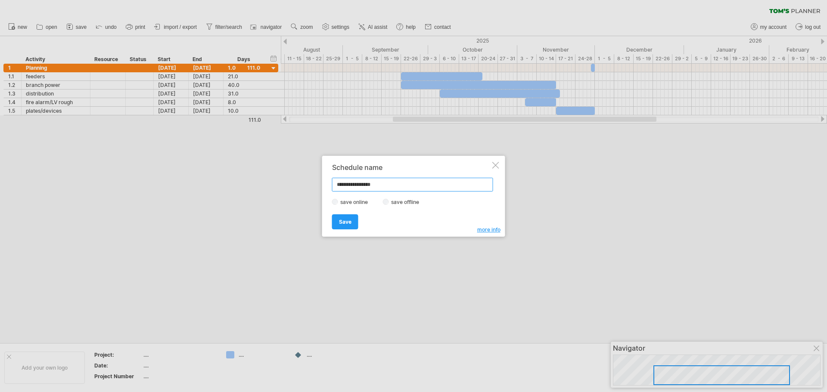
type input "**********"
click at [356, 225] on link "Save" at bounding box center [345, 221] width 26 height 15
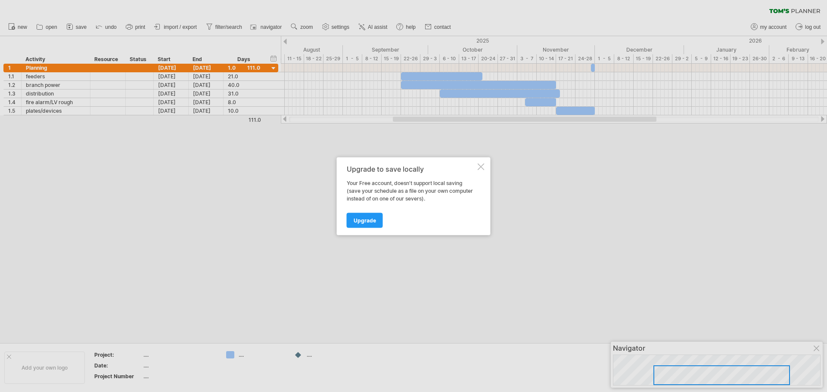
click at [478, 165] on div at bounding box center [481, 166] width 7 height 7
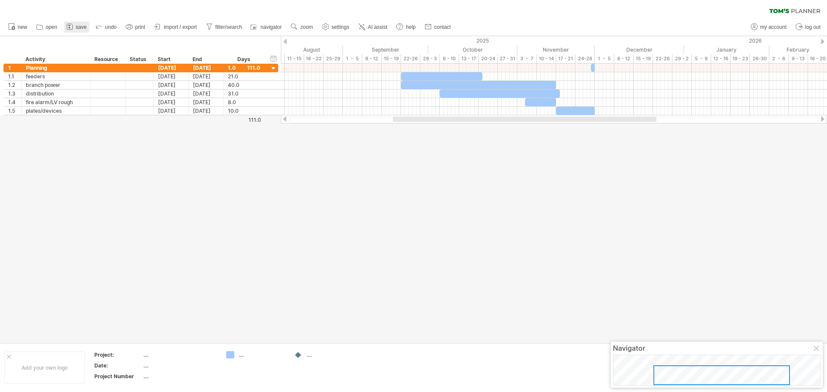
click at [80, 25] on span "save" at bounding box center [81, 27] width 11 height 6
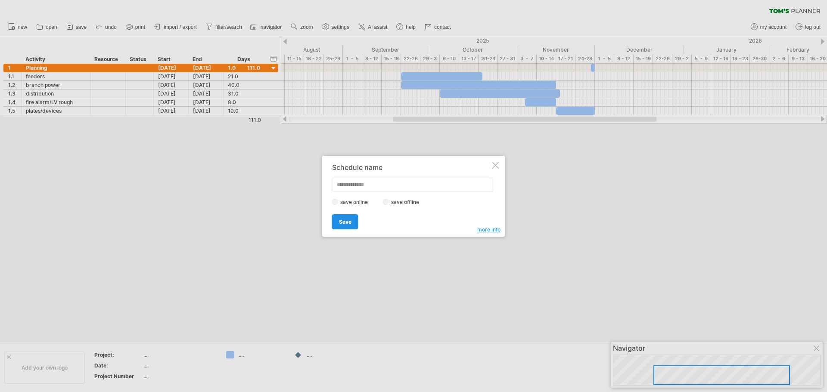
click at [335, 218] on link "Save" at bounding box center [345, 221] width 26 height 15
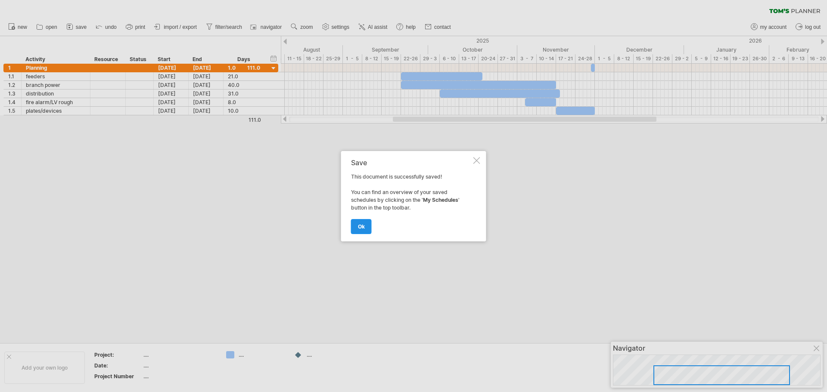
click at [364, 226] on span "ok" at bounding box center [361, 227] width 7 height 6
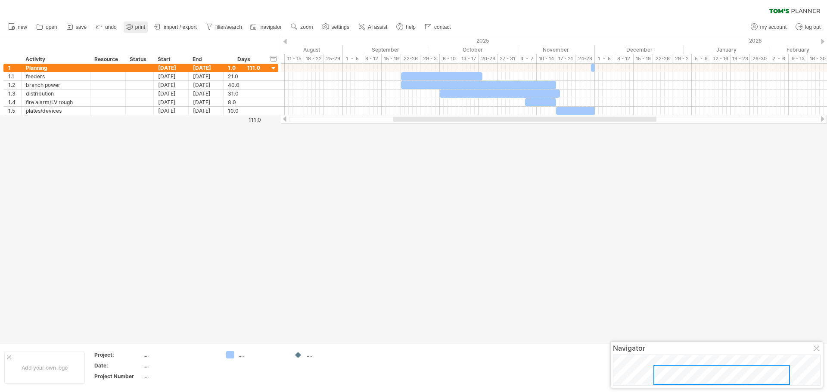
click at [134, 28] on link "print" at bounding box center [136, 27] width 24 height 11
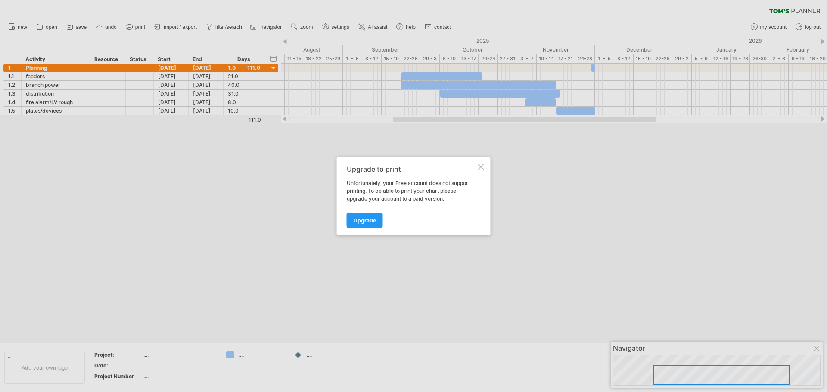
click at [481, 166] on div at bounding box center [481, 166] width 7 height 7
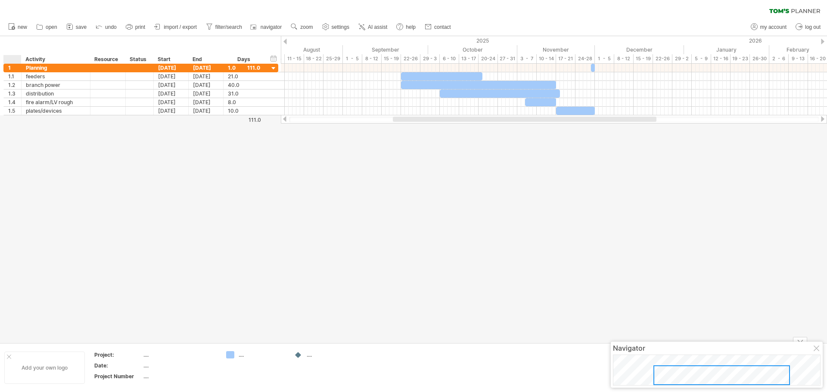
click at [8, 358] on div at bounding box center [9, 357] width 4 height 4
click at [131, 29] on icon at bounding box center [129, 26] width 9 height 9
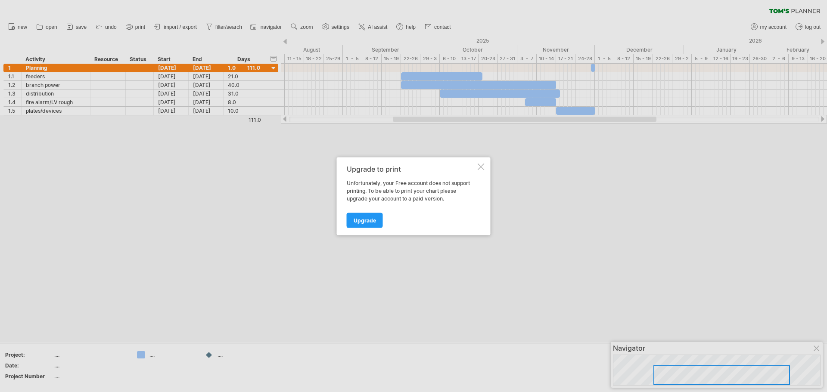
click at [482, 166] on div at bounding box center [481, 166] width 7 height 7
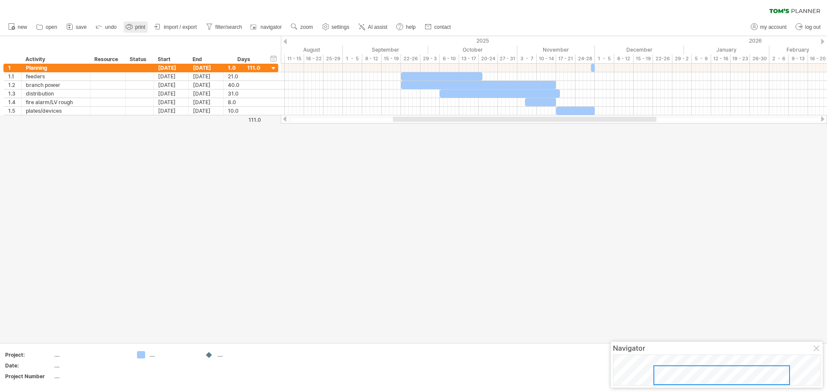
click at [141, 27] on span "print" at bounding box center [140, 27] width 10 height 6
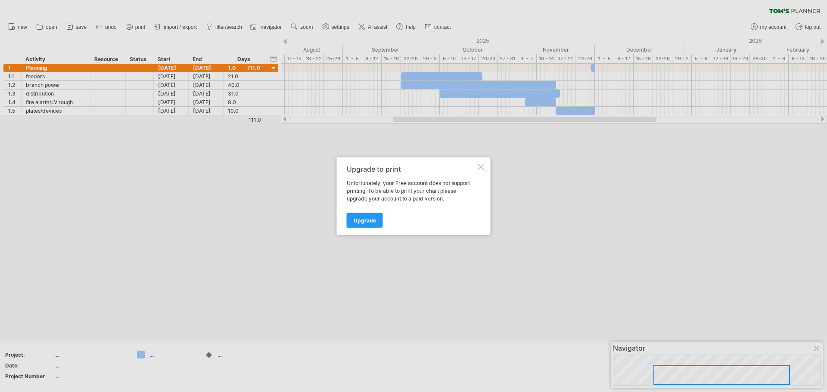
click at [481, 168] on div at bounding box center [481, 166] width 7 height 7
